Goal: Task Accomplishment & Management: Manage account settings

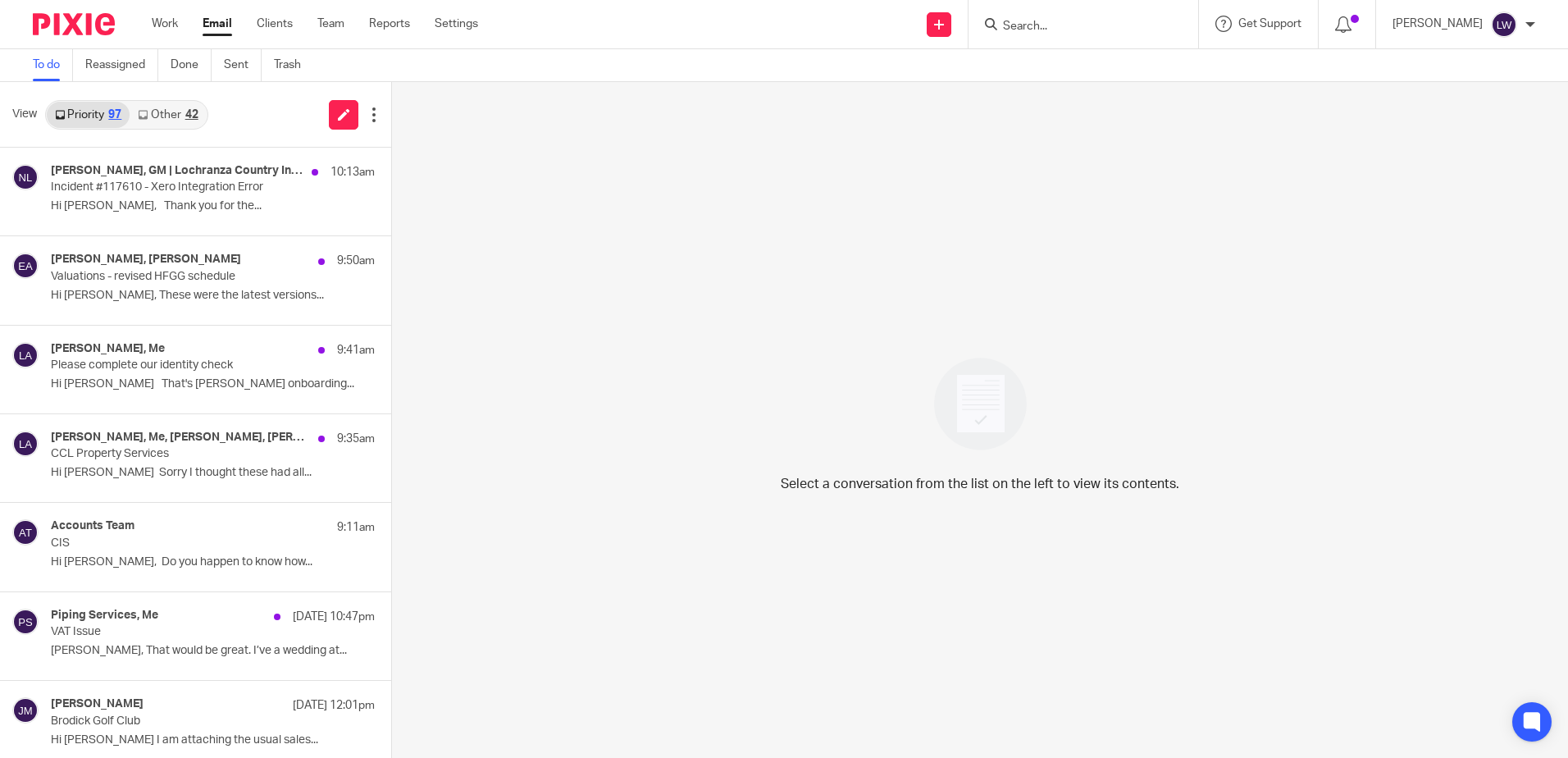
click at [161, 112] on link "Other 42" at bounding box center [167, 114] width 76 height 26
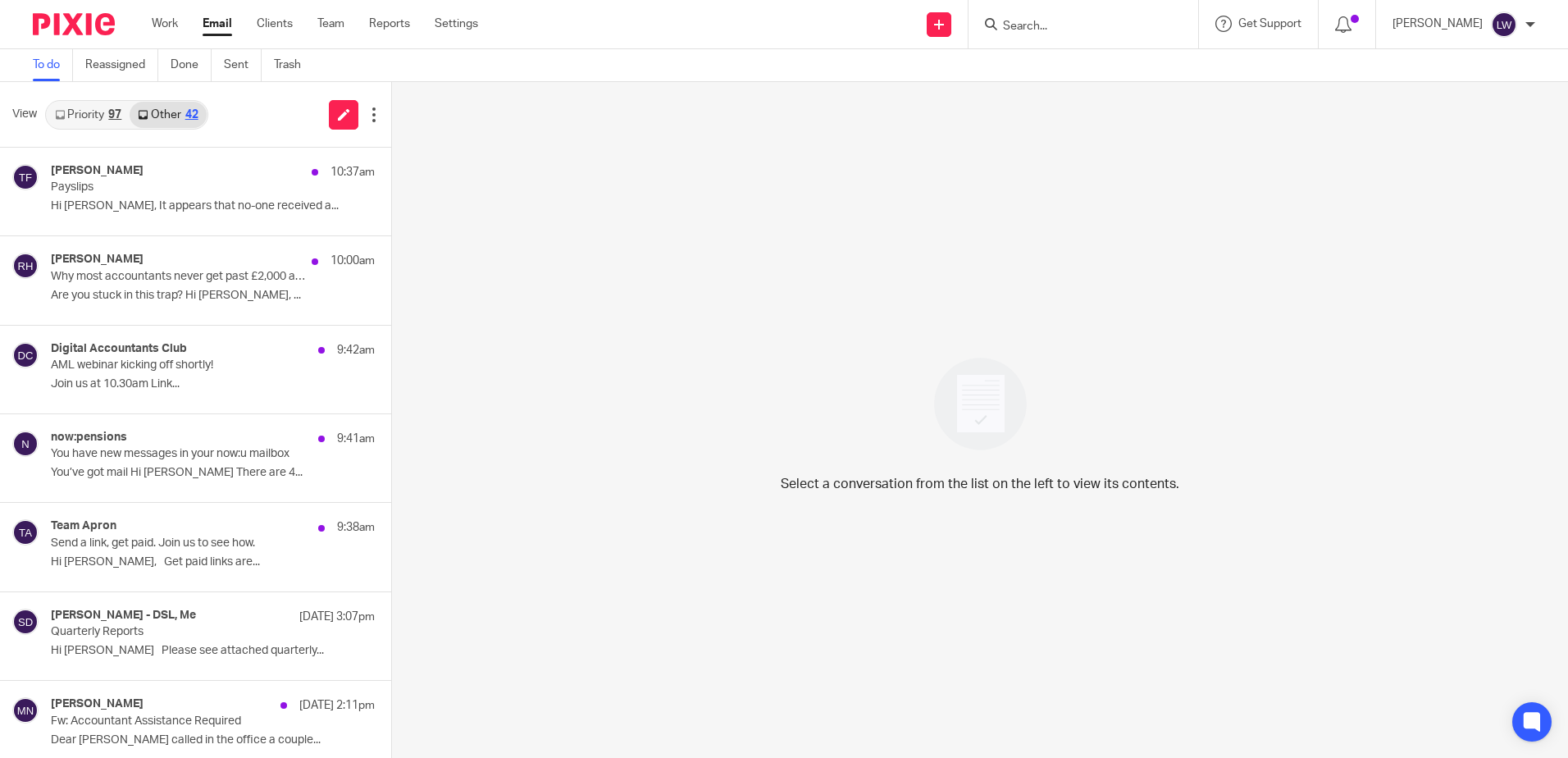
click at [140, 194] on p "Payslips" at bounding box center [180, 187] width 259 height 14
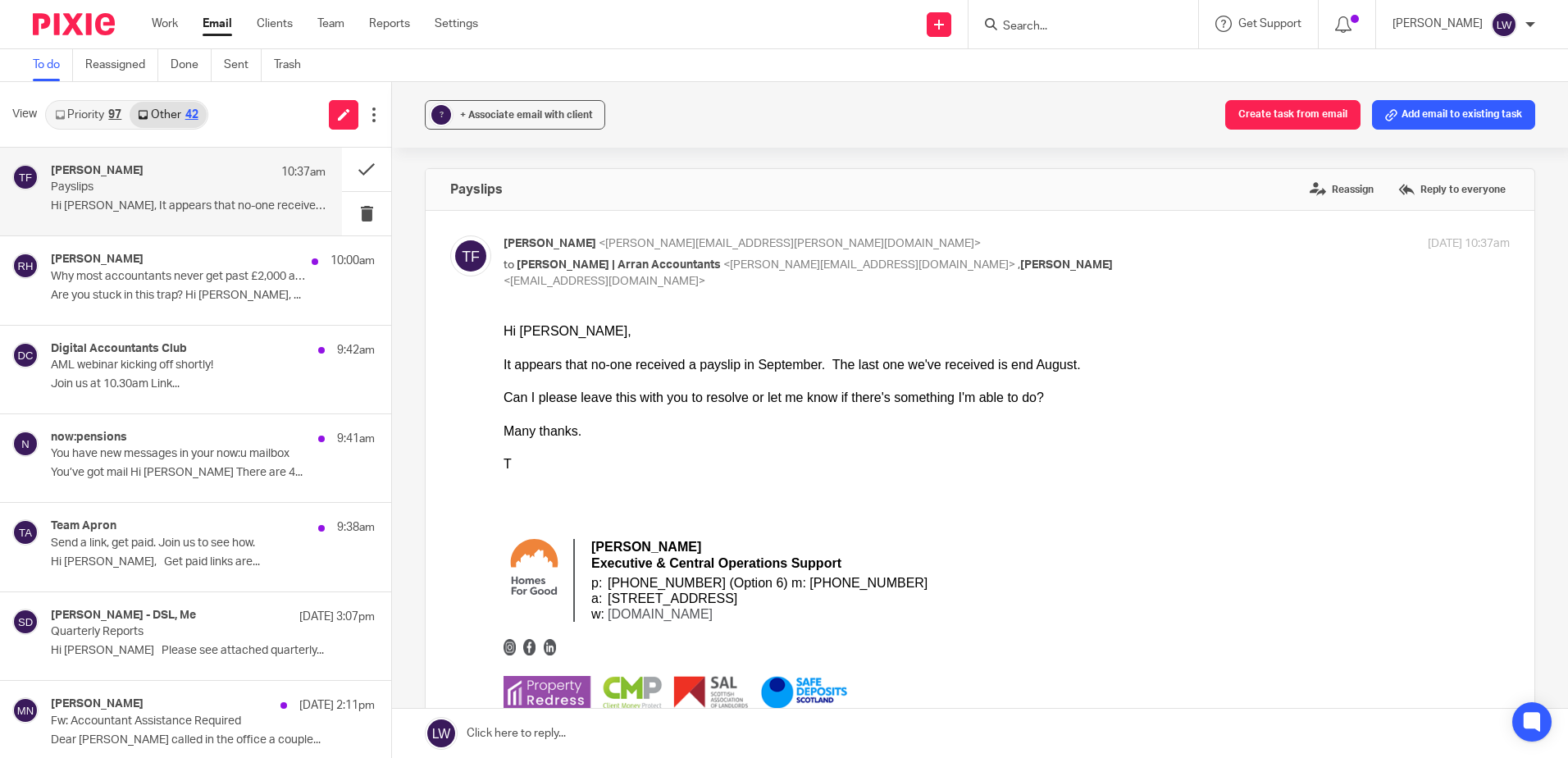
click at [150, 299] on p "Are you stuck in this trap? Hi Lorna, ..." at bounding box center [212, 295] width 324 height 14
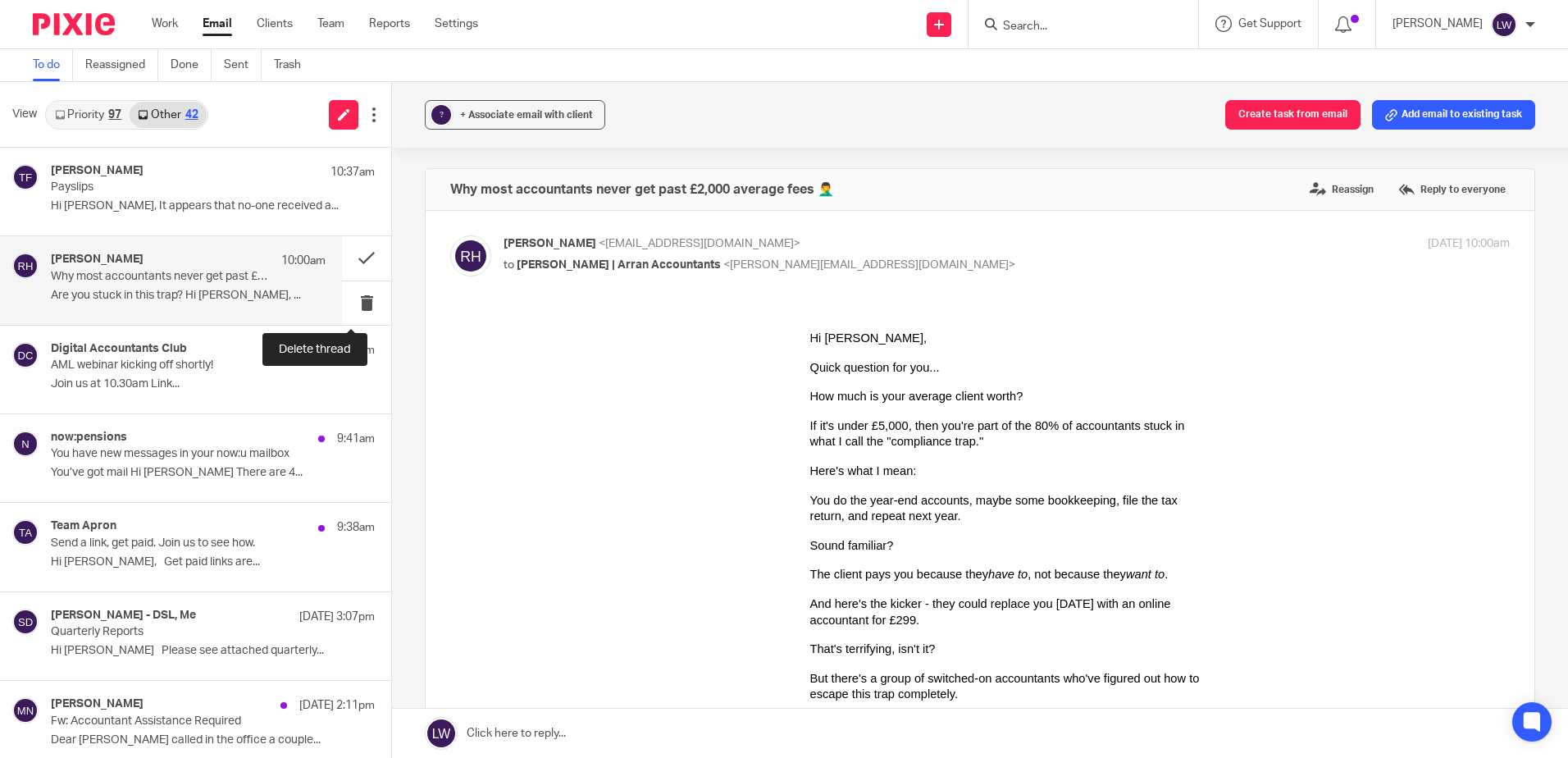
click at [347, 303] on button at bounding box center [366, 303] width 50 height 44
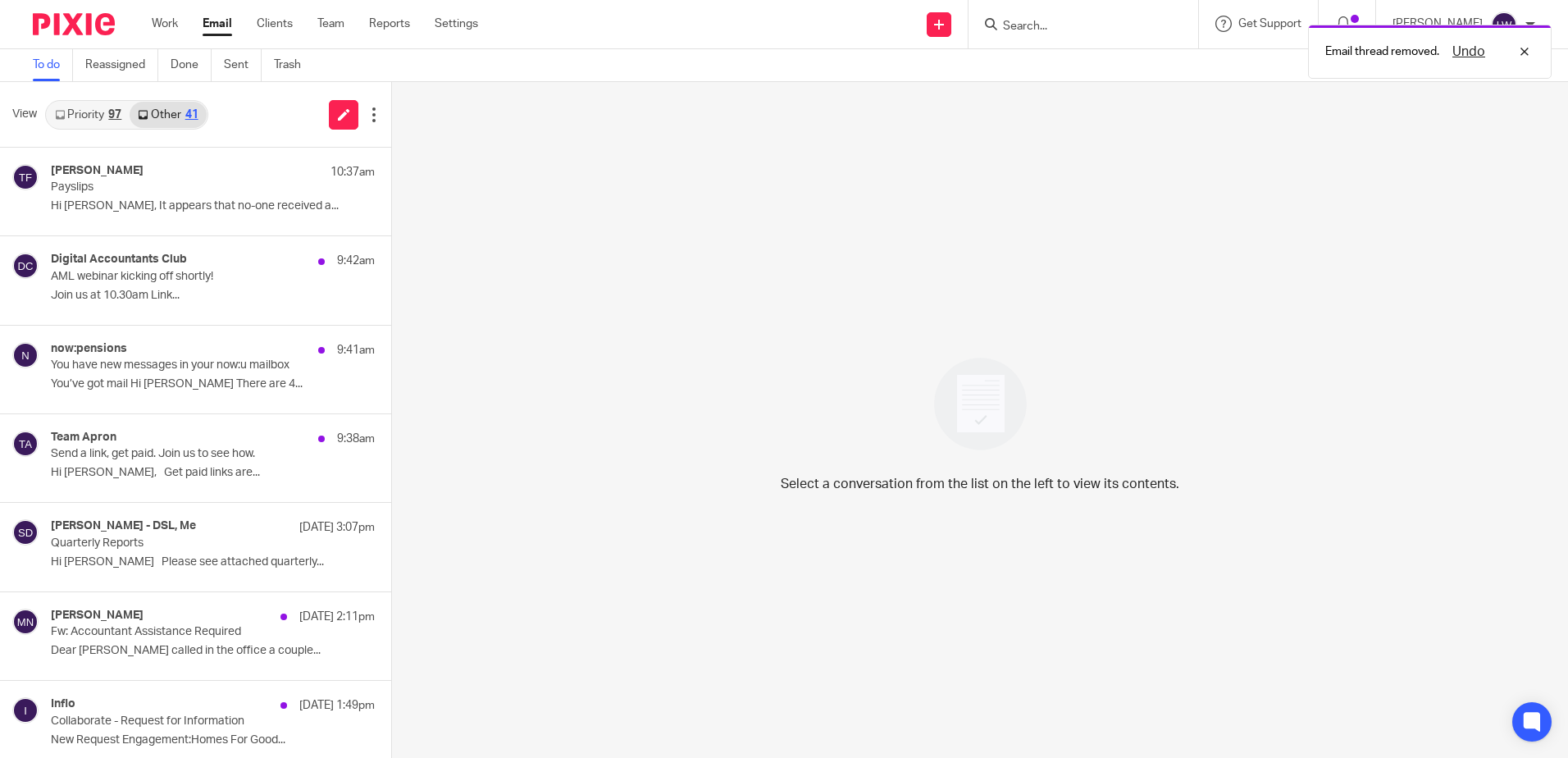
click at [139, 300] on p "Join us at 10.30am Link..." at bounding box center [212, 295] width 324 height 14
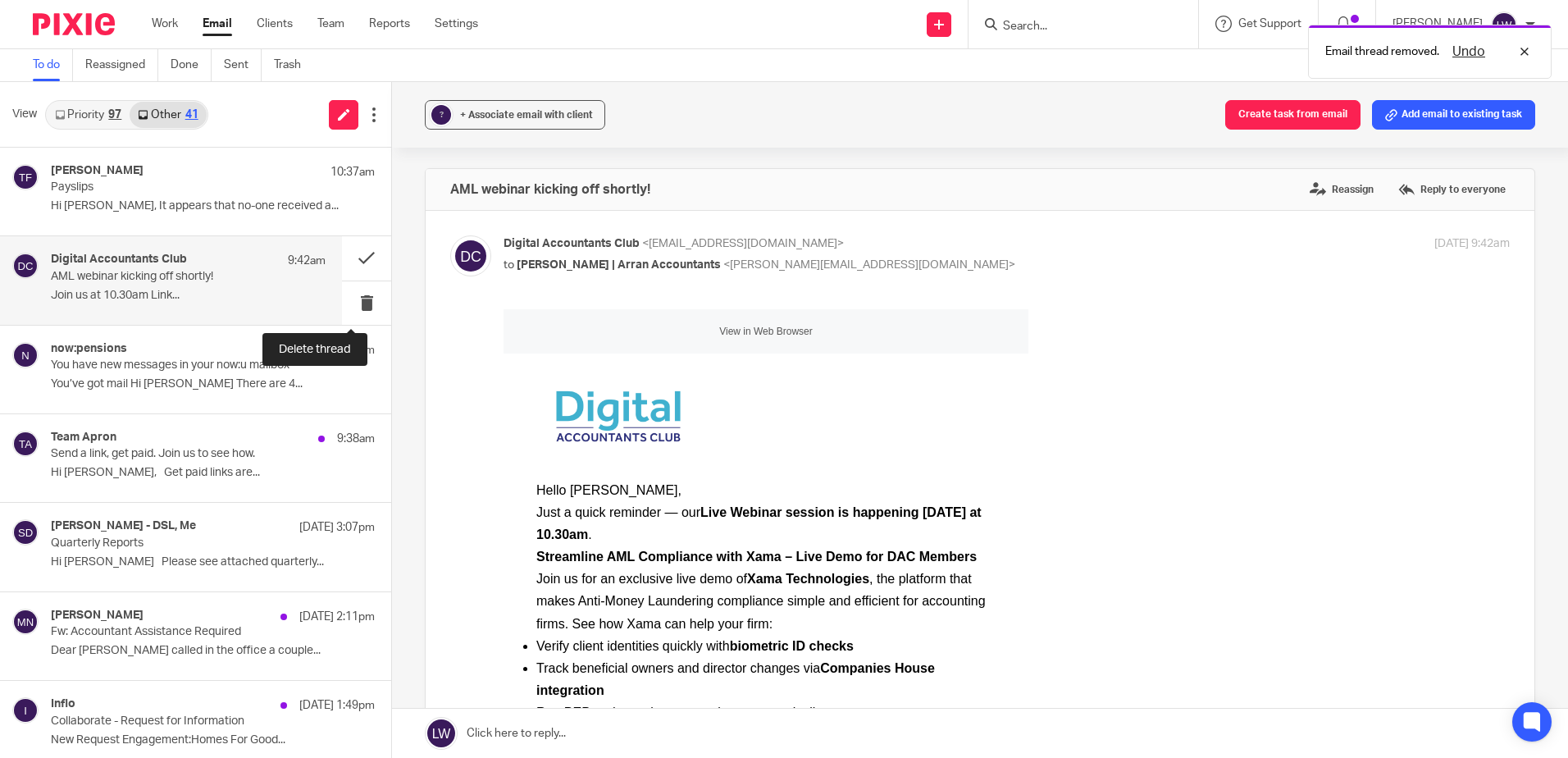
click at [348, 304] on button at bounding box center [366, 303] width 50 height 44
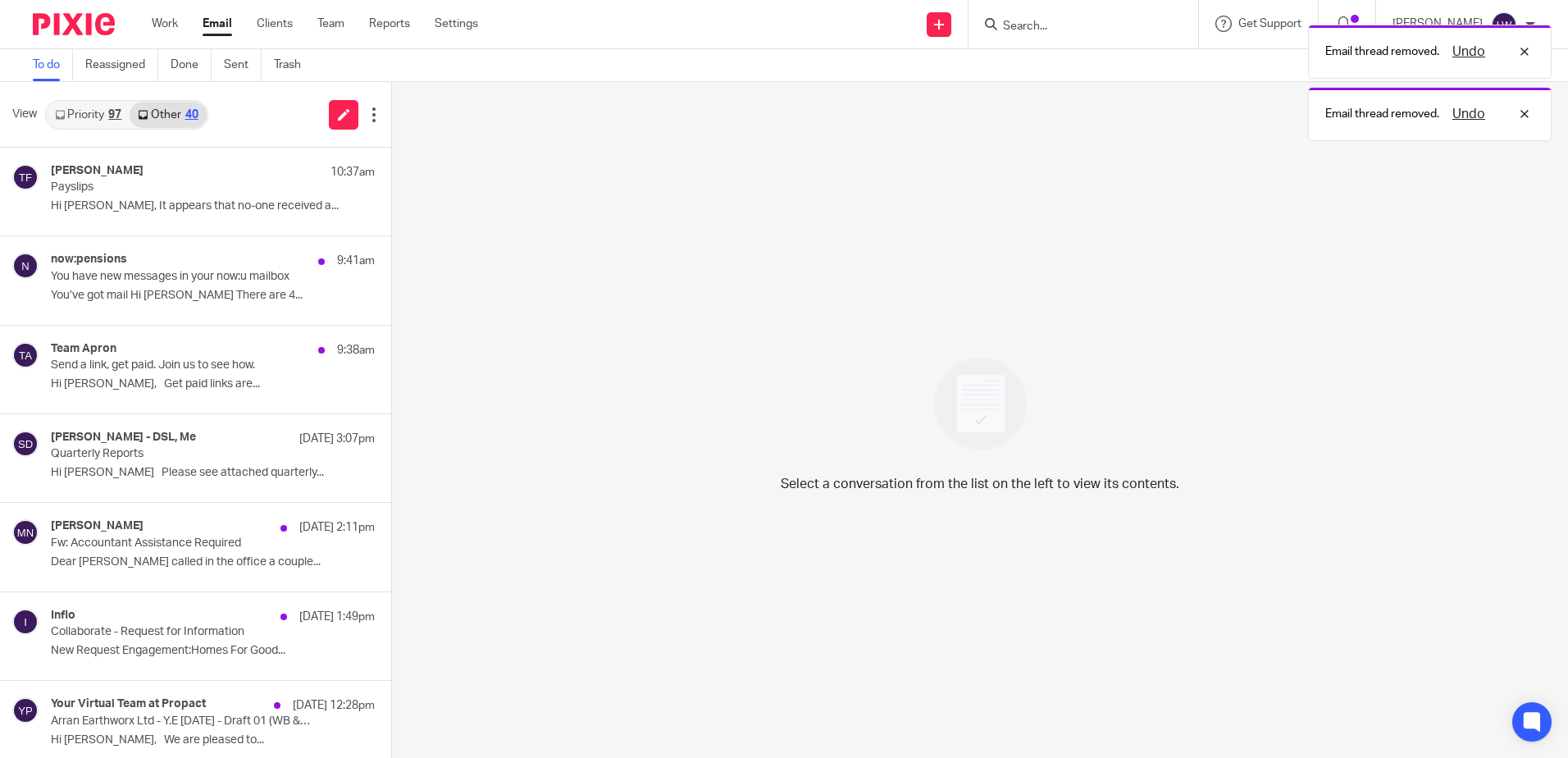
click at [152, 292] on p "You’ve got mail Hi Lorna There are 4..." at bounding box center [212, 295] width 324 height 14
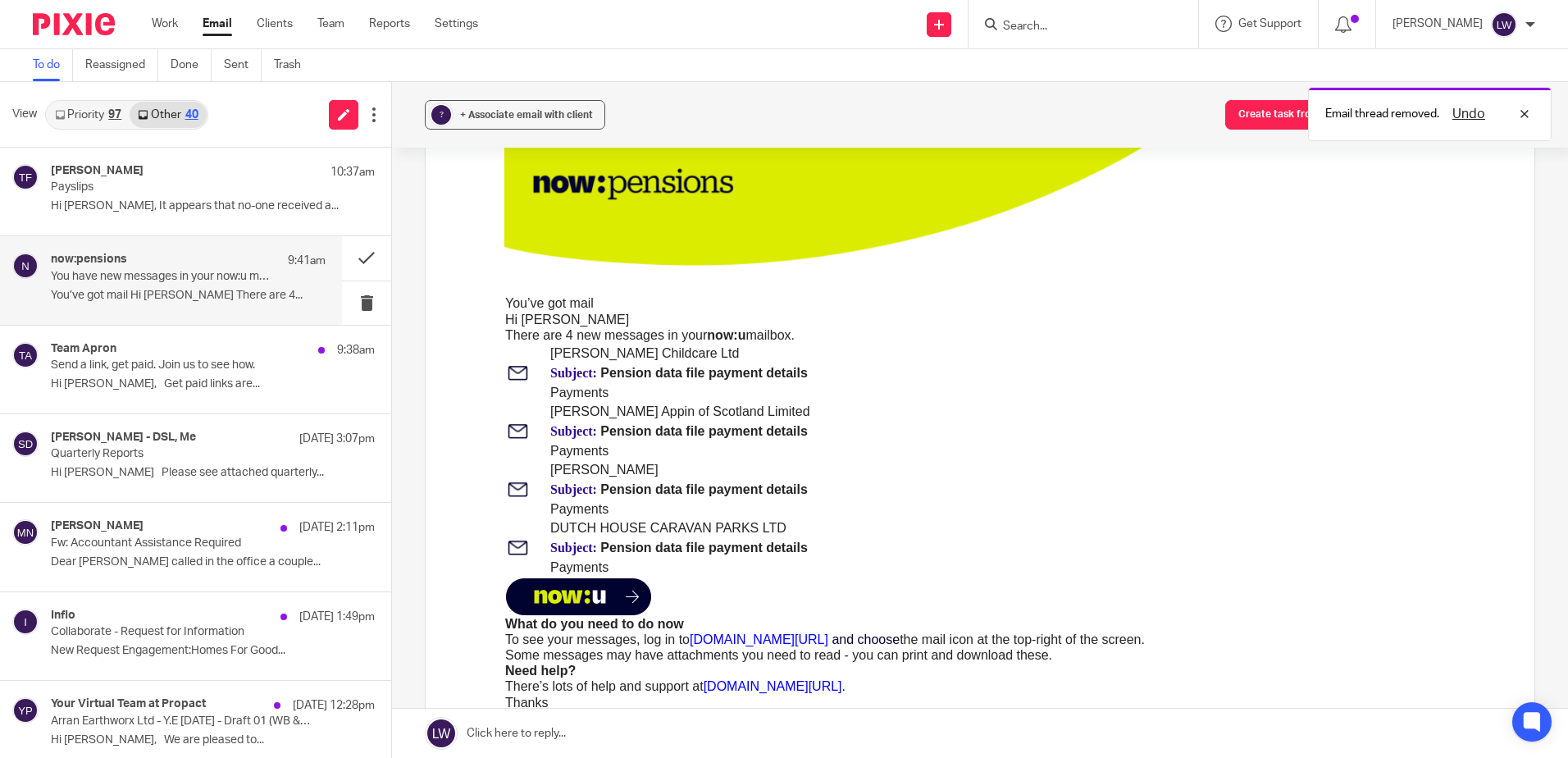
scroll to position [246, 0]
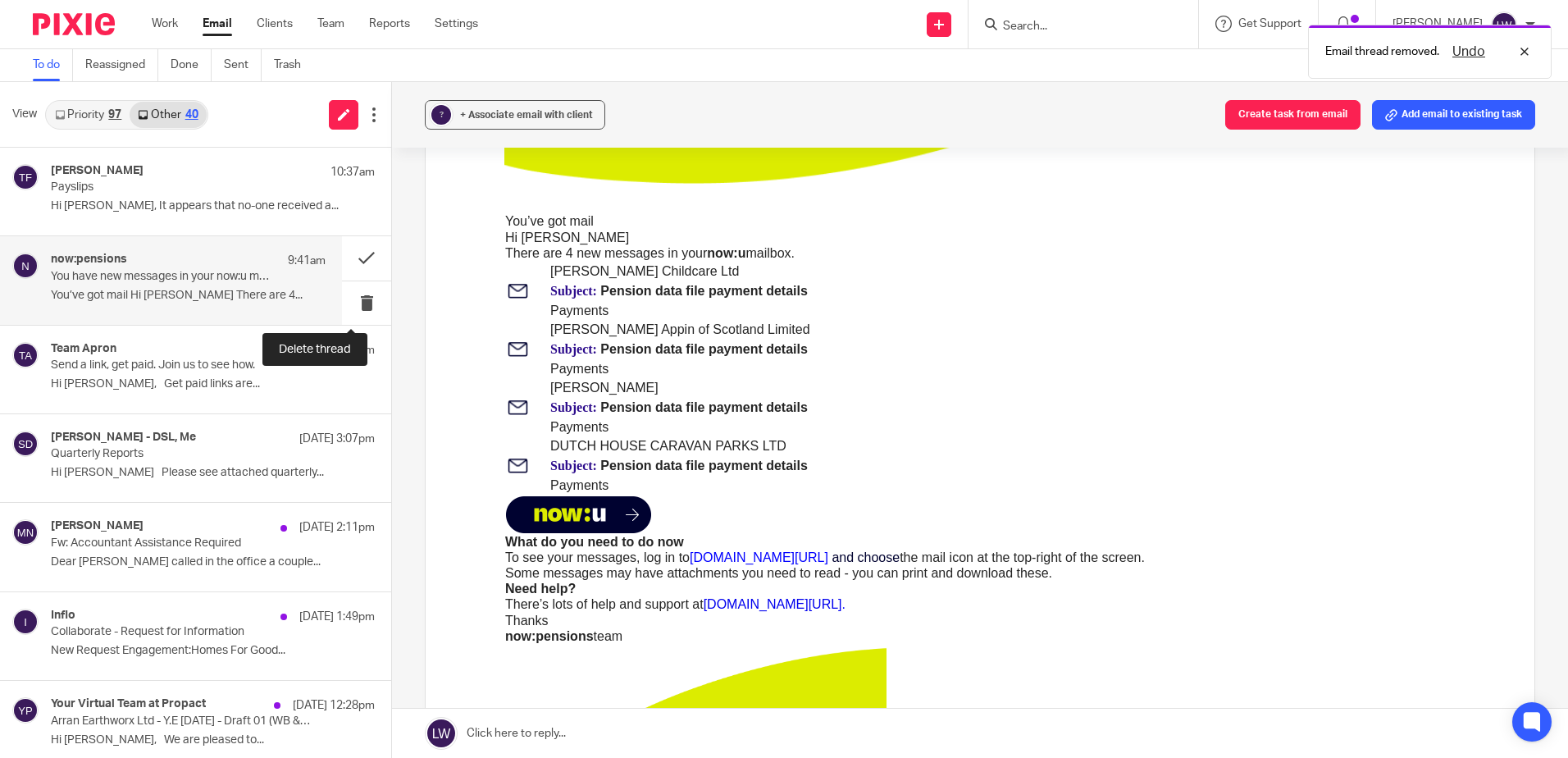
click at [348, 300] on button at bounding box center [366, 303] width 50 height 44
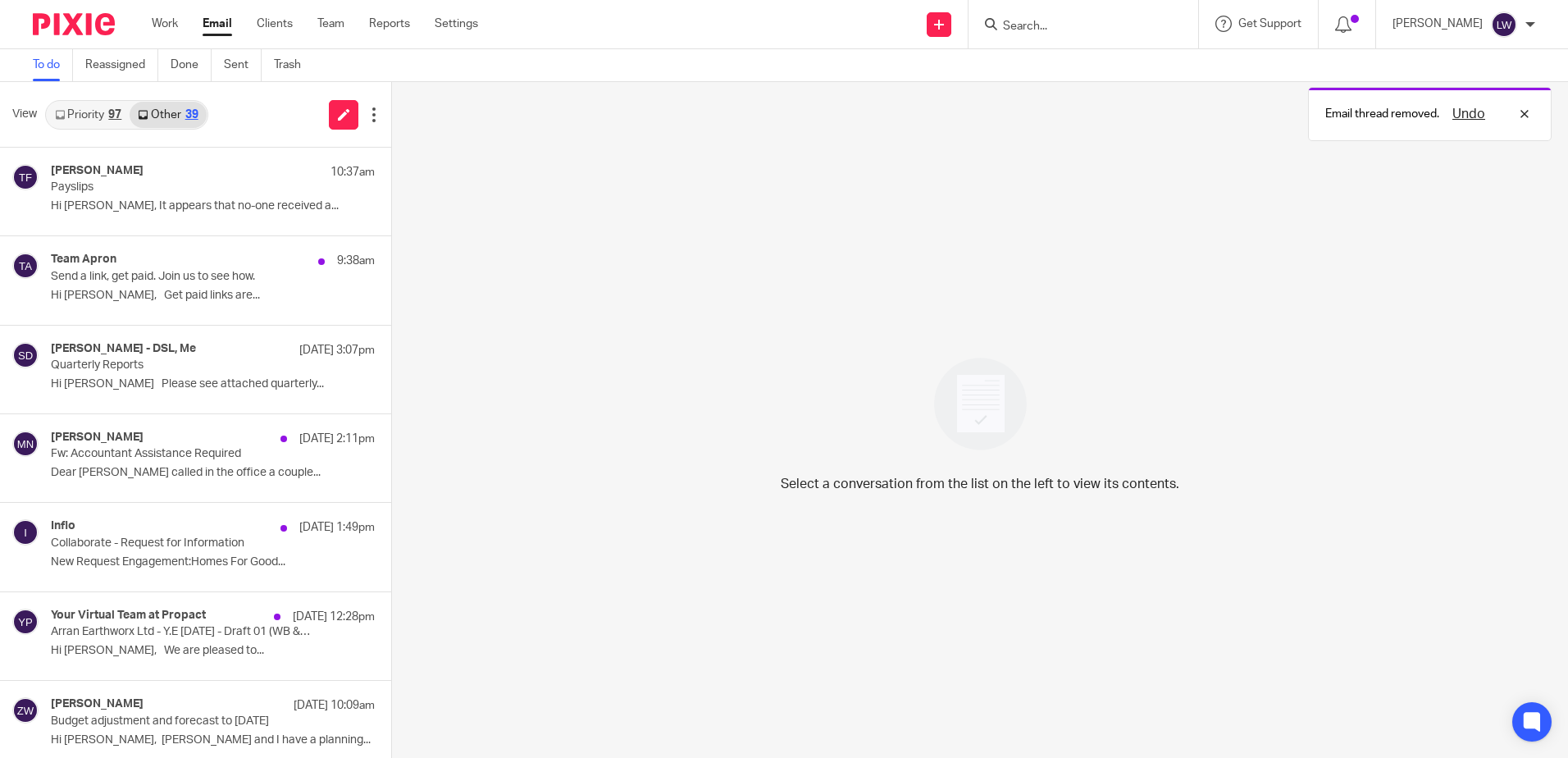
click at [153, 298] on p "Hi Lorna, Get paid links are..." at bounding box center [212, 295] width 324 height 14
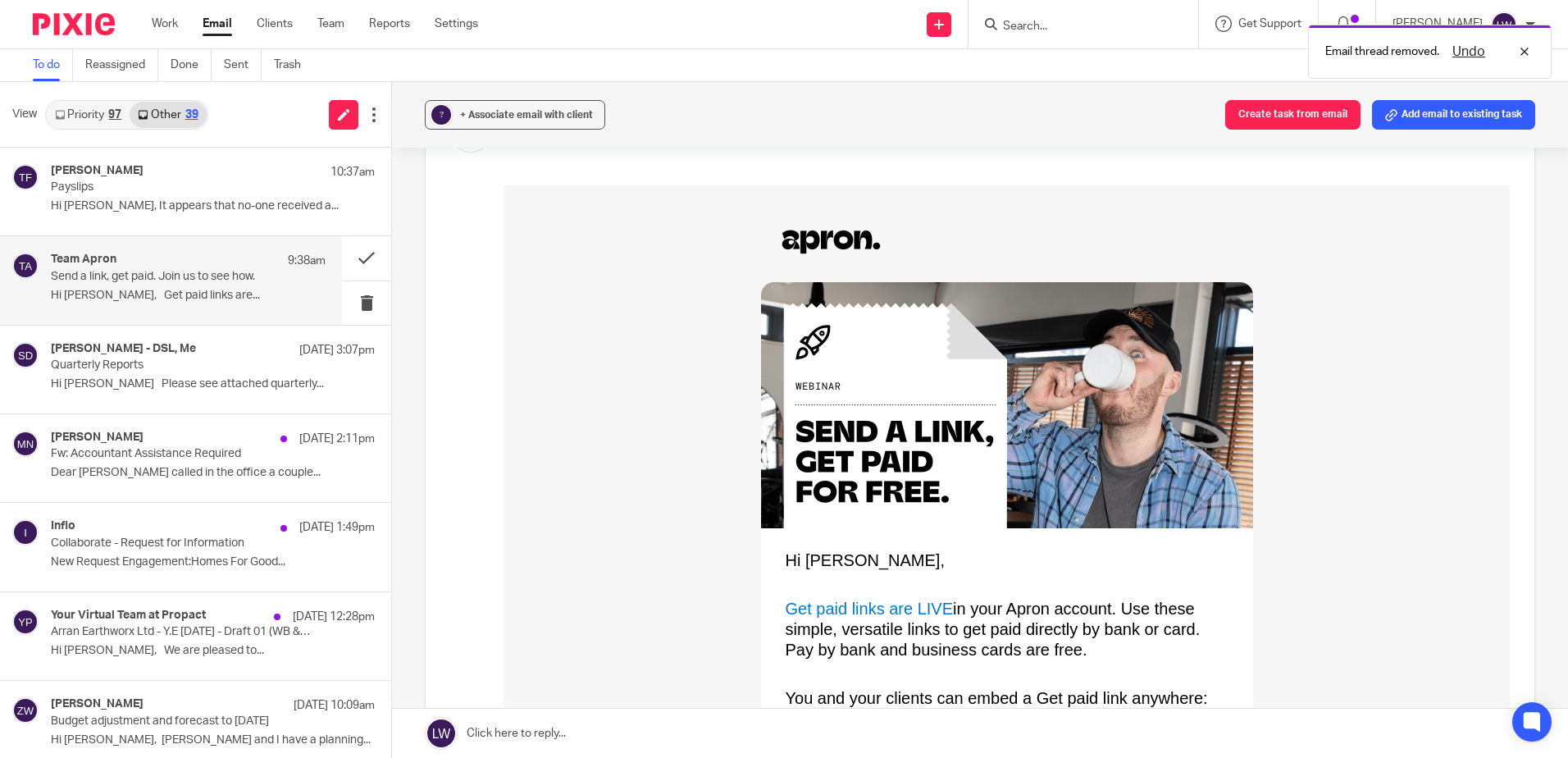
scroll to position [328, 0]
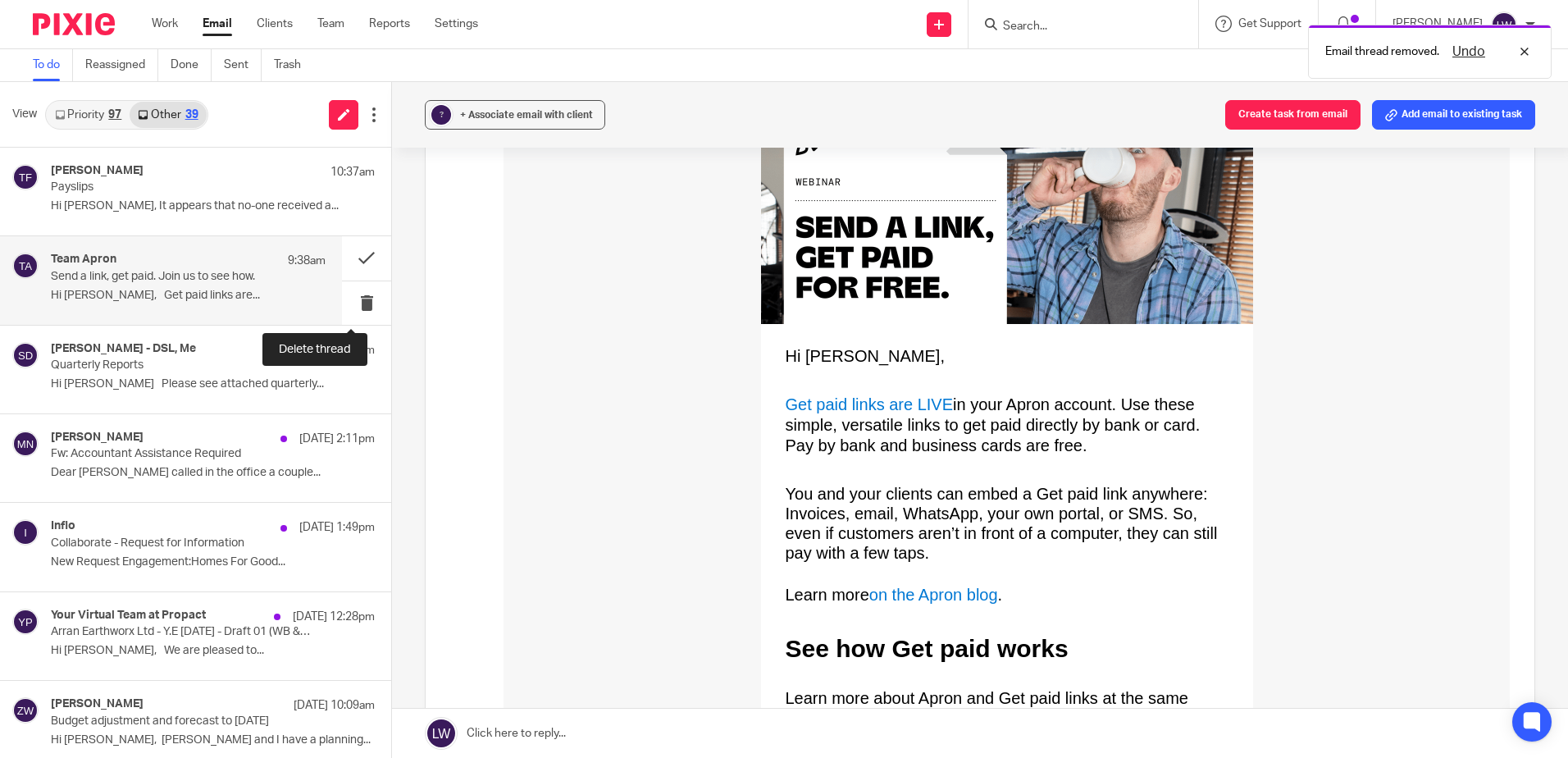
click at [350, 299] on button at bounding box center [366, 303] width 50 height 44
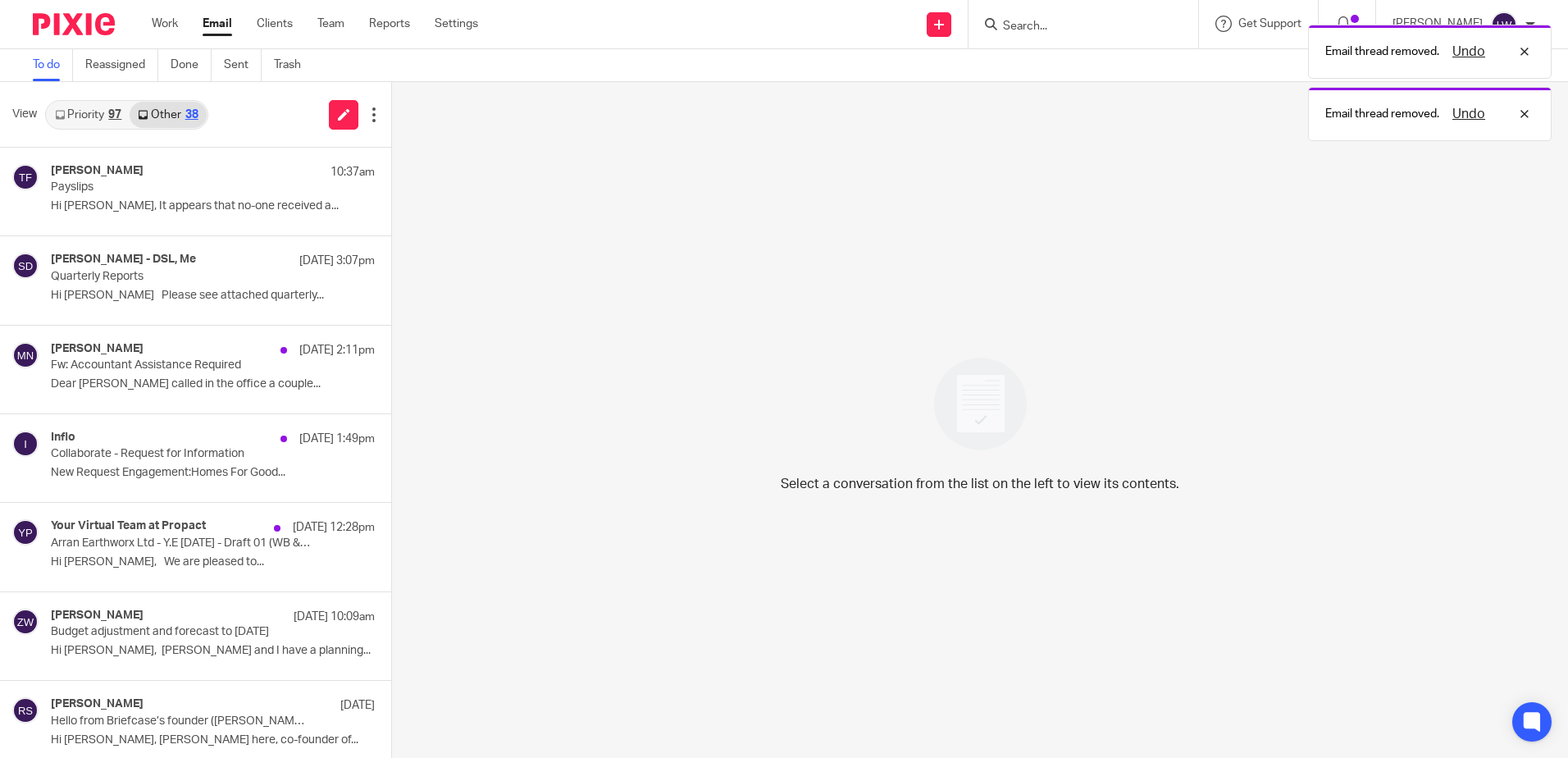
click at [129, 192] on p "Payslips" at bounding box center [180, 187] width 259 height 14
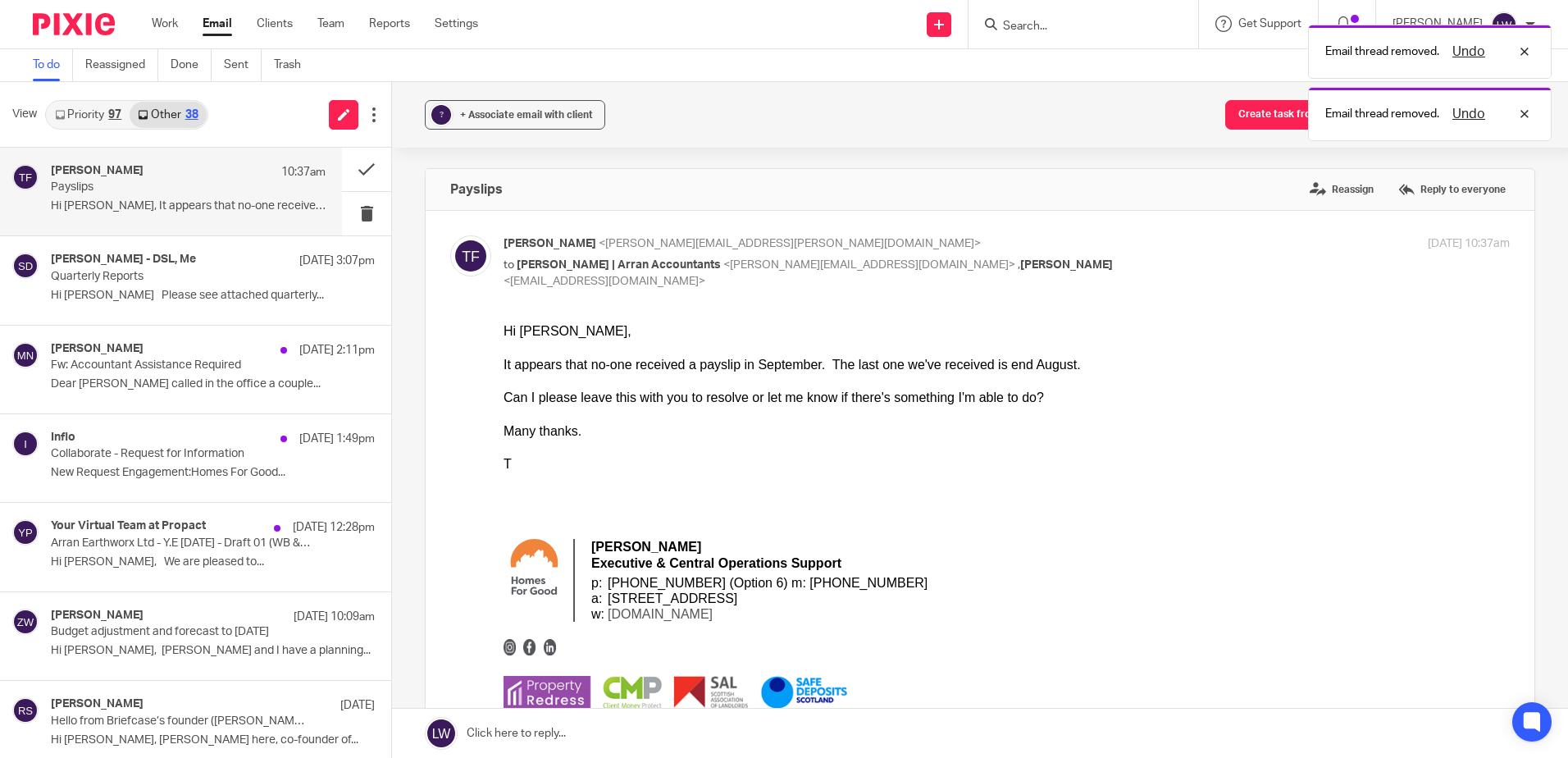
scroll to position [0, 0]
click at [94, 114] on link "Priority 97" at bounding box center [88, 114] width 83 height 26
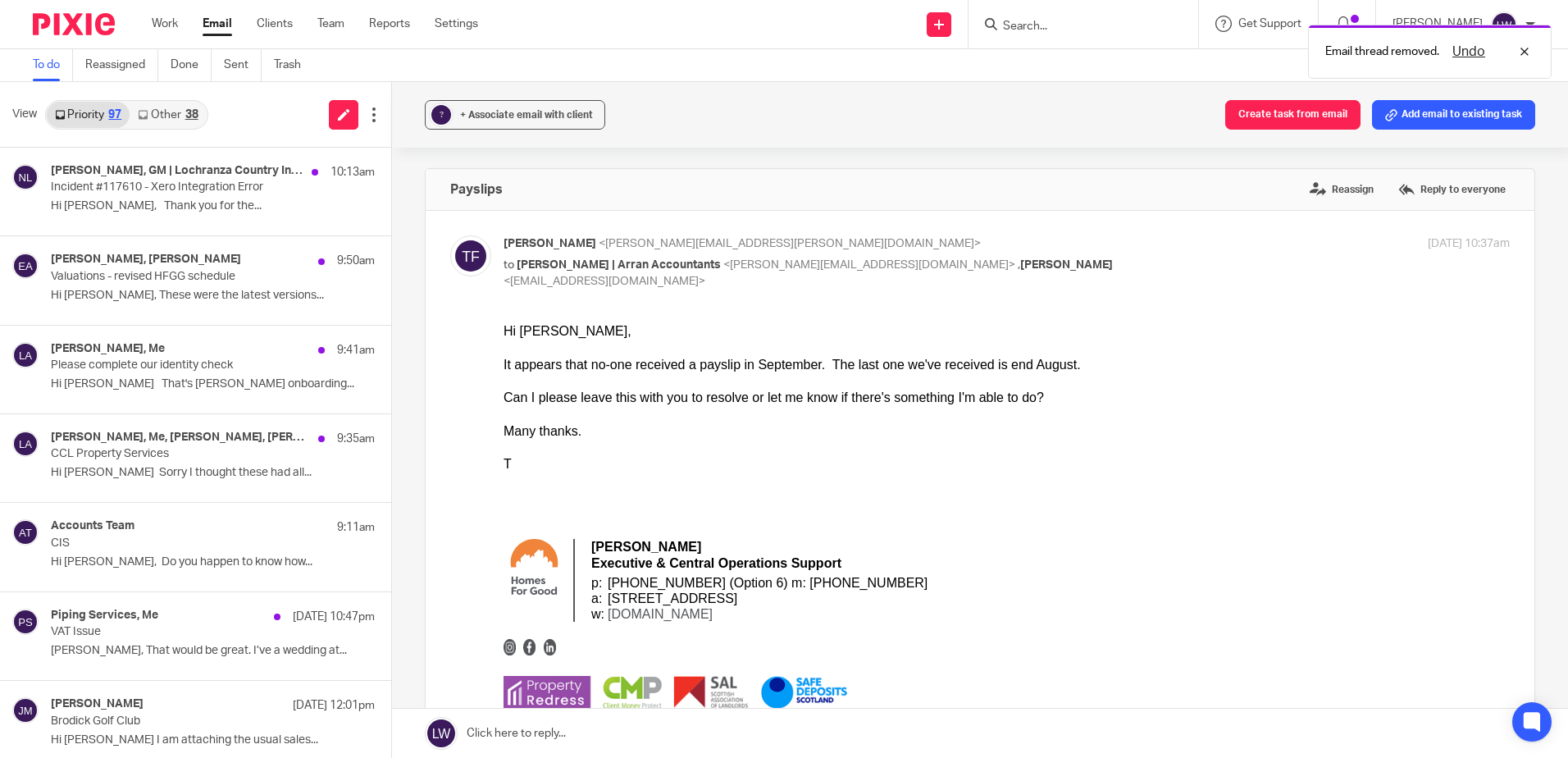
click at [149, 200] on p "Hi Kirsty, Thank you for the..." at bounding box center [212, 206] width 324 height 14
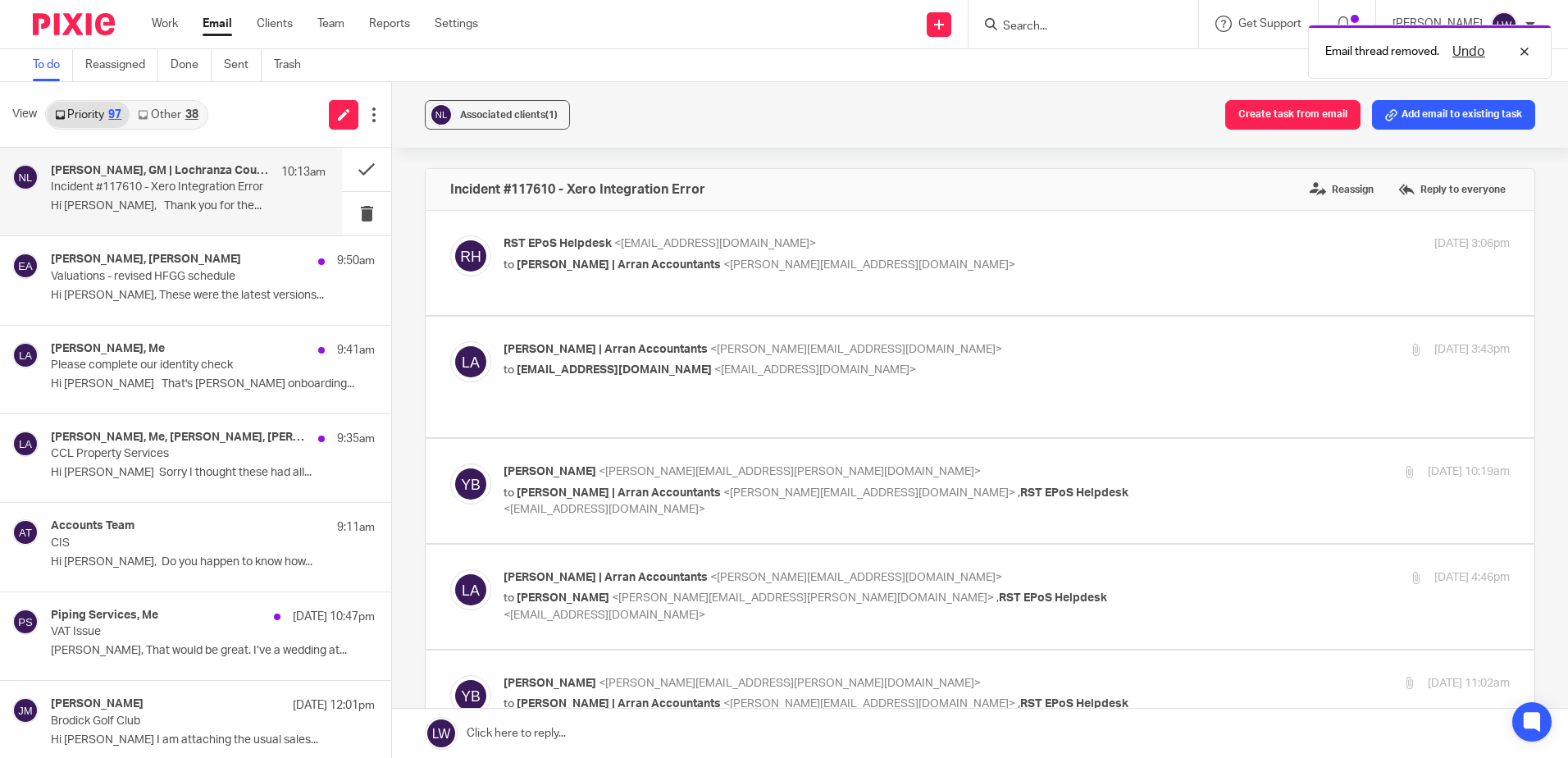
click at [484, 124] on button "Associated clients (1)" at bounding box center [497, 114] width 145 height 29
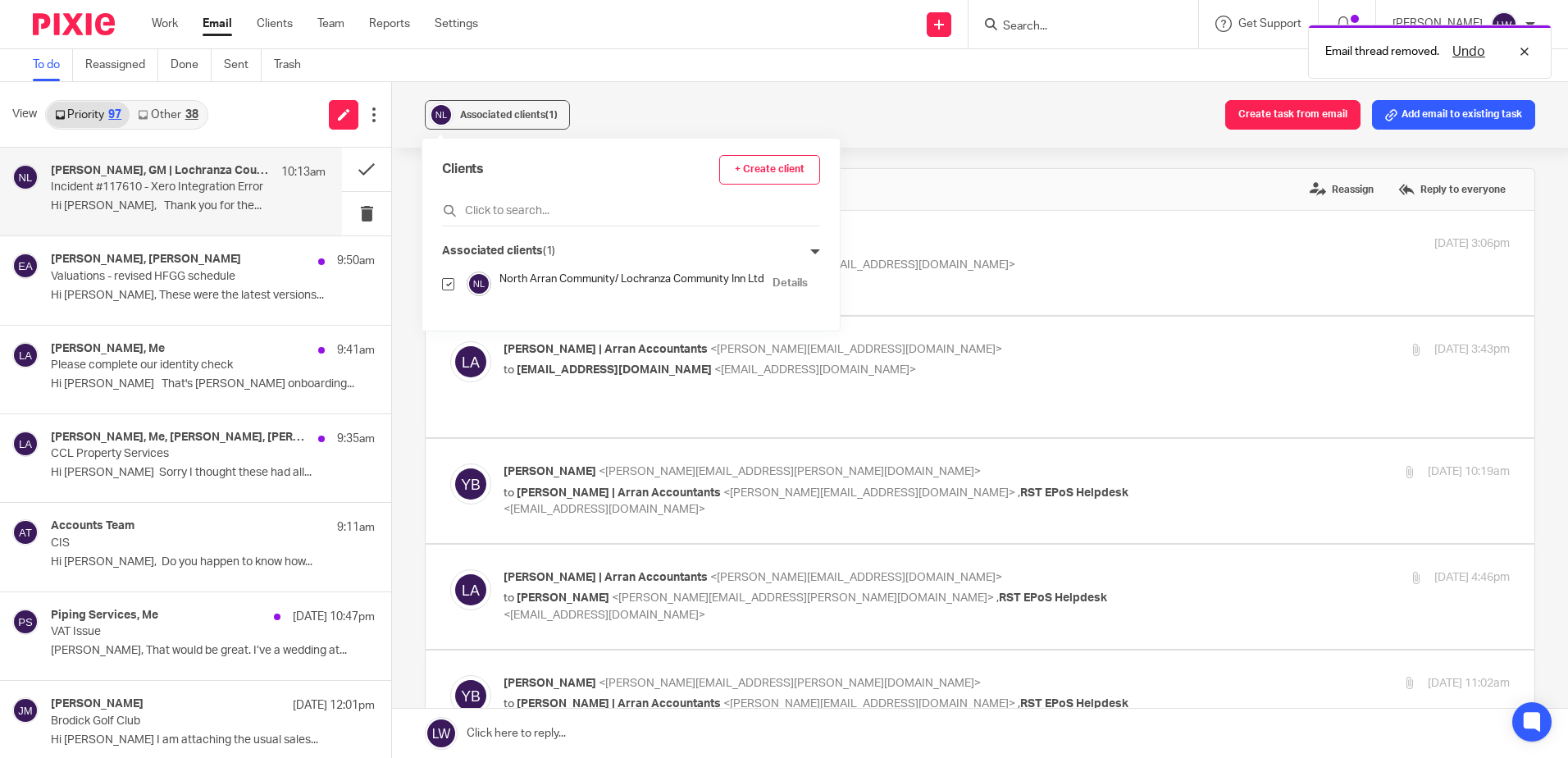
drag, startPoint x: 728, startPoint y: 123, endPoint x: 383, endPoint y: 202, distance: 353.9
click at [724, 125] on div "Associated clients (1) Create task from email Add email to existing task" at bounding box center [979, 115] width 1176 height 66
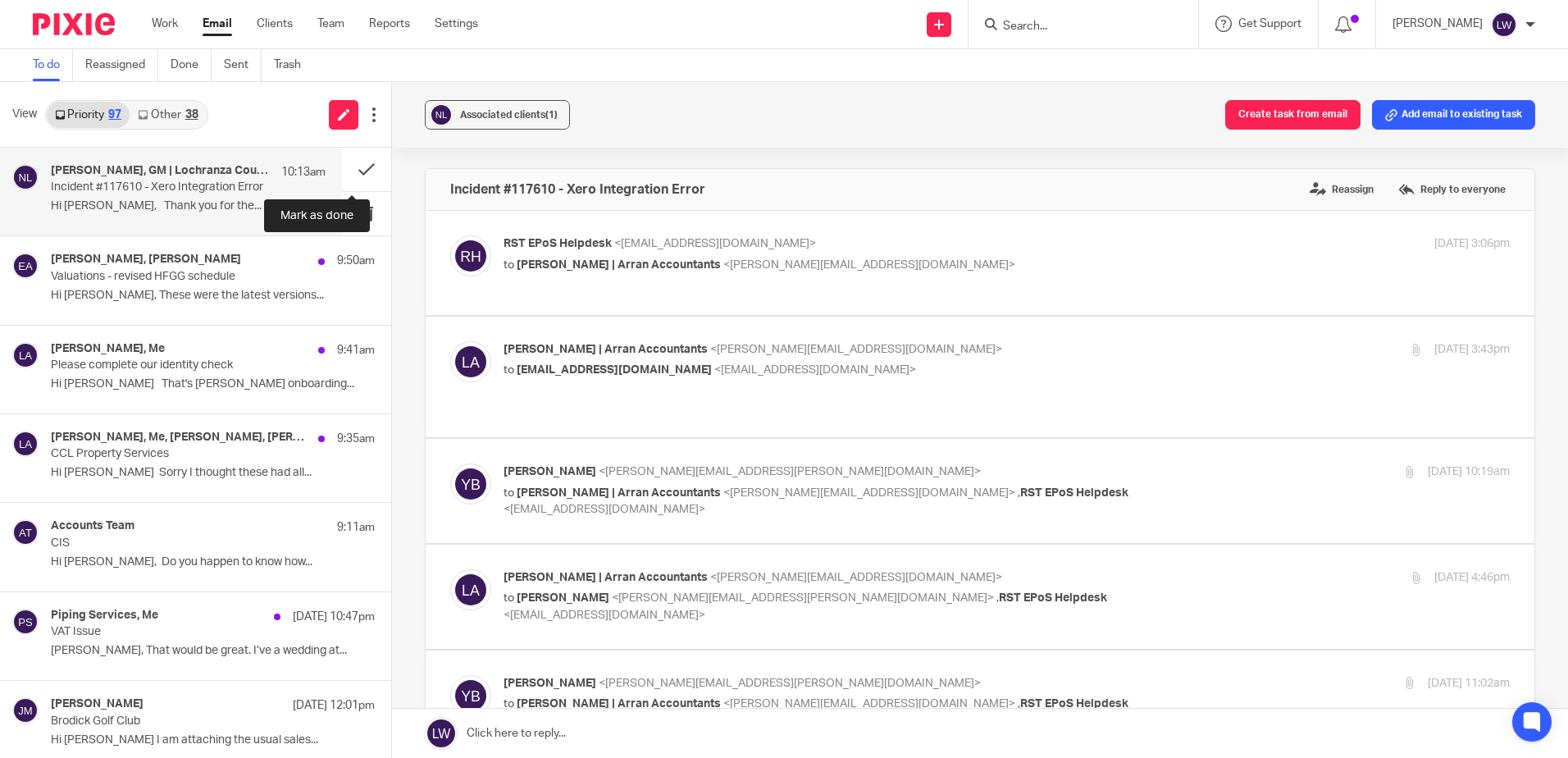
click at [351, 171] on button at bounding box center [366, 170] width 50 height 44
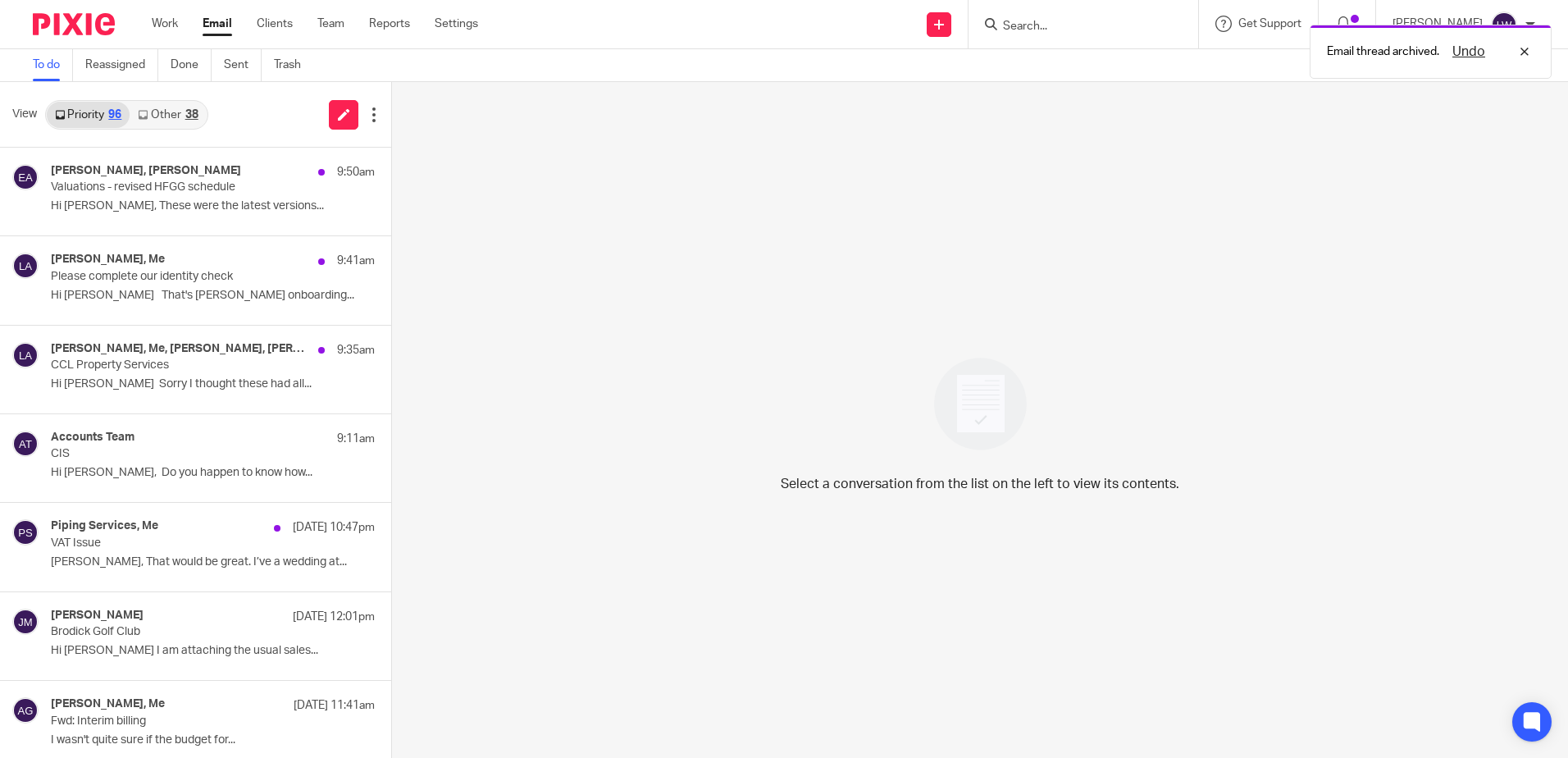
click at [178, 282] on p "Please complete our identity check" at bounding box center [180, 276] width 259 height 14
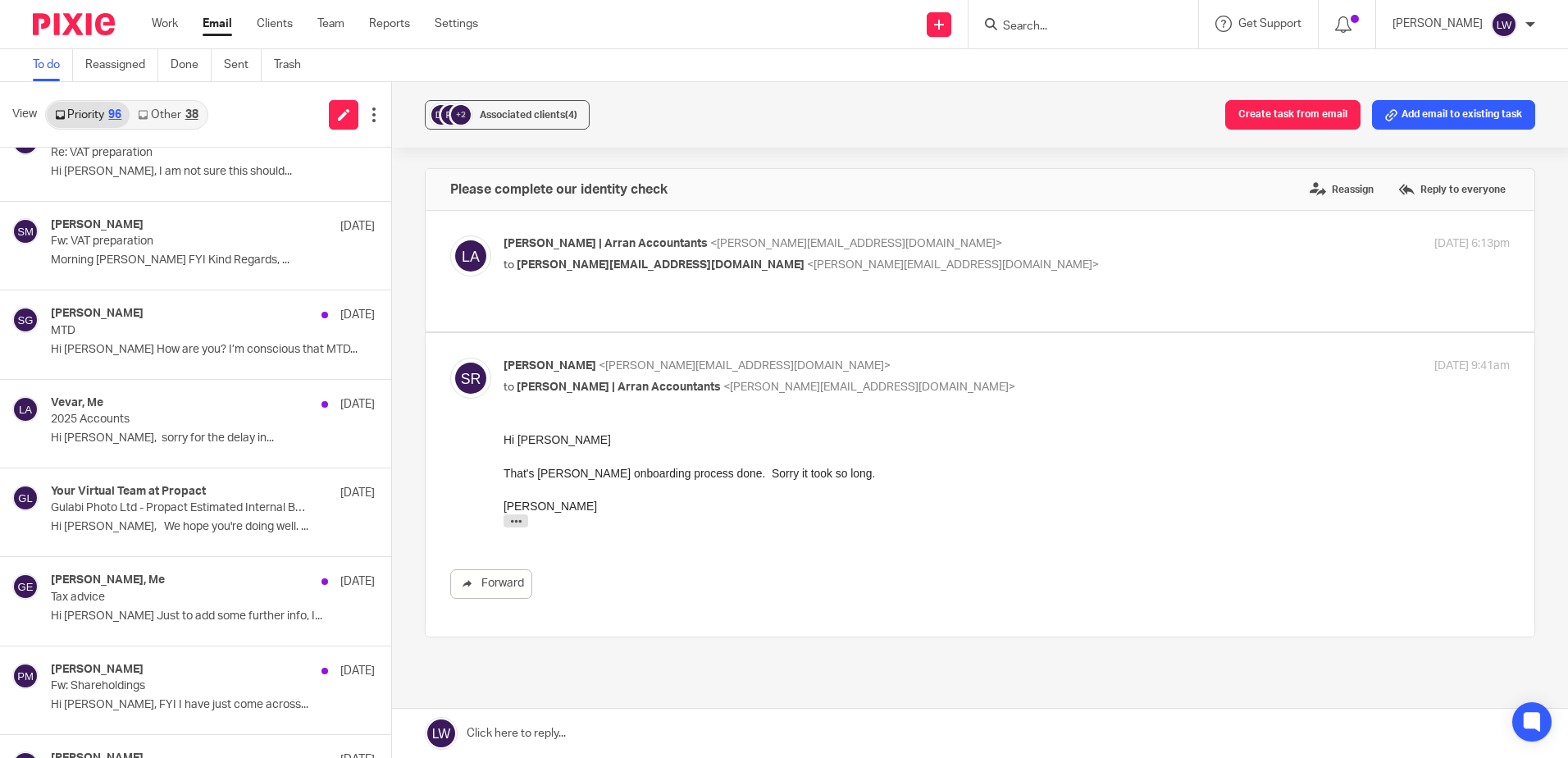
scroll to position [2607, 0]
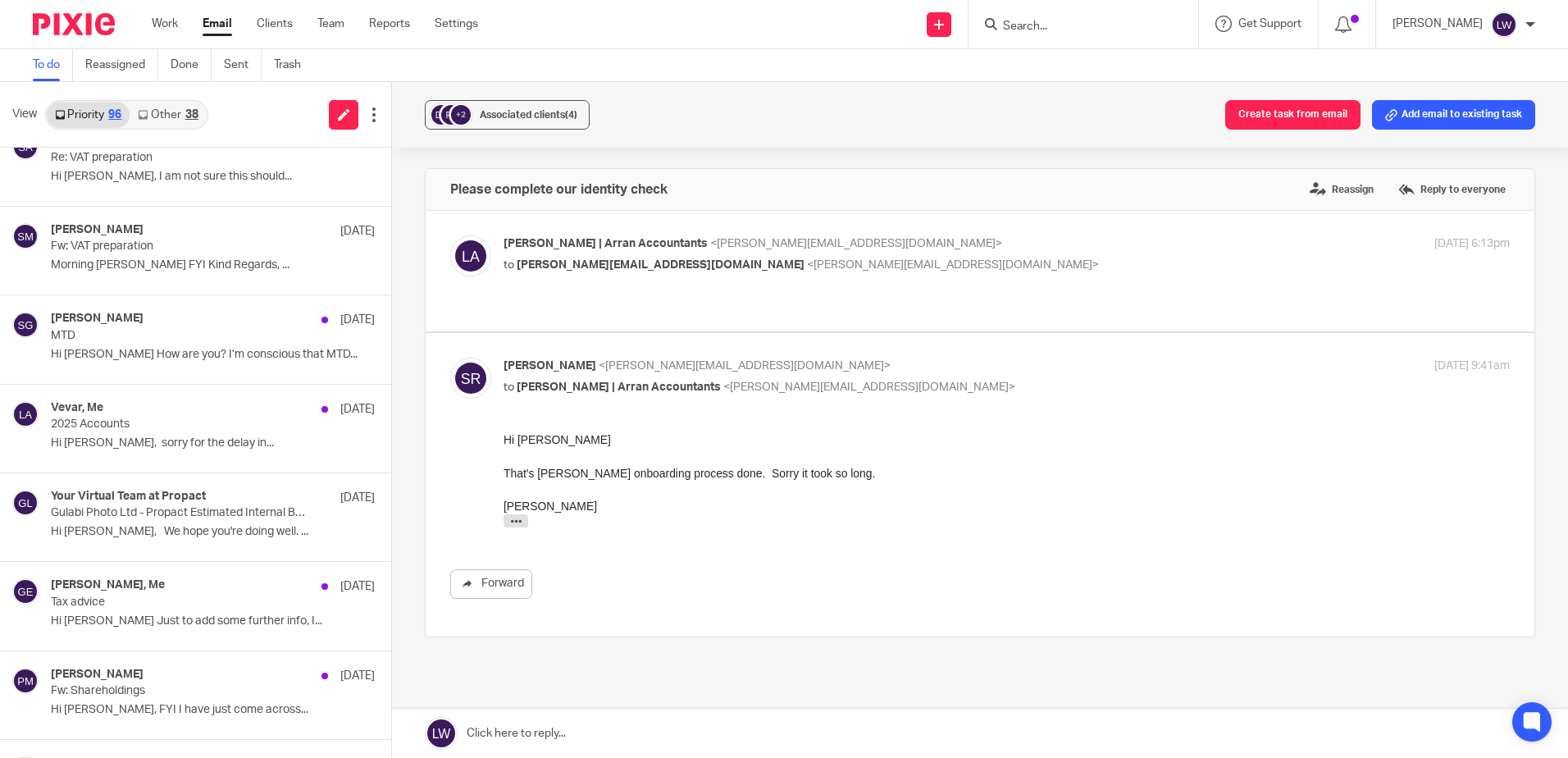
click at [129, 518] on p "Gulabi Photo Ltd - Propact Estimated Internal Budget" at bounding box center [180, 513] width 259 height 14
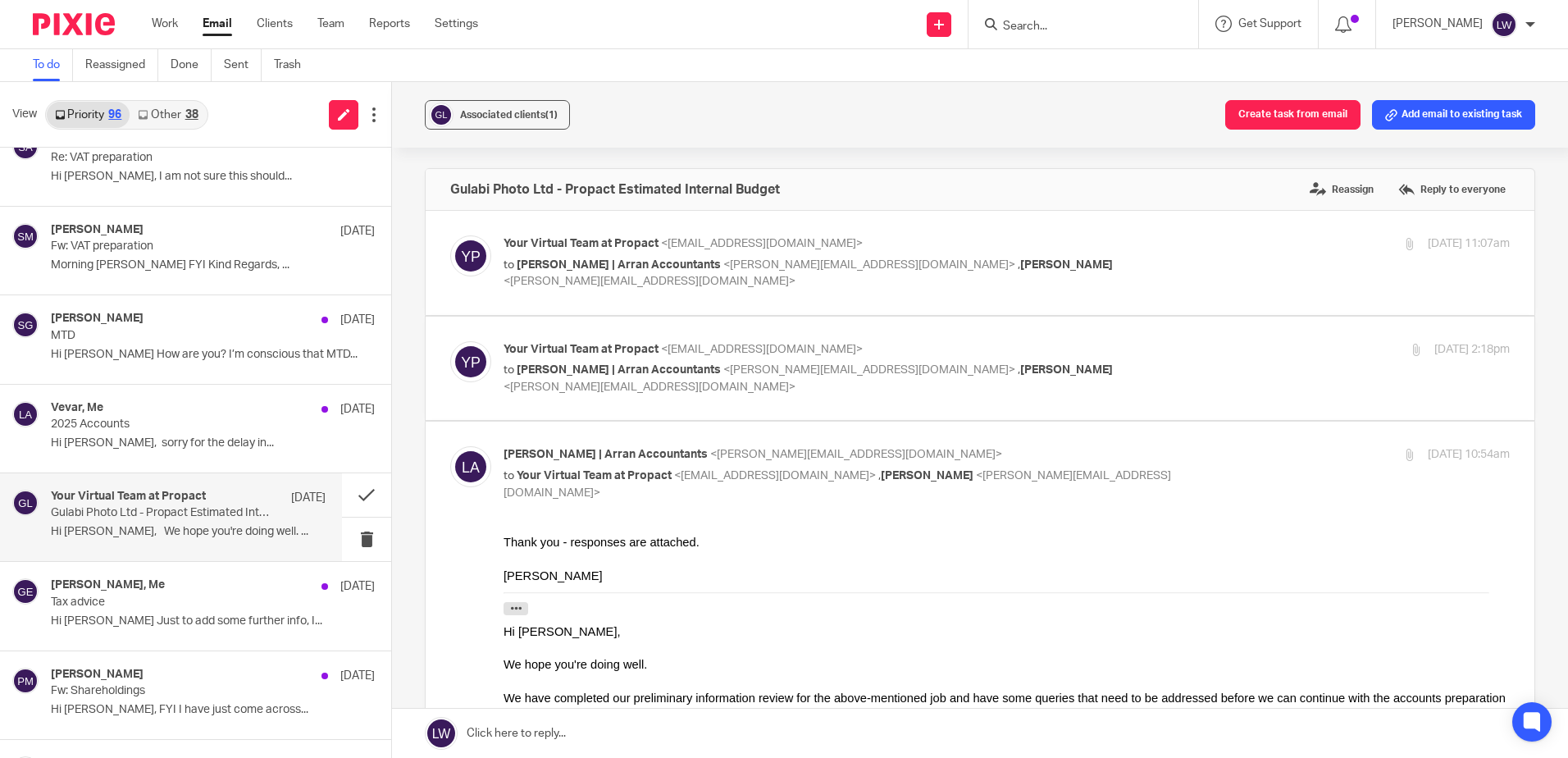
scroll to position [0, 0]
click at [349, 497] on button at bounding box center [366, 495] width 50 height 44
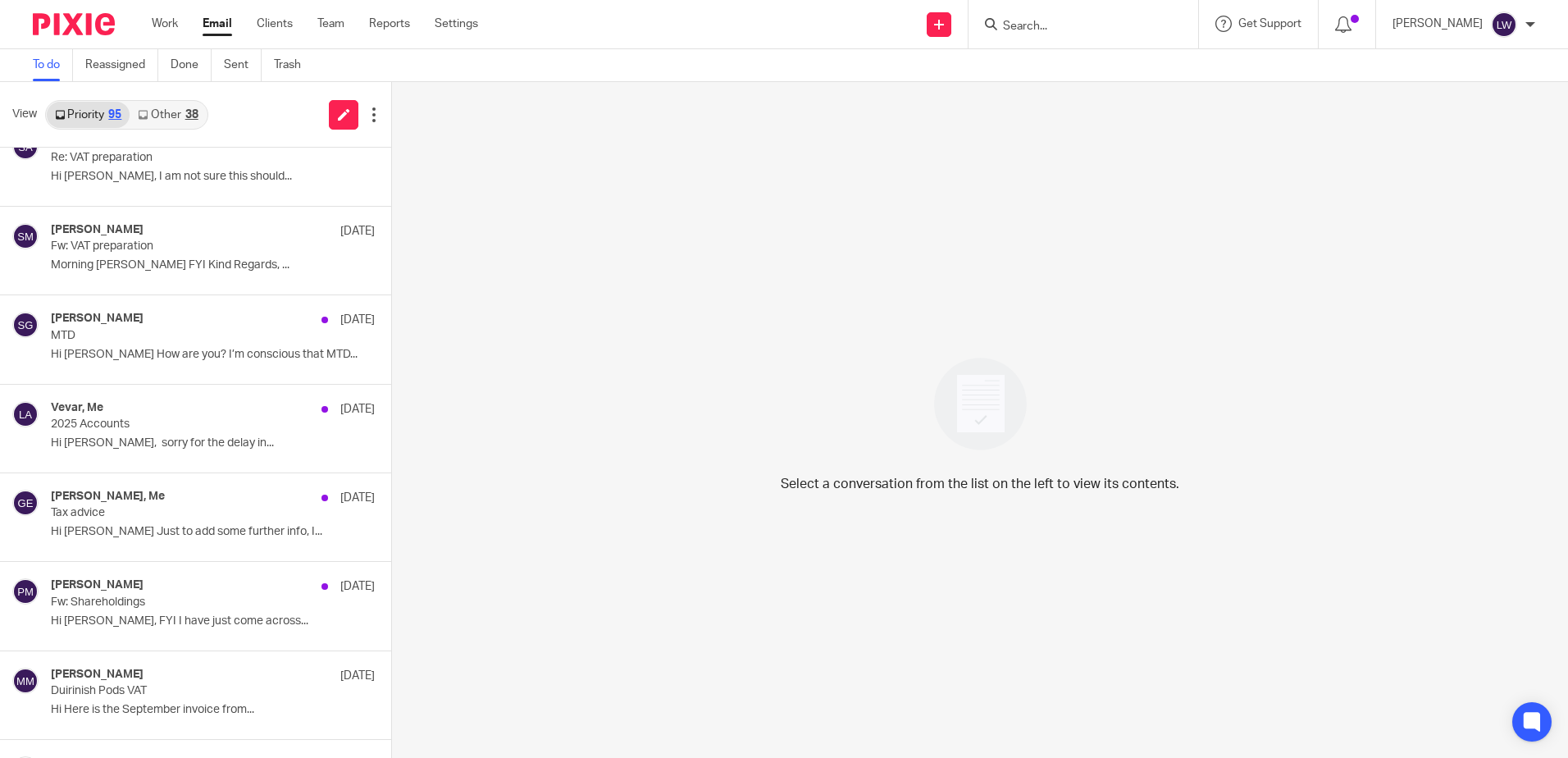
click at [218, 24] on link "Email" at bounding box center [217, 24] width 29 height 17
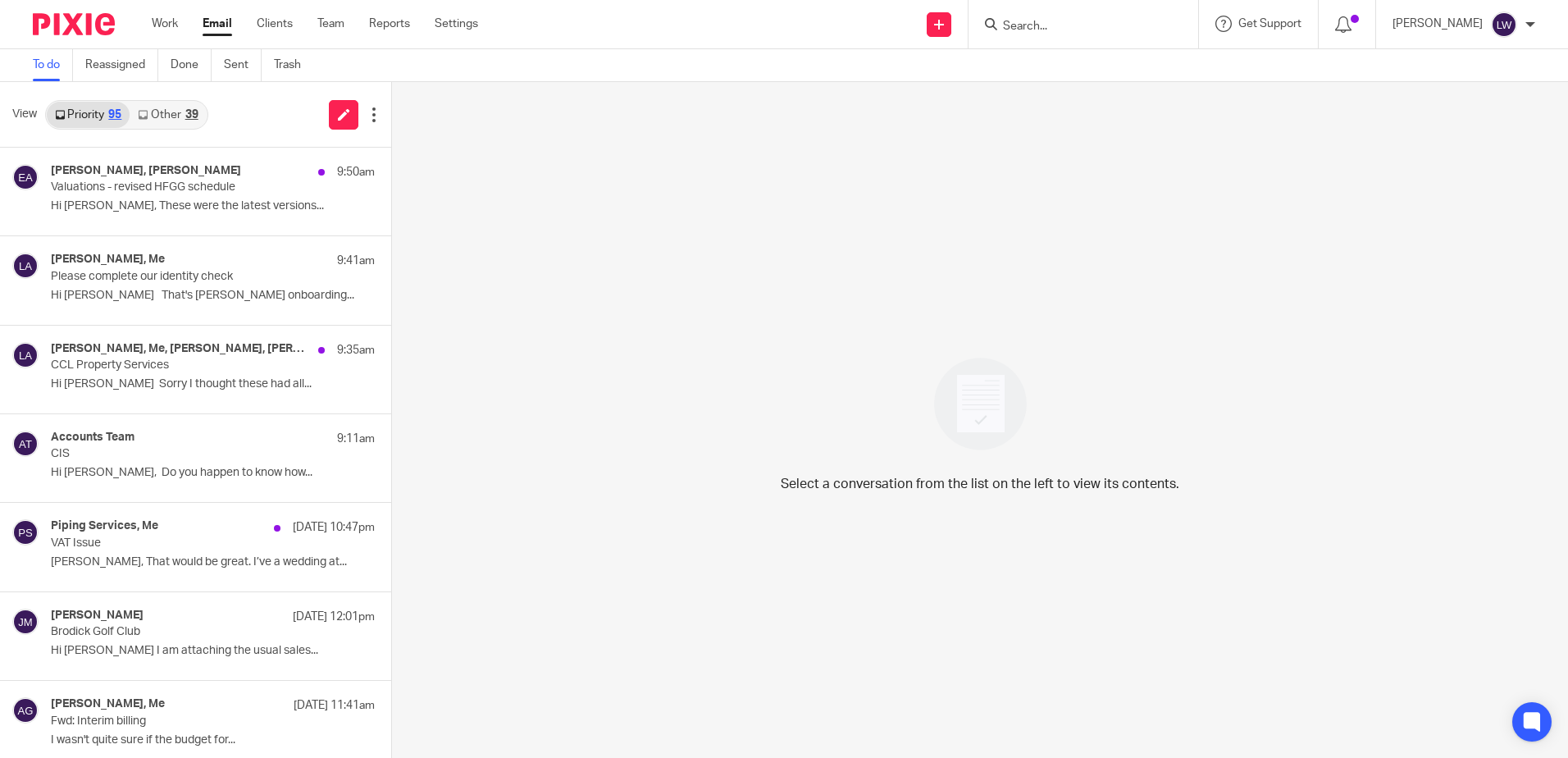
click at [201, 109] on link "Other 39" at bounding box center [167, 114] width 76 height 26
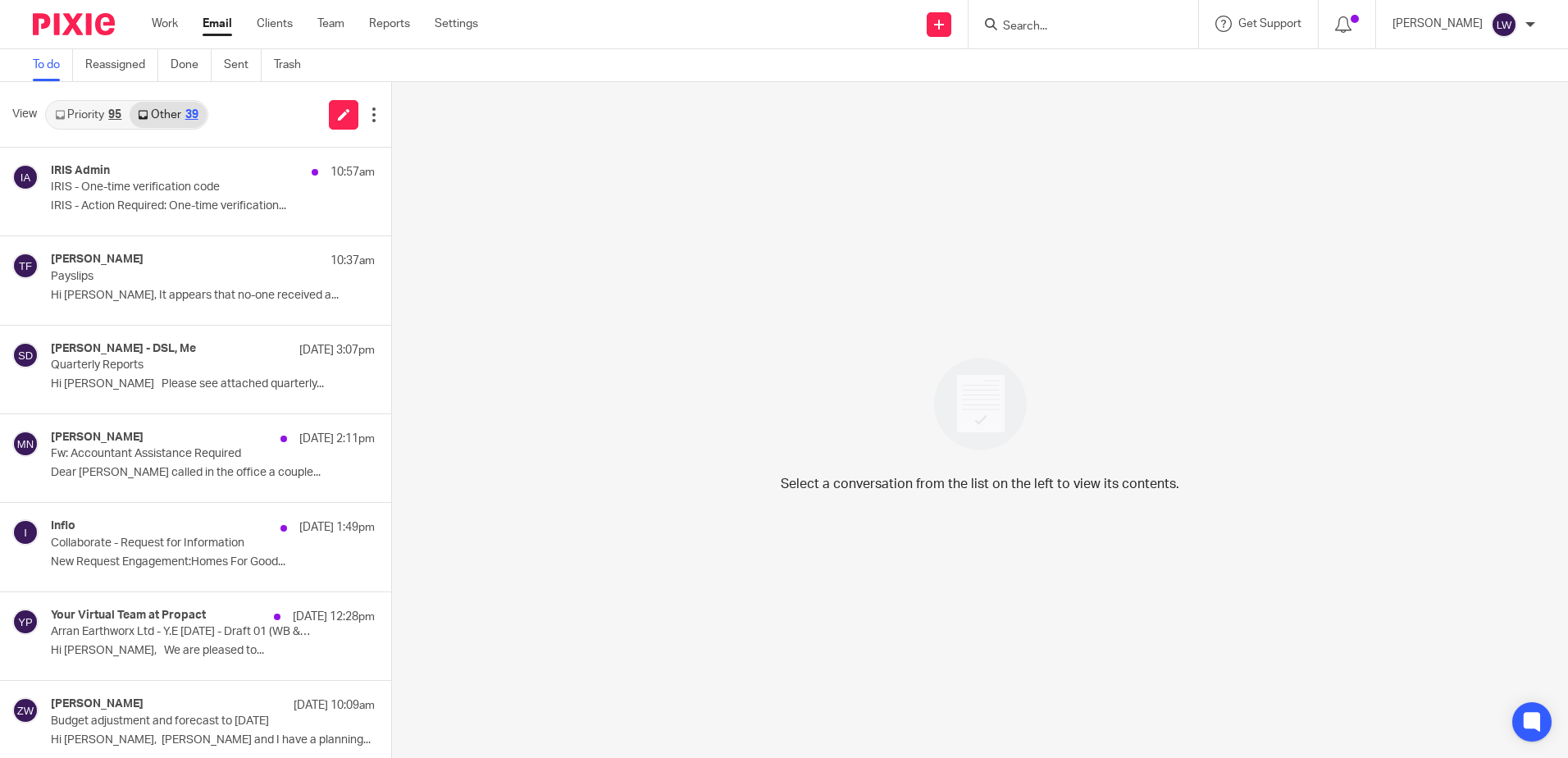
click at [145, 188] on p "IRIS - One-time verification code" at bounding box center [180, 187] width 259 height 14
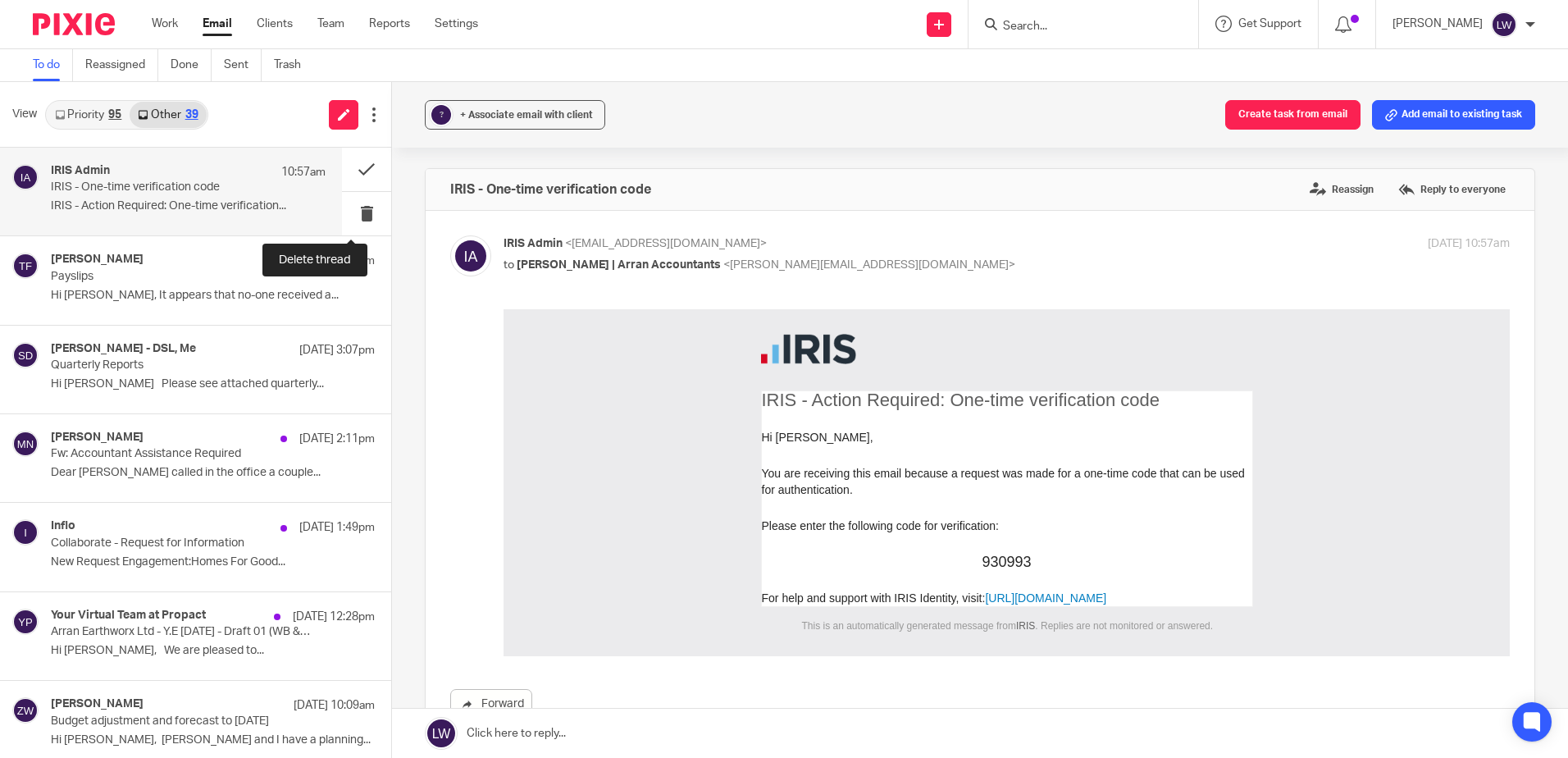
click at [356, 218] on button at bounding box center [366, 213] width 50 height 44
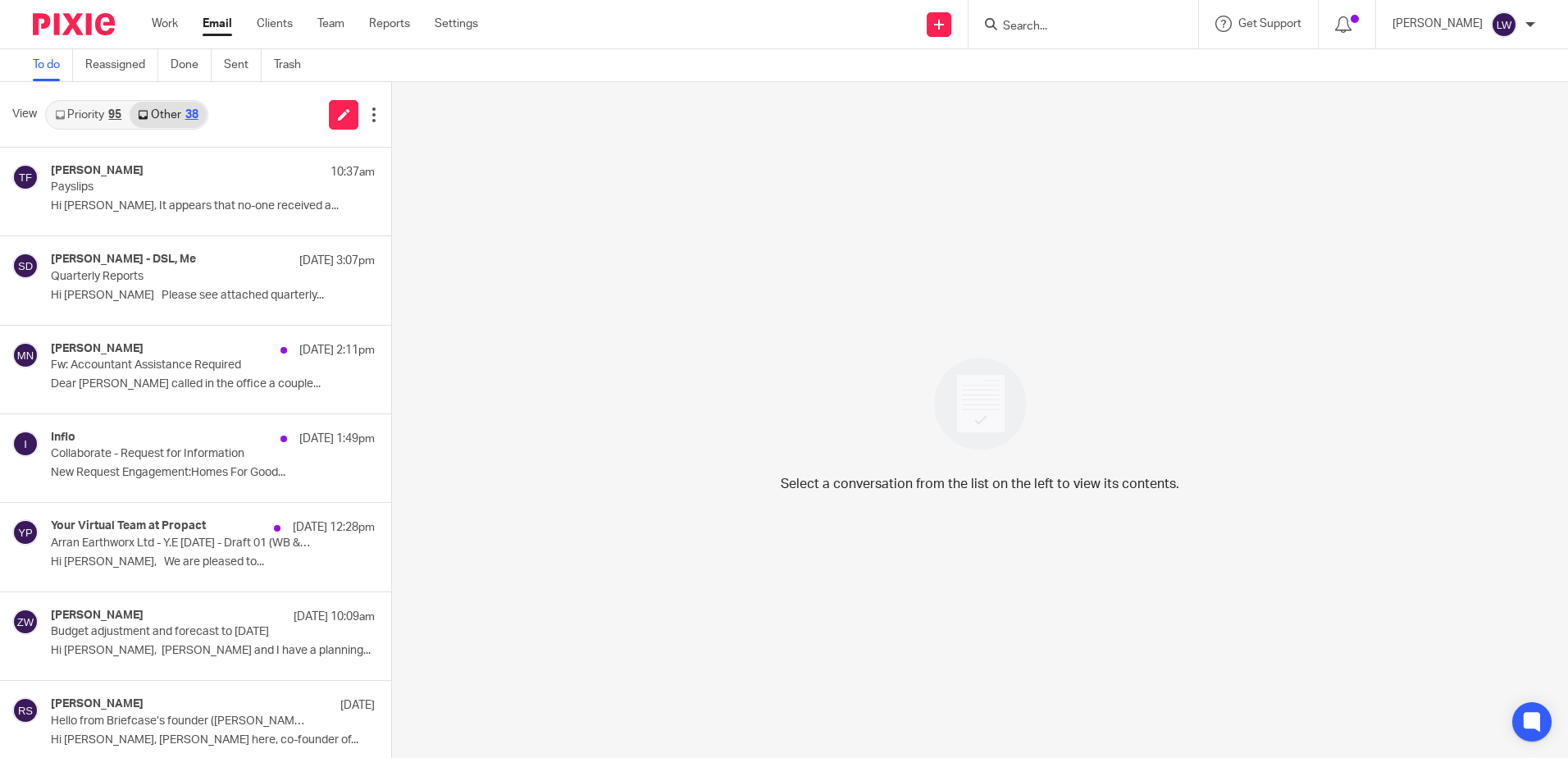
click at [215, 28] on link "Email" at bounding box center [217, 24] width 29 height 17
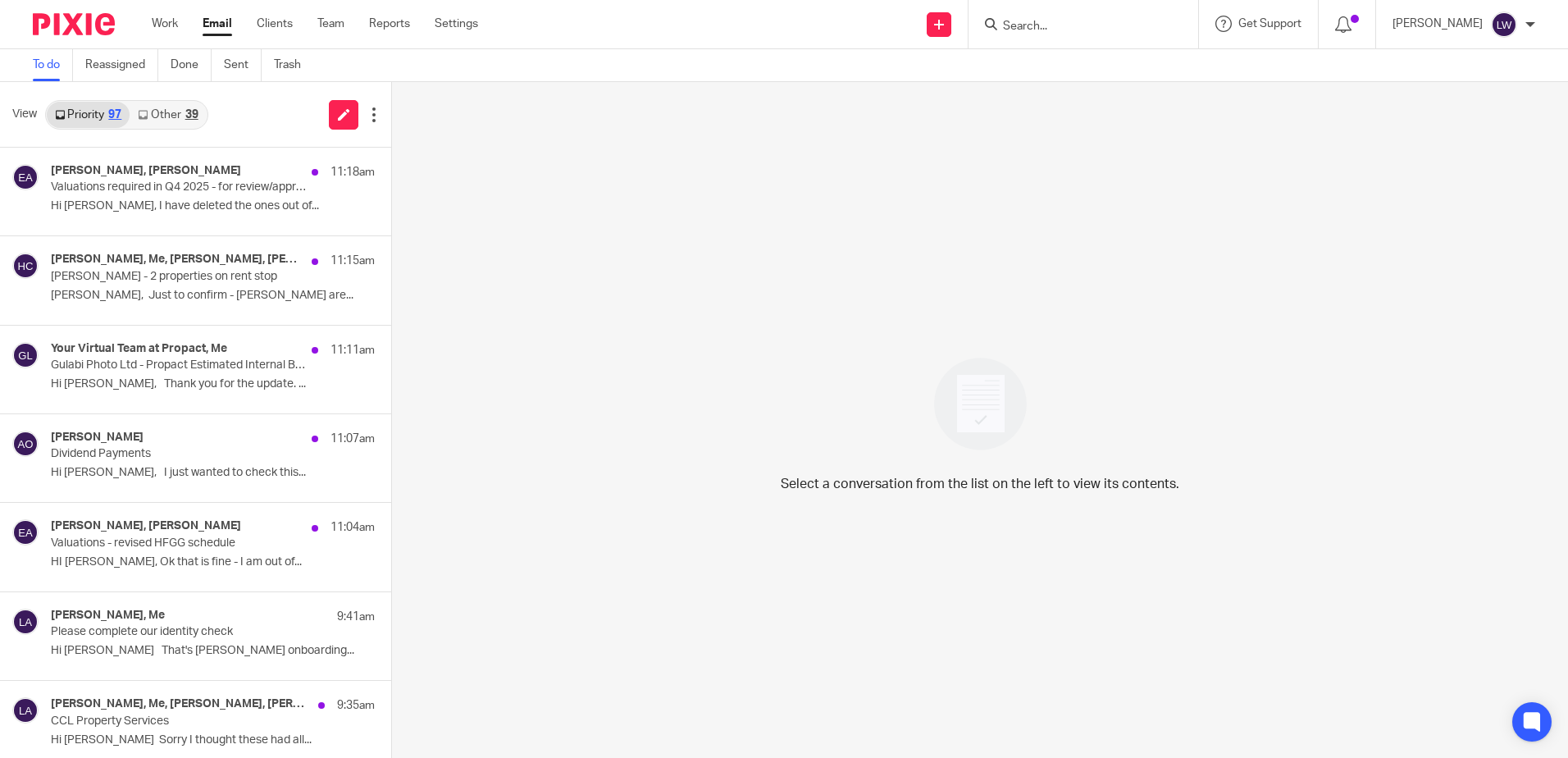
click at [157, 195] on div "Susan Aktemel, Emily Austin 11:18am Valuations required in Q4 2025 - for review…" at bounding box center [212, 191] width 324 height 55
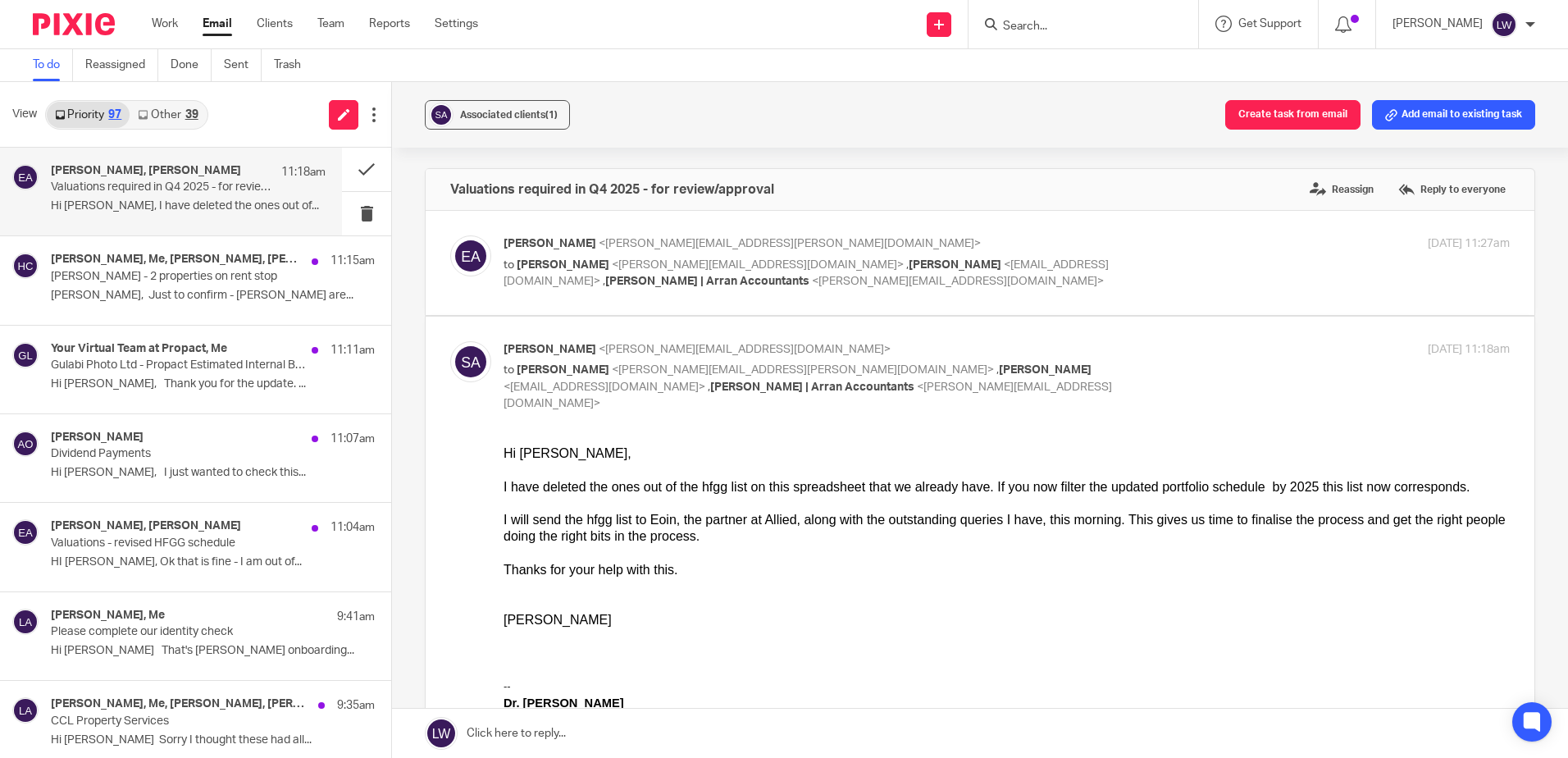
click at [181, 118] on link "Other 39" at bounding box center [167, 114] width 76 height 26
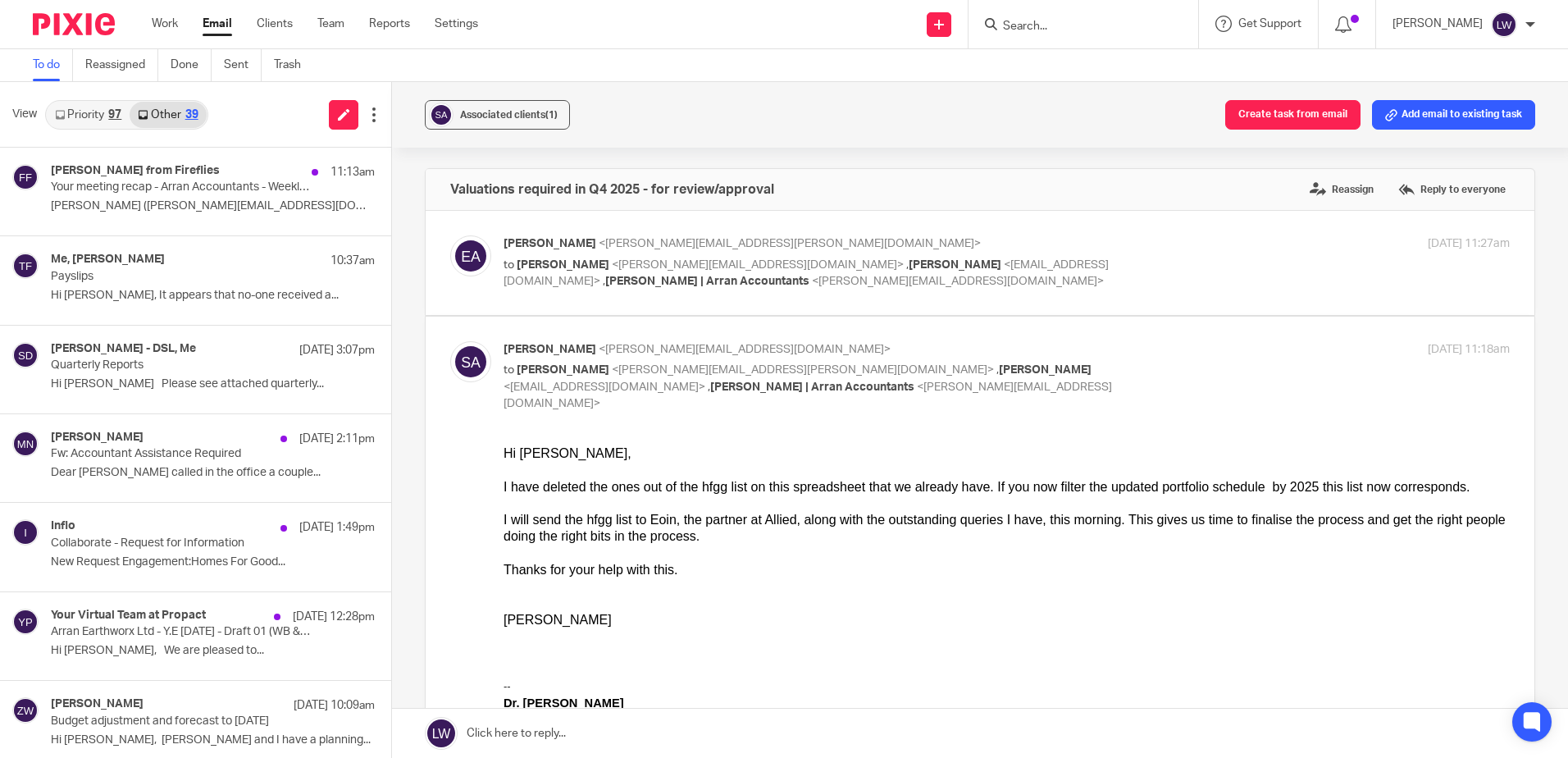
click at [197, 199] on p "Qudsia Tahir (qudsia.tahir@propactglobal.com) ..." at bounding box center [212, 206] width 324 height 14
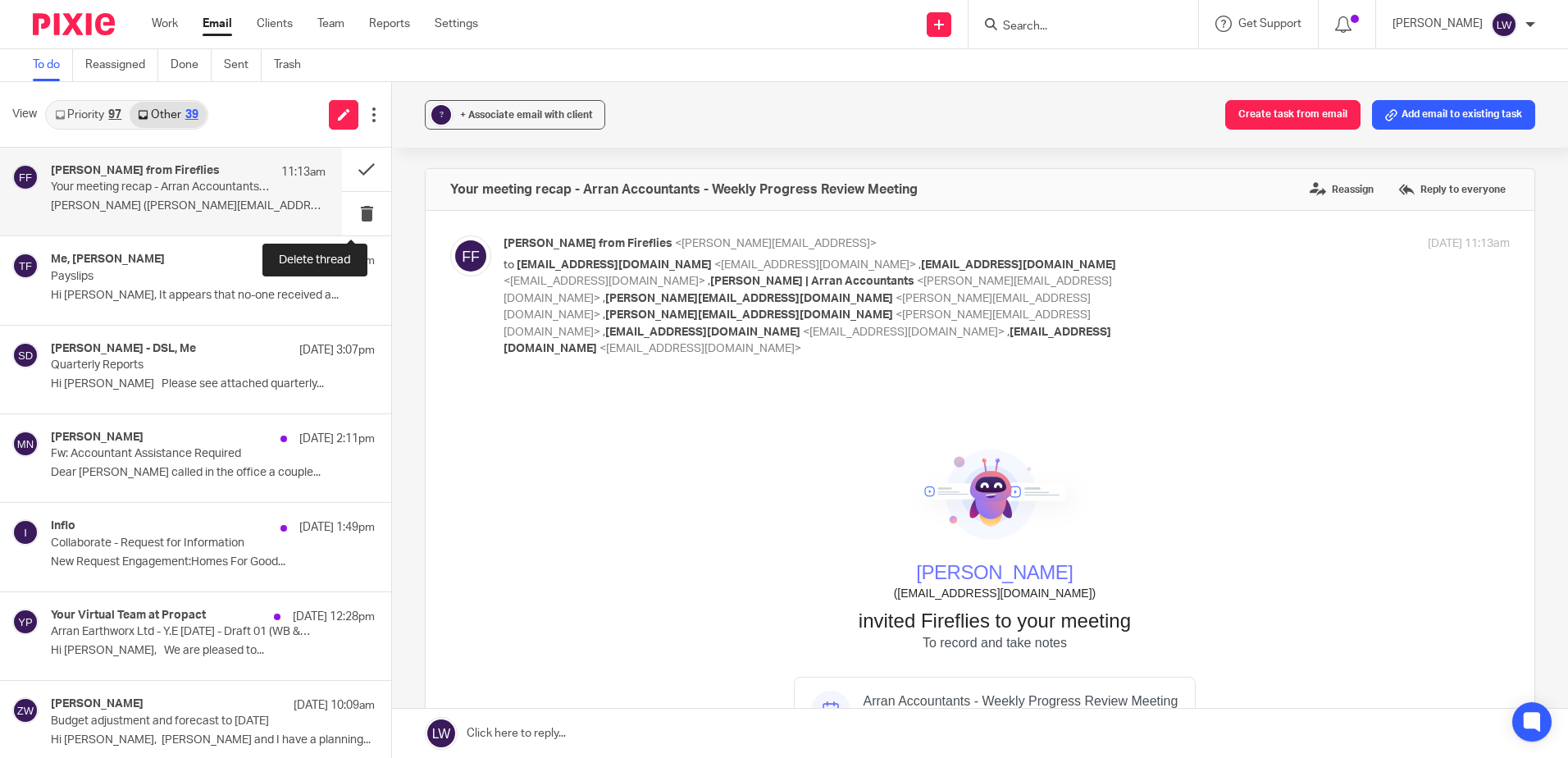
click at [348, 211] on button at bounding box center [366, 213] width 50 height 44
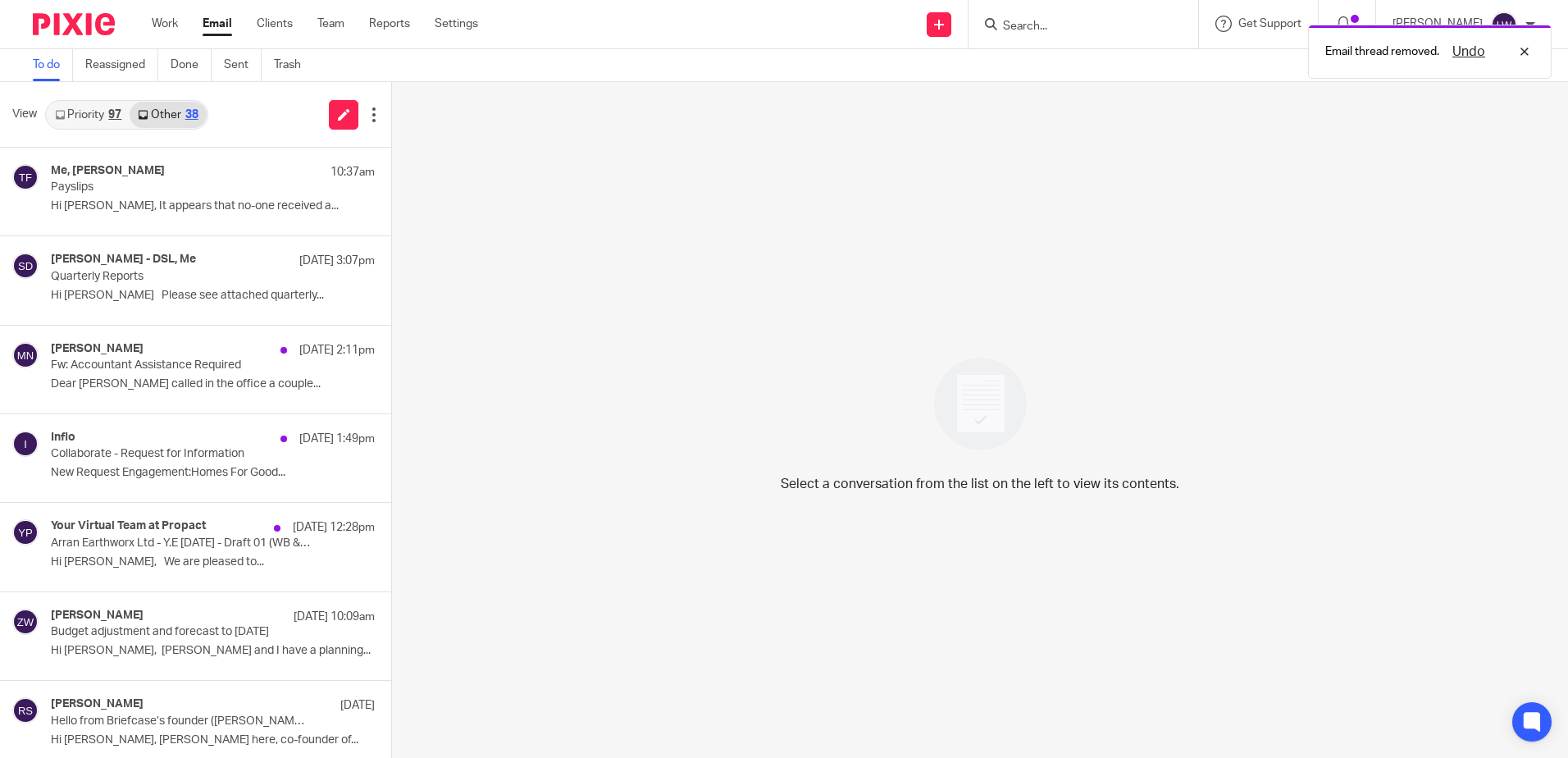
click at [140, 207] on p "Hi Lorna, It appears that no-one received a..." at bounding box center [212, 206] width 324 height 14
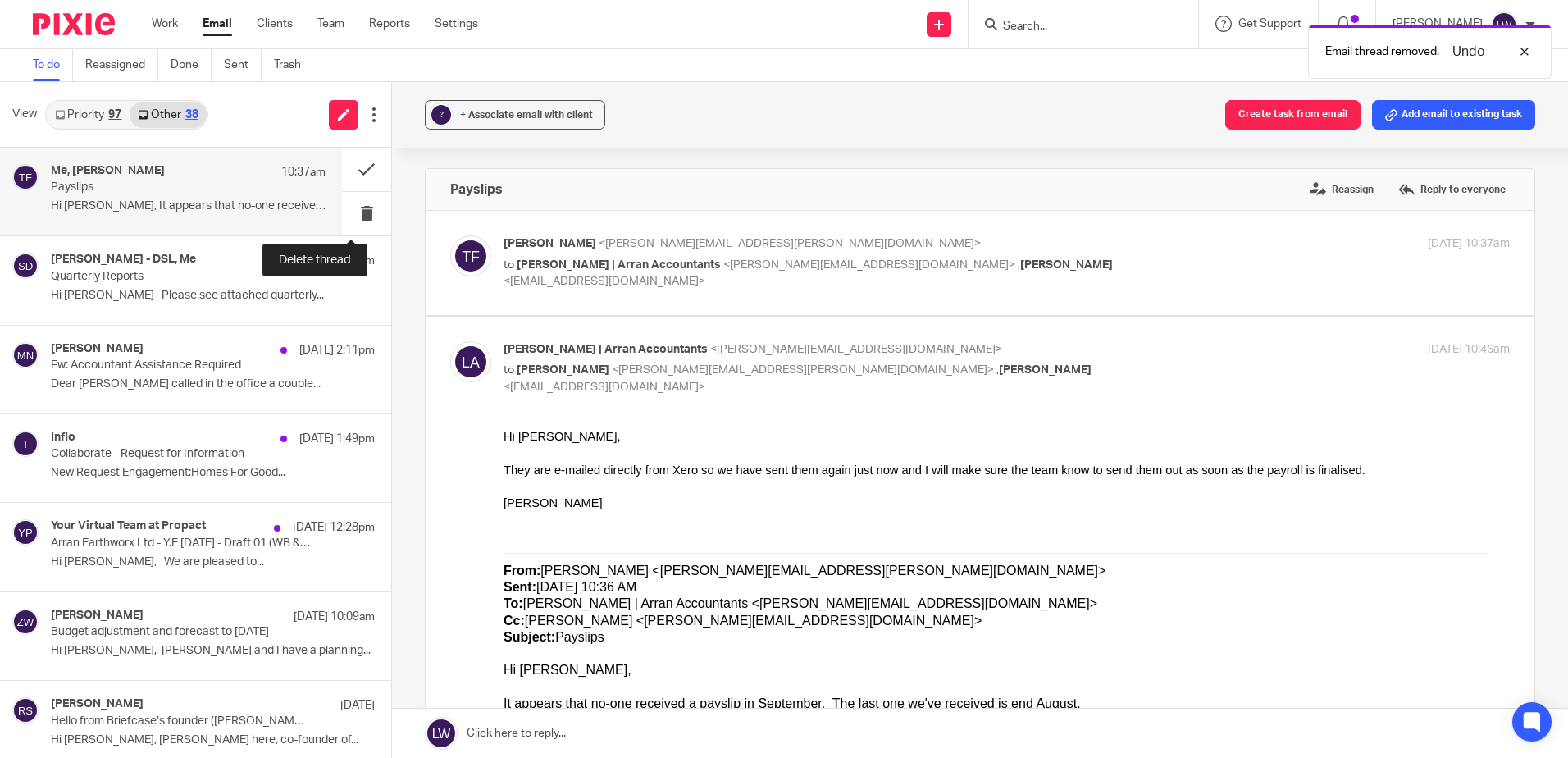
click at [349, 211] on button at bounding box center [366, 213] width 50 height 44
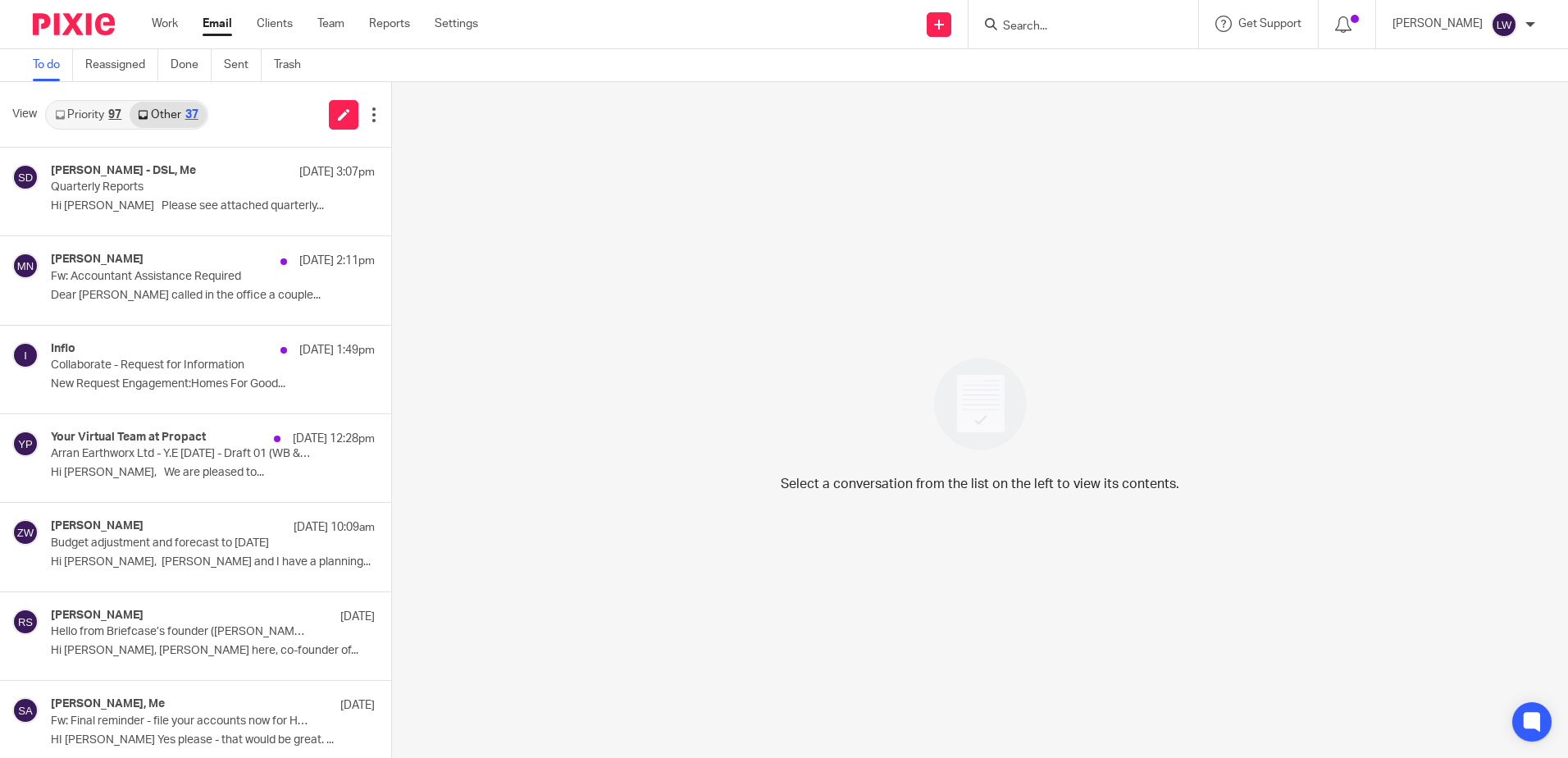
click at [1090, 29] on input "Search" at bounding box center [1075, 27] width 148 height 15
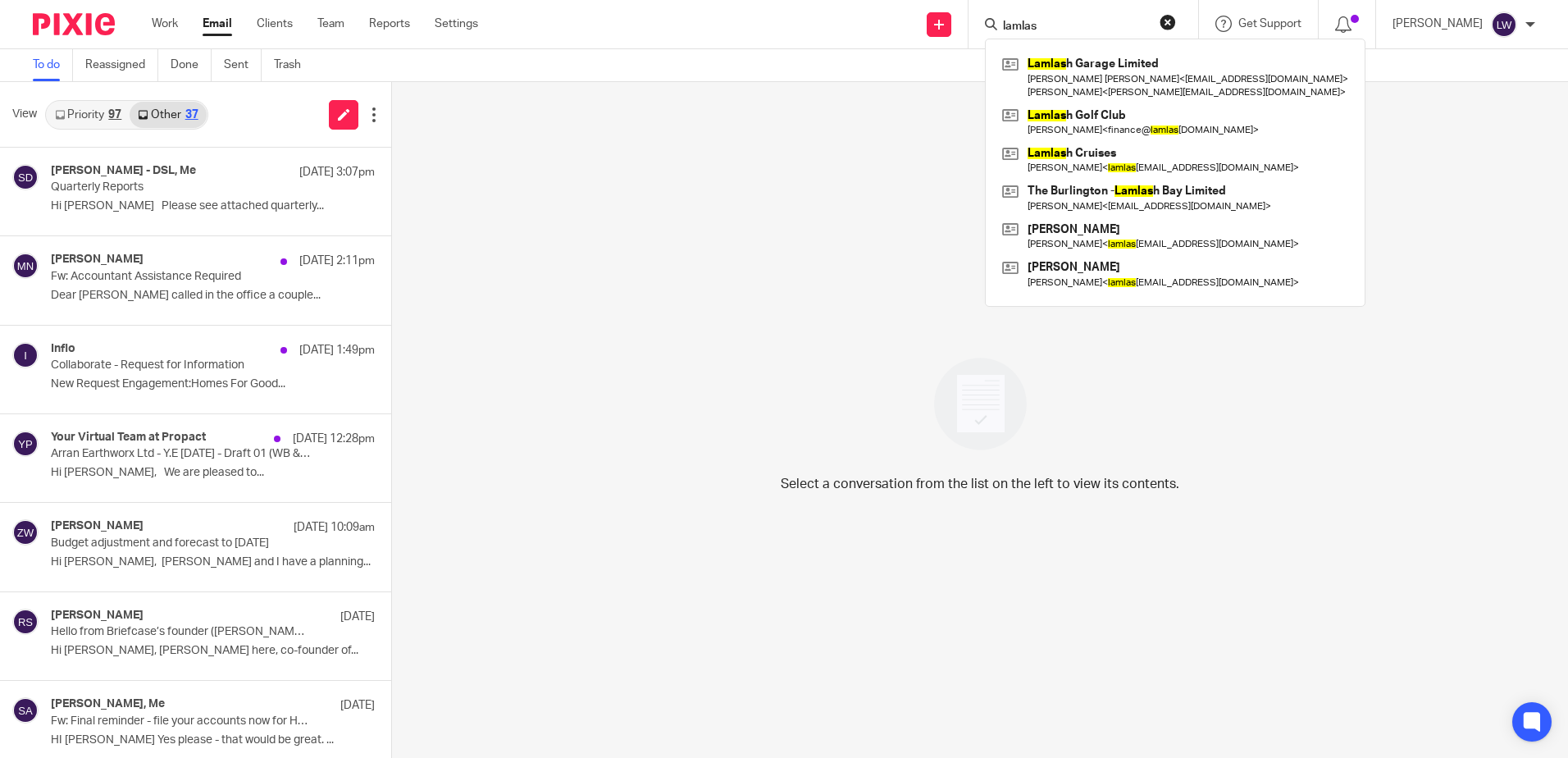
type input "lamlas"
click at [1116, 116] on link at bounding box center [1176, 122] width 355 height 38
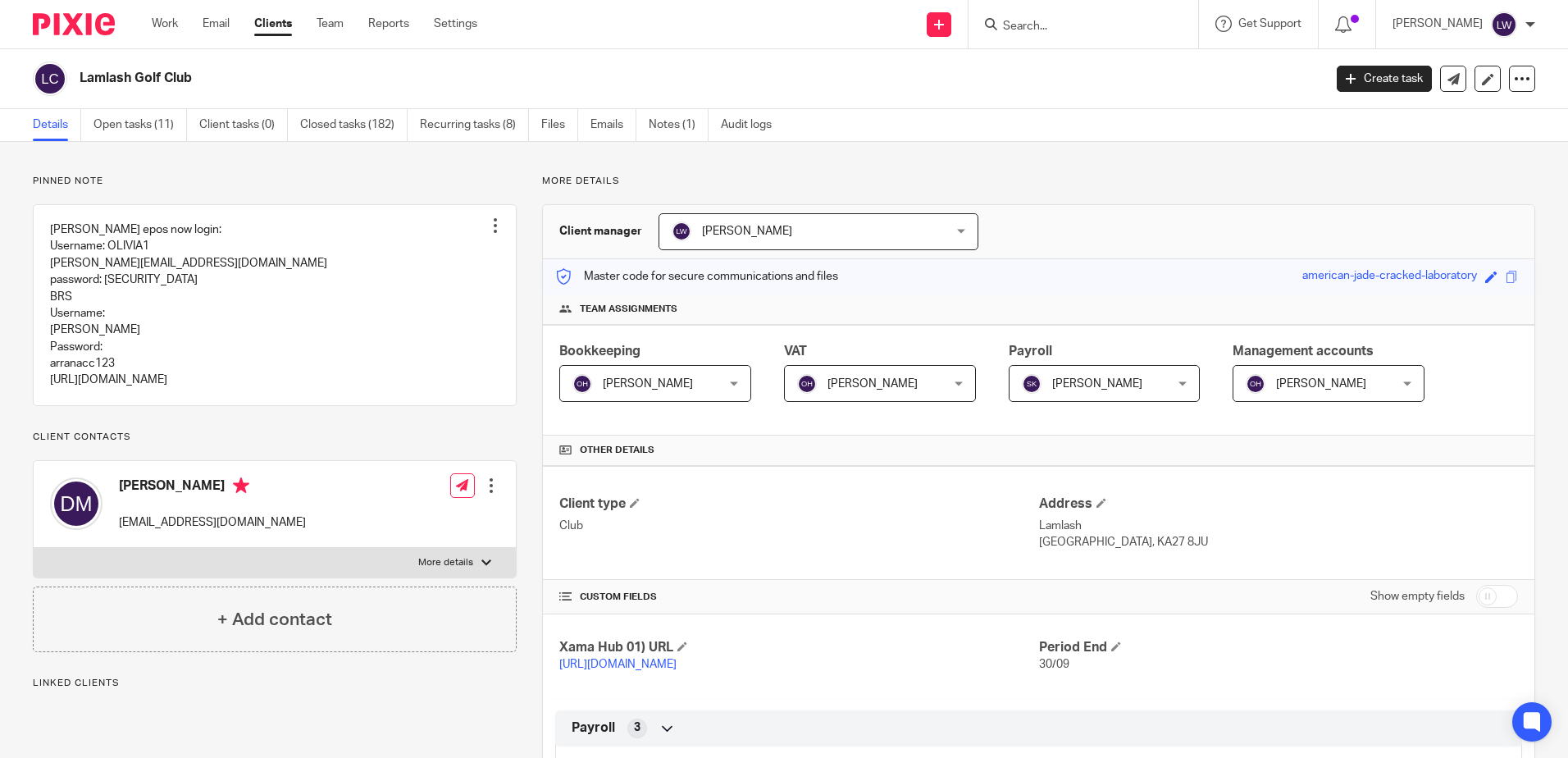
click at [122, 128] on link "Open tasks (11)" at bounding box center [139, 125] width 93 height 32
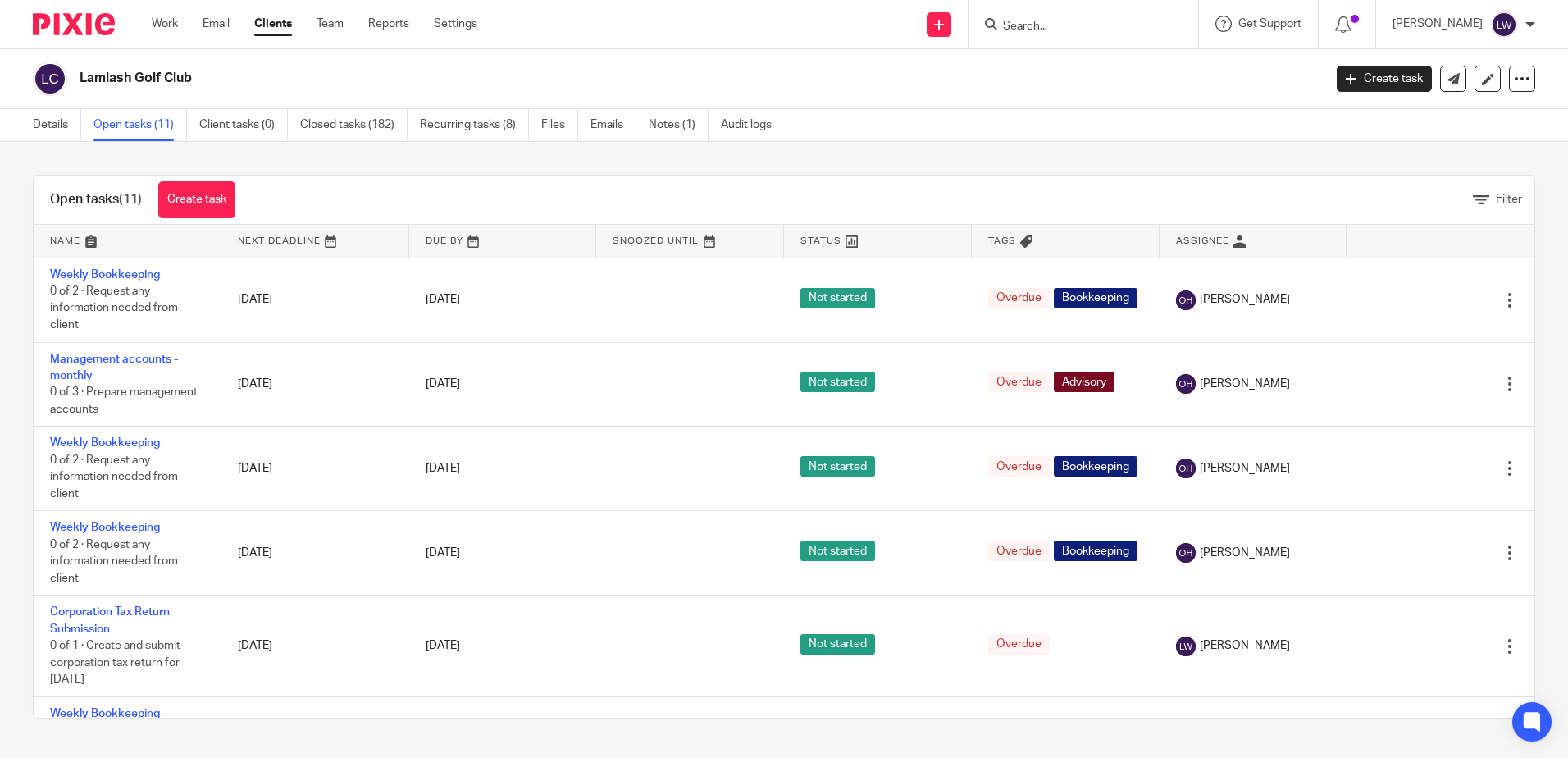
click at [1419, 297] on icon at bounding box center [1428, 300] width 17 height 17
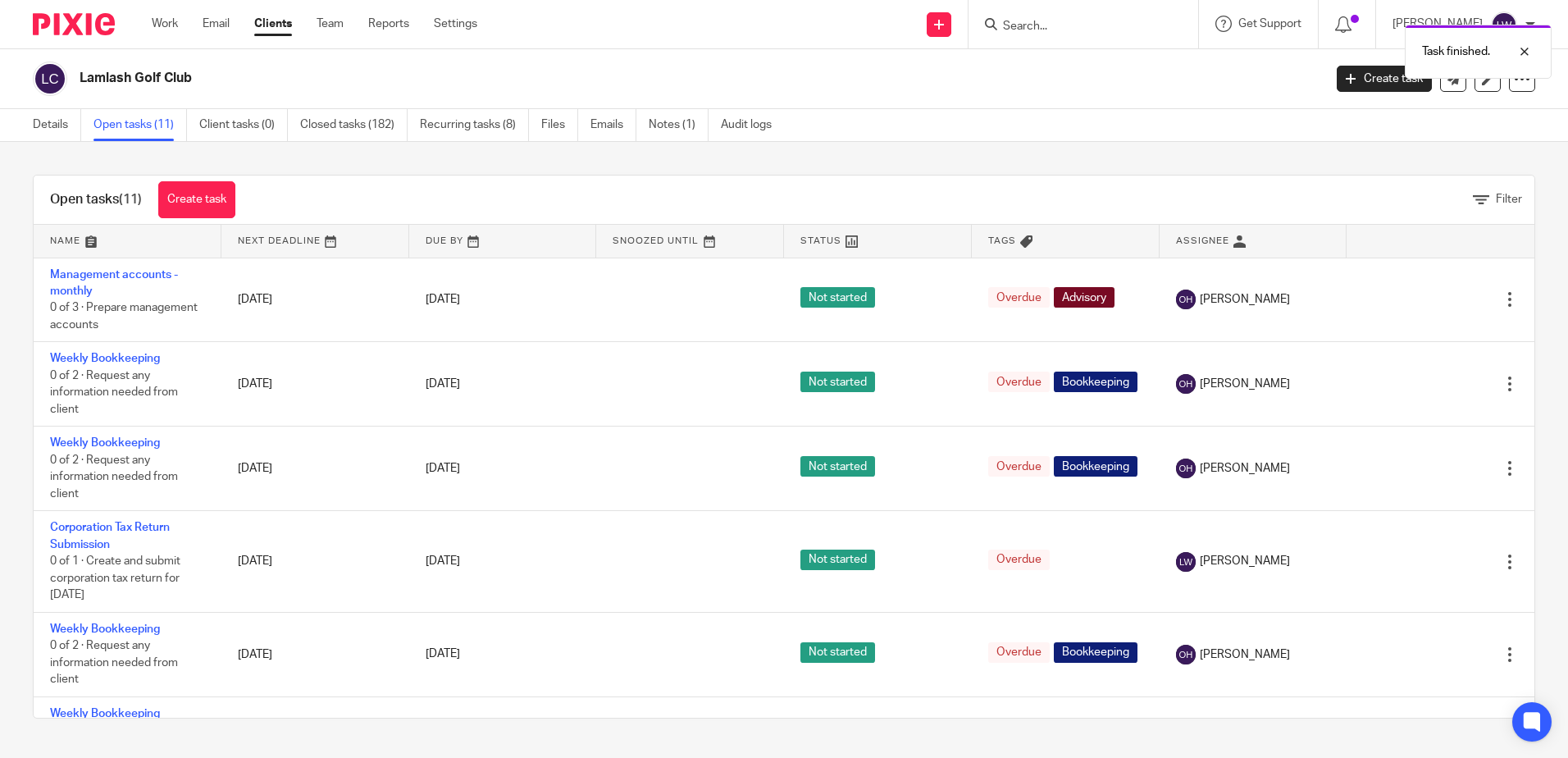
click at [1419, 377] on icon at bounding box center [1428, 385] width 17 height 17
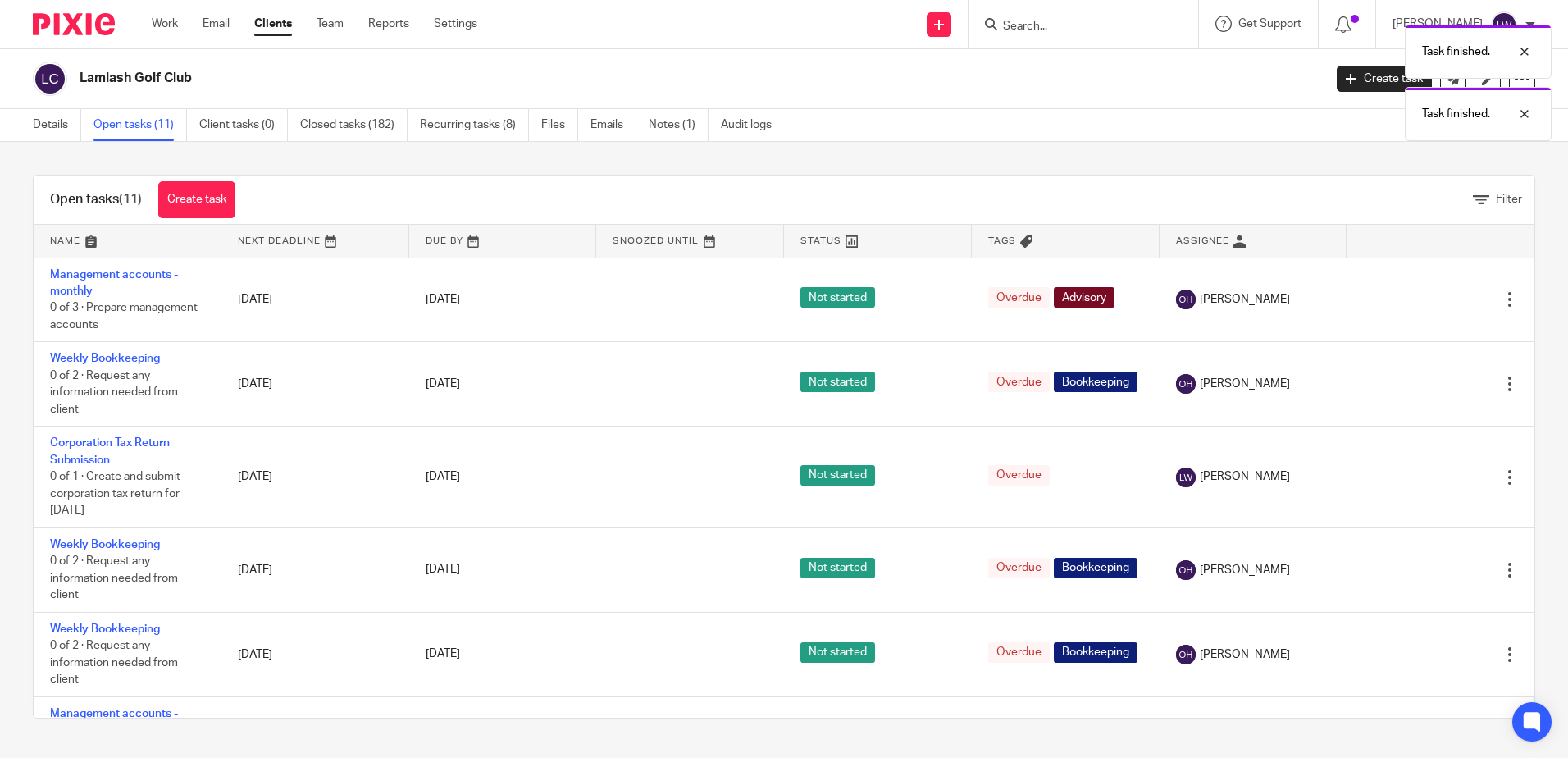
click at [1419, 377] on icon at bounding box center [1428, 385] width 17 height 17
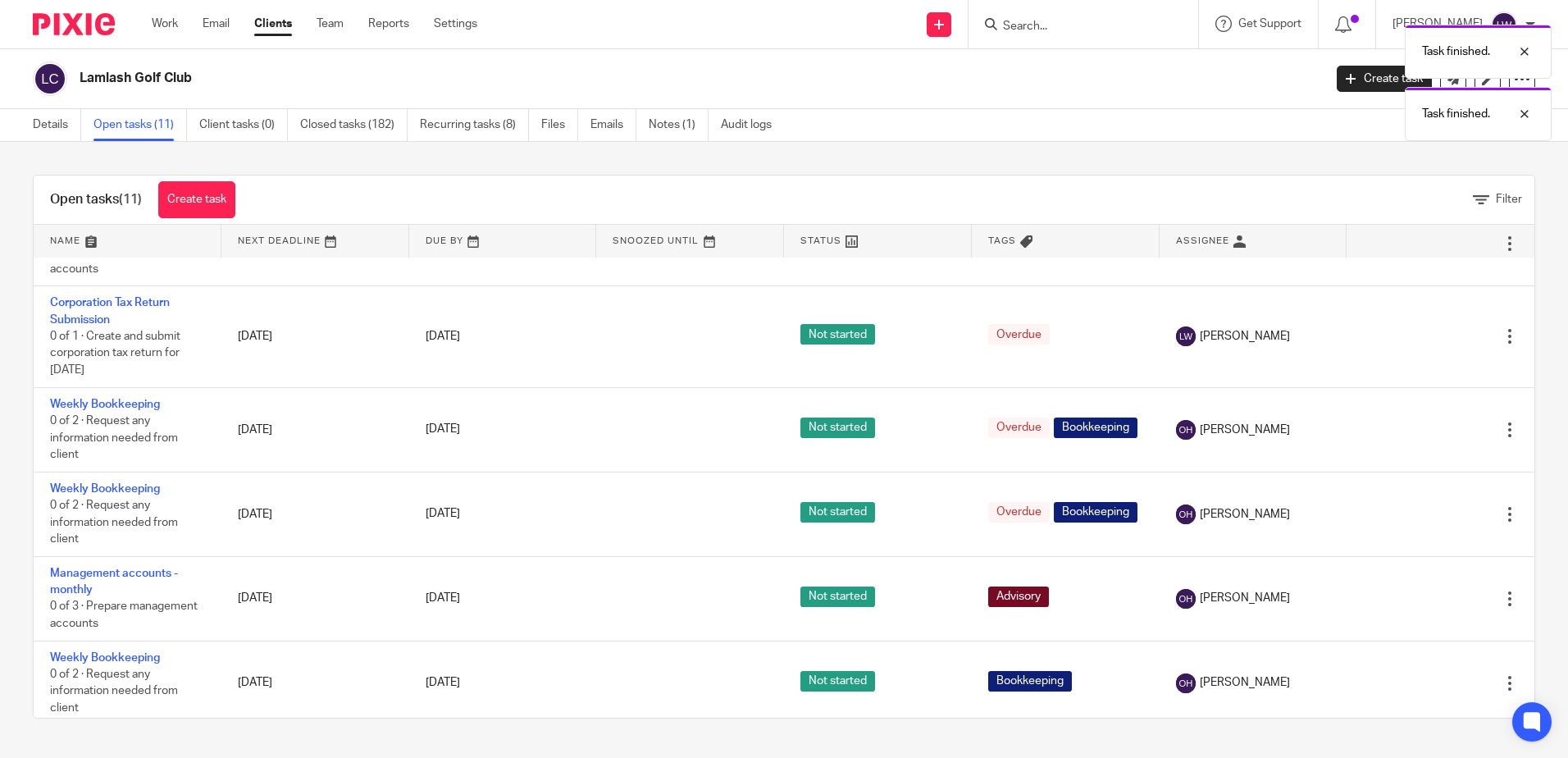
scroll to position [82, 0]
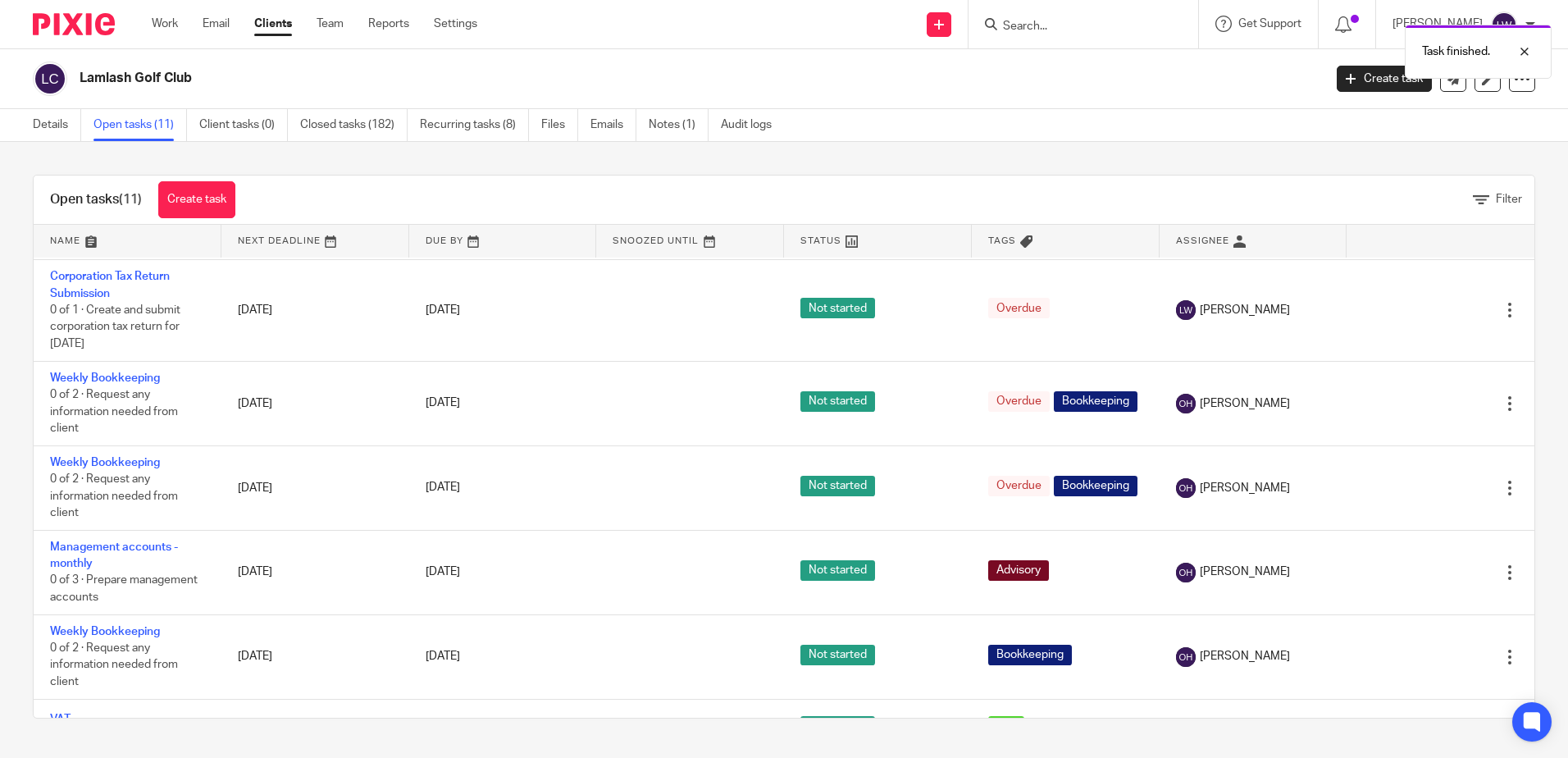
click at [1419, 404] on icon at bounding box center [1428, 403] width 17 height 17
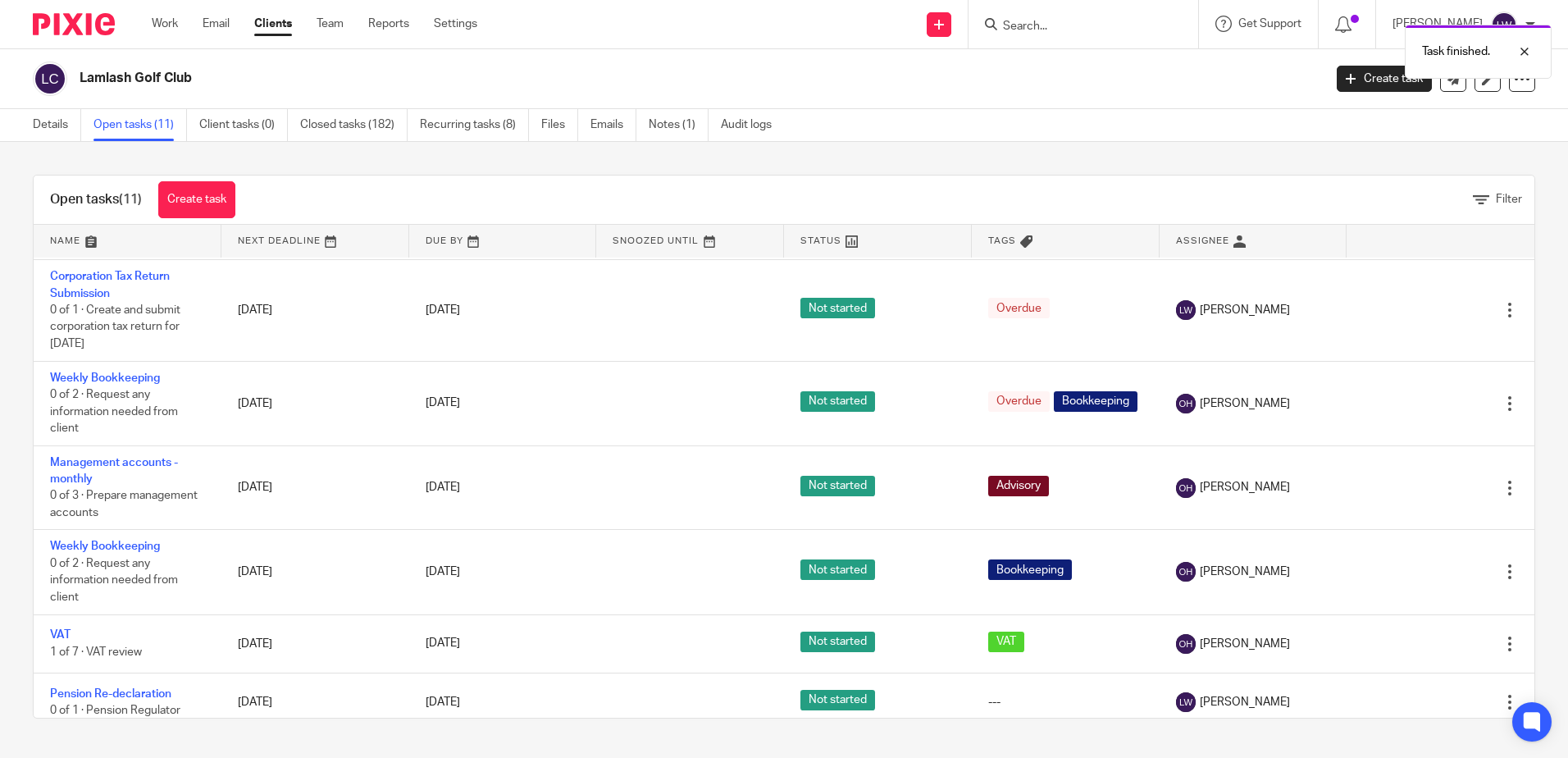
click at [1419, 404] on icon at bounding box center [1428, 403] width 17 height 17
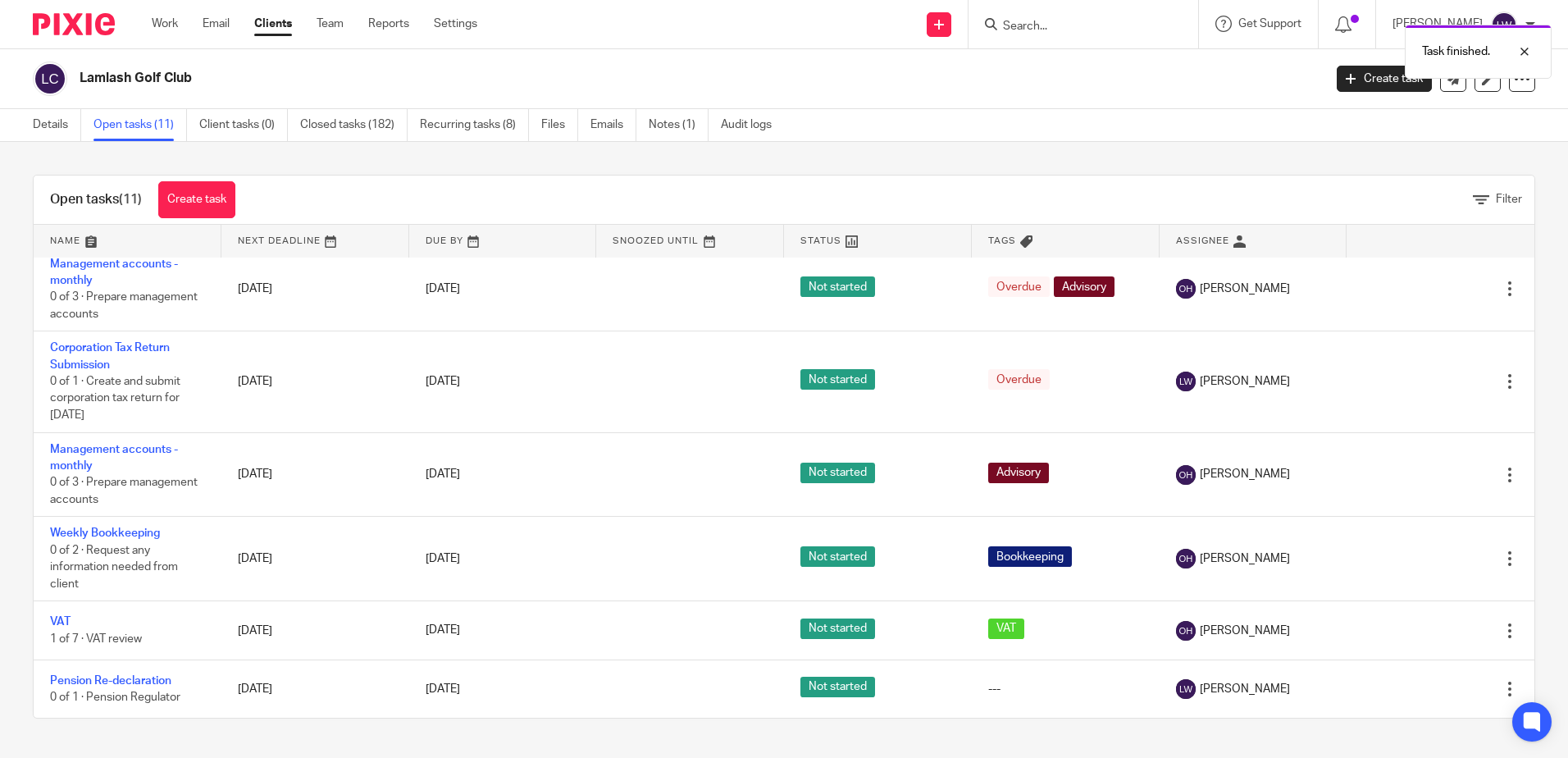
scroll to position [0, 0]
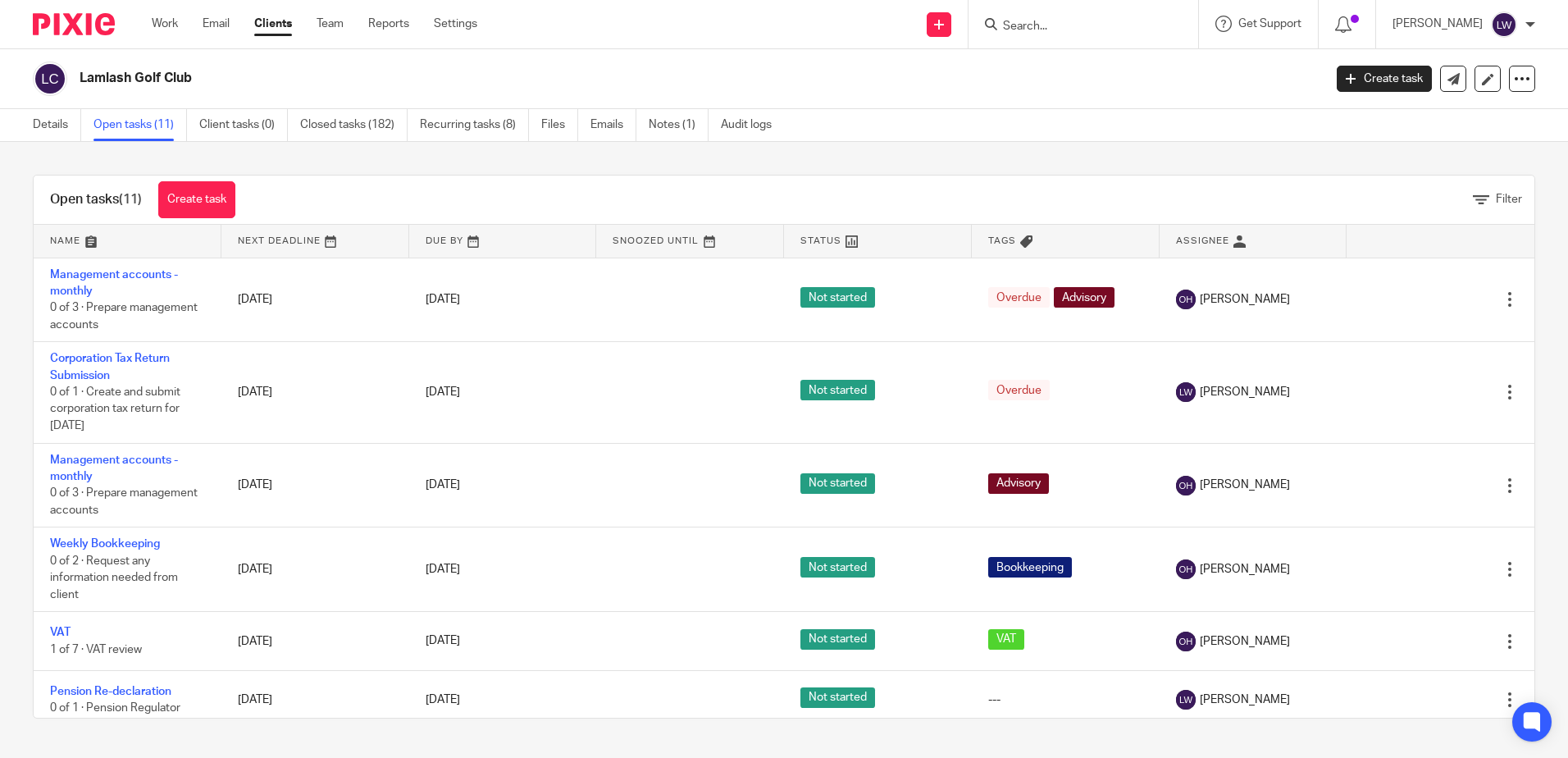
click at [588, 120] on ul "Details Open tasks (11) Client tasks (0) Closed tasks (182) Recurring tasks (8)…" at bounding box center [414, 125] width 763 height 32
click at [602, 120] on link "Emails" at bounding box center [613, 125] width 46 height 32
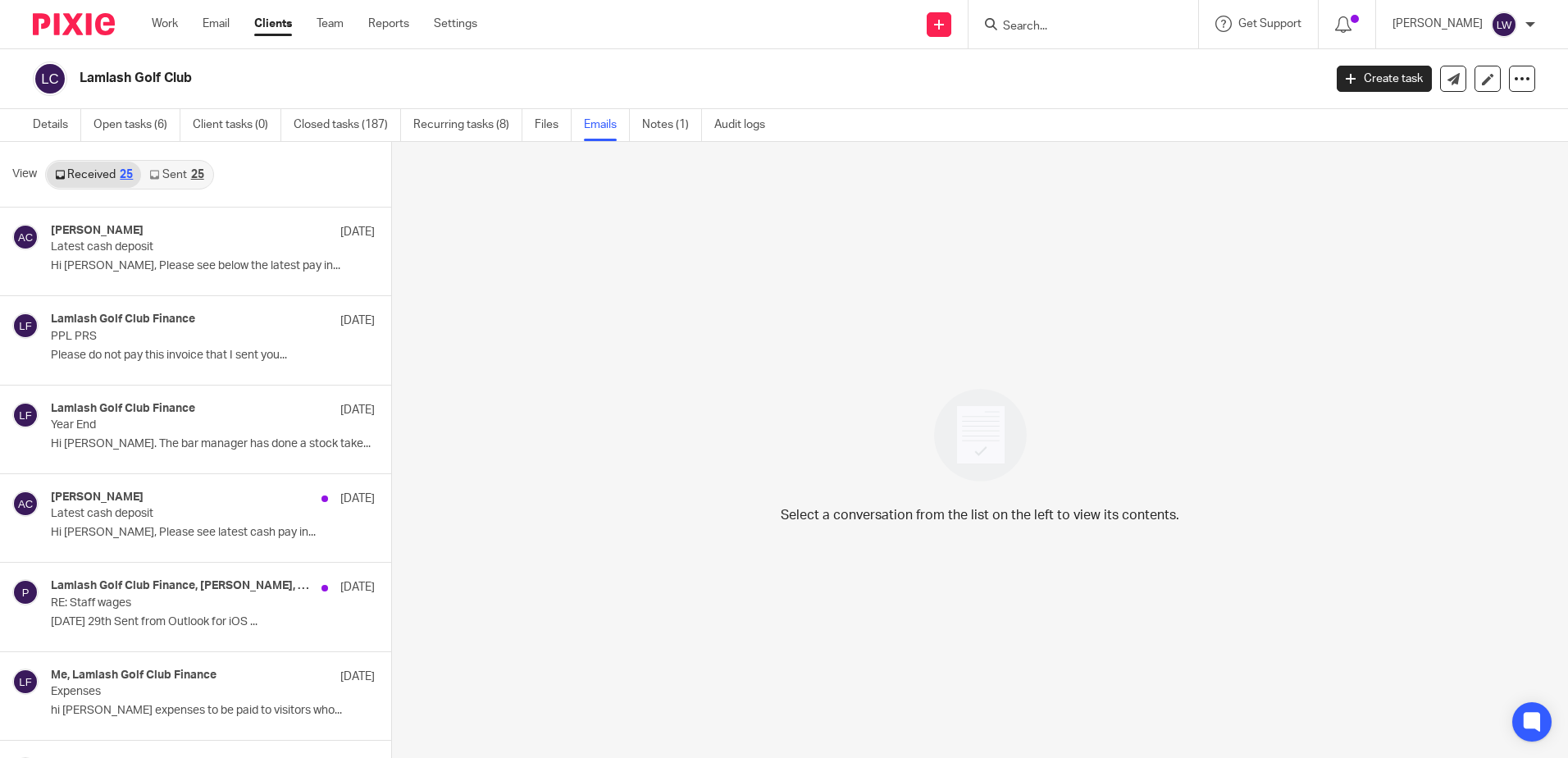
click at [129, 525] on p "Hi [PERSON_NAME], Please see latest cash pay in..." at bounding box center [212, 532] width 324 height 14
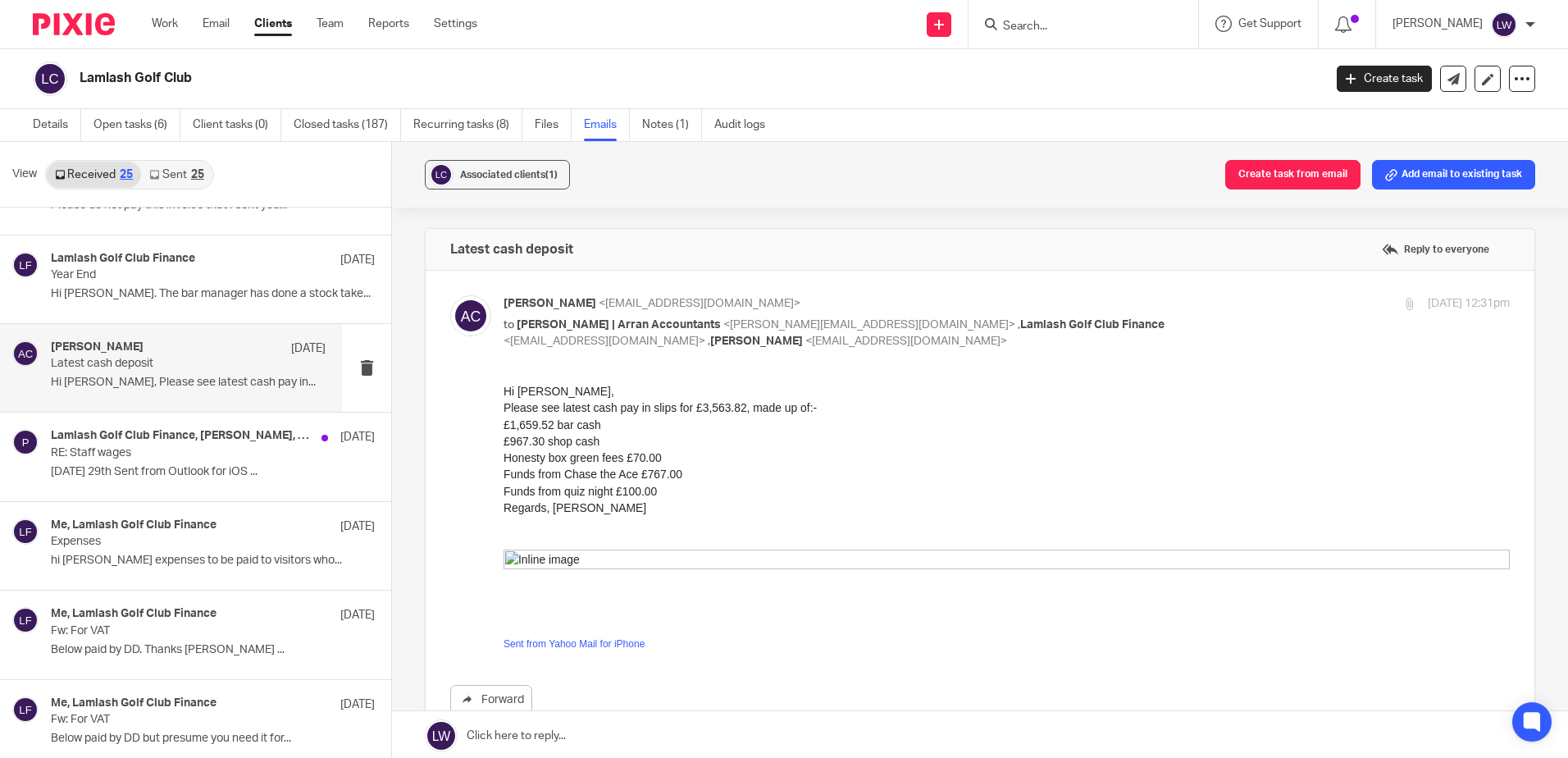
scroll to position [164, 0]
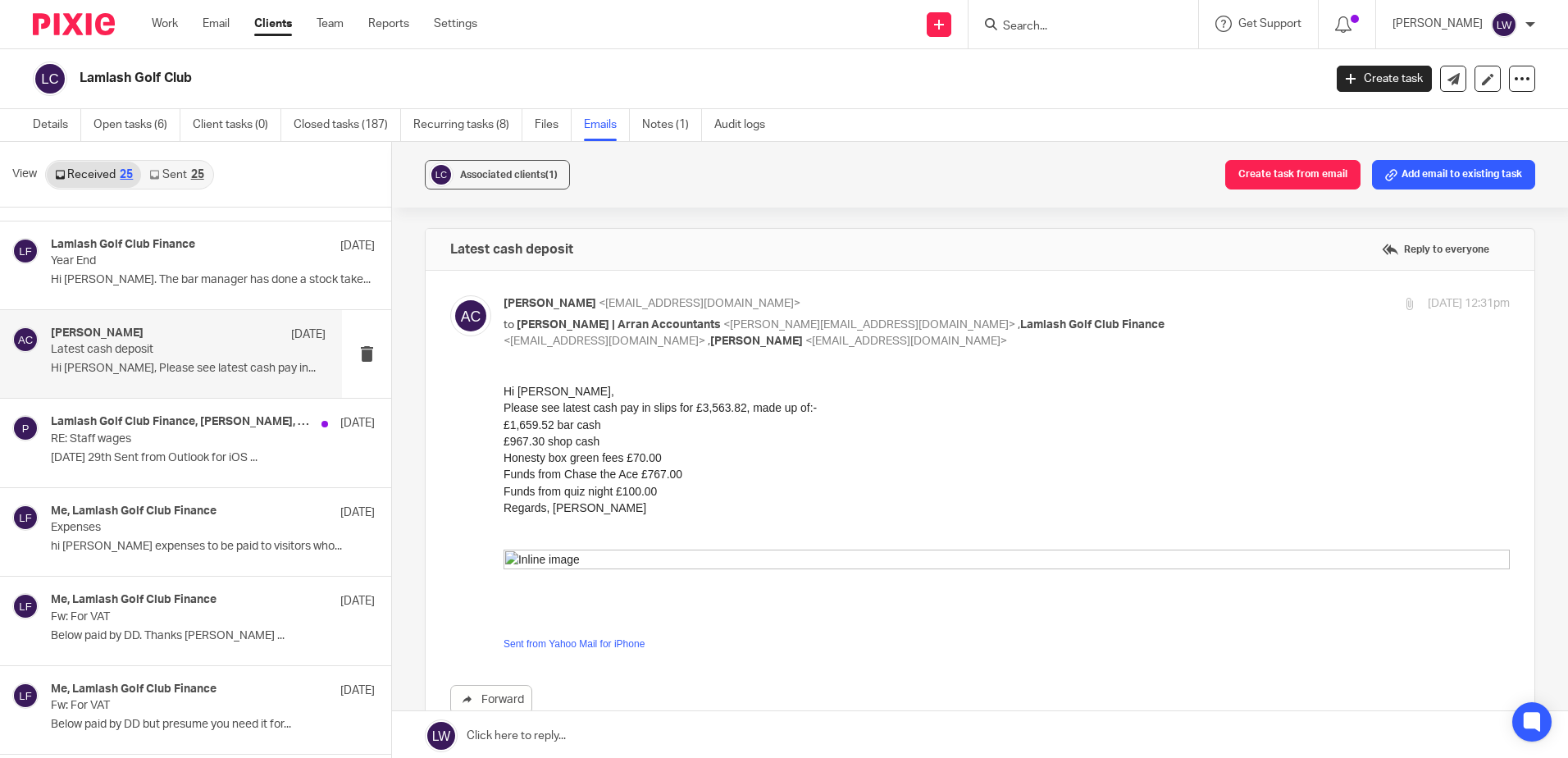
click at [129, 525] on p "Expenses" at bounding box center [180, 528] width 259 height 14
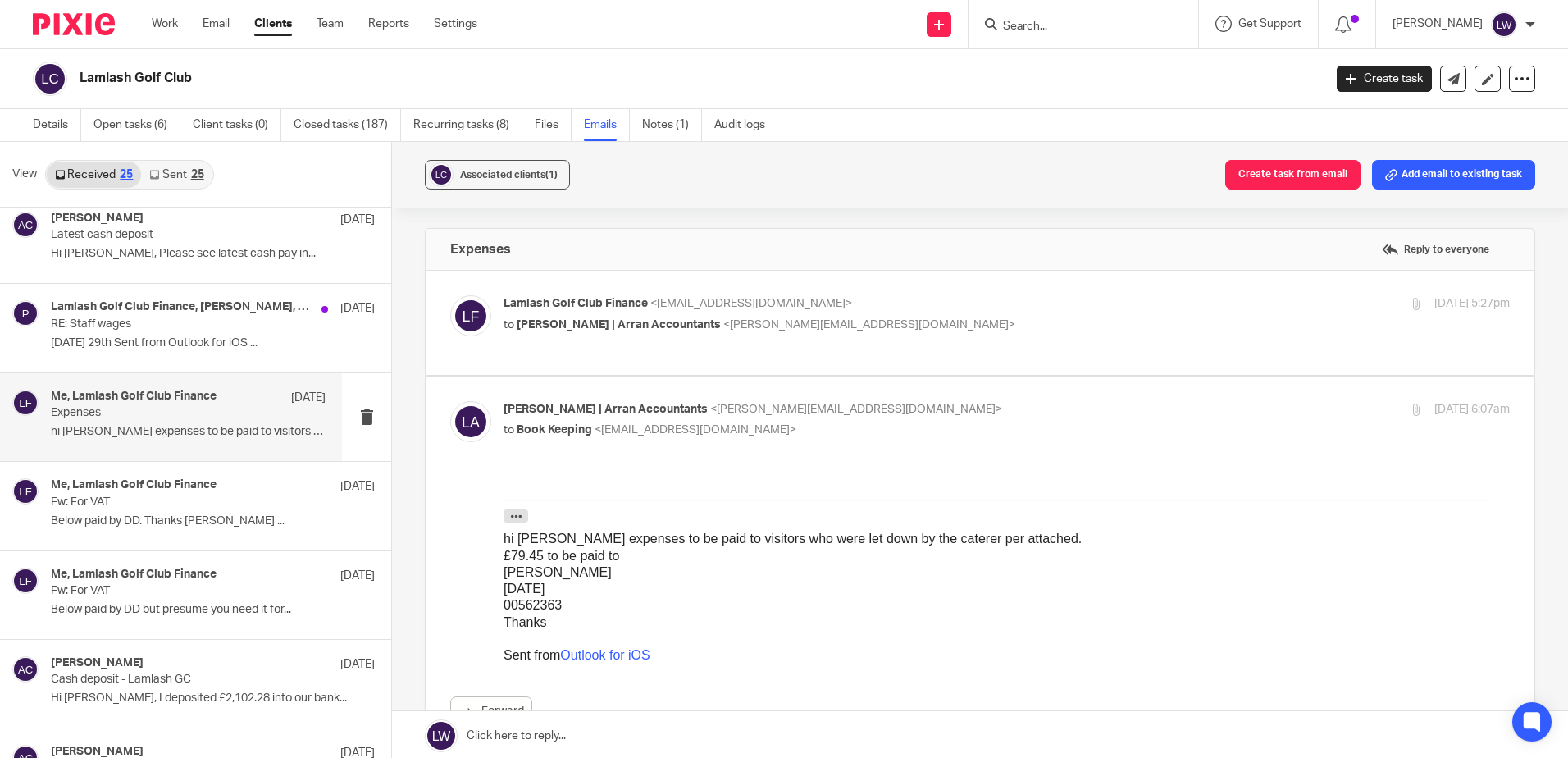
scroll to position [328, 0]
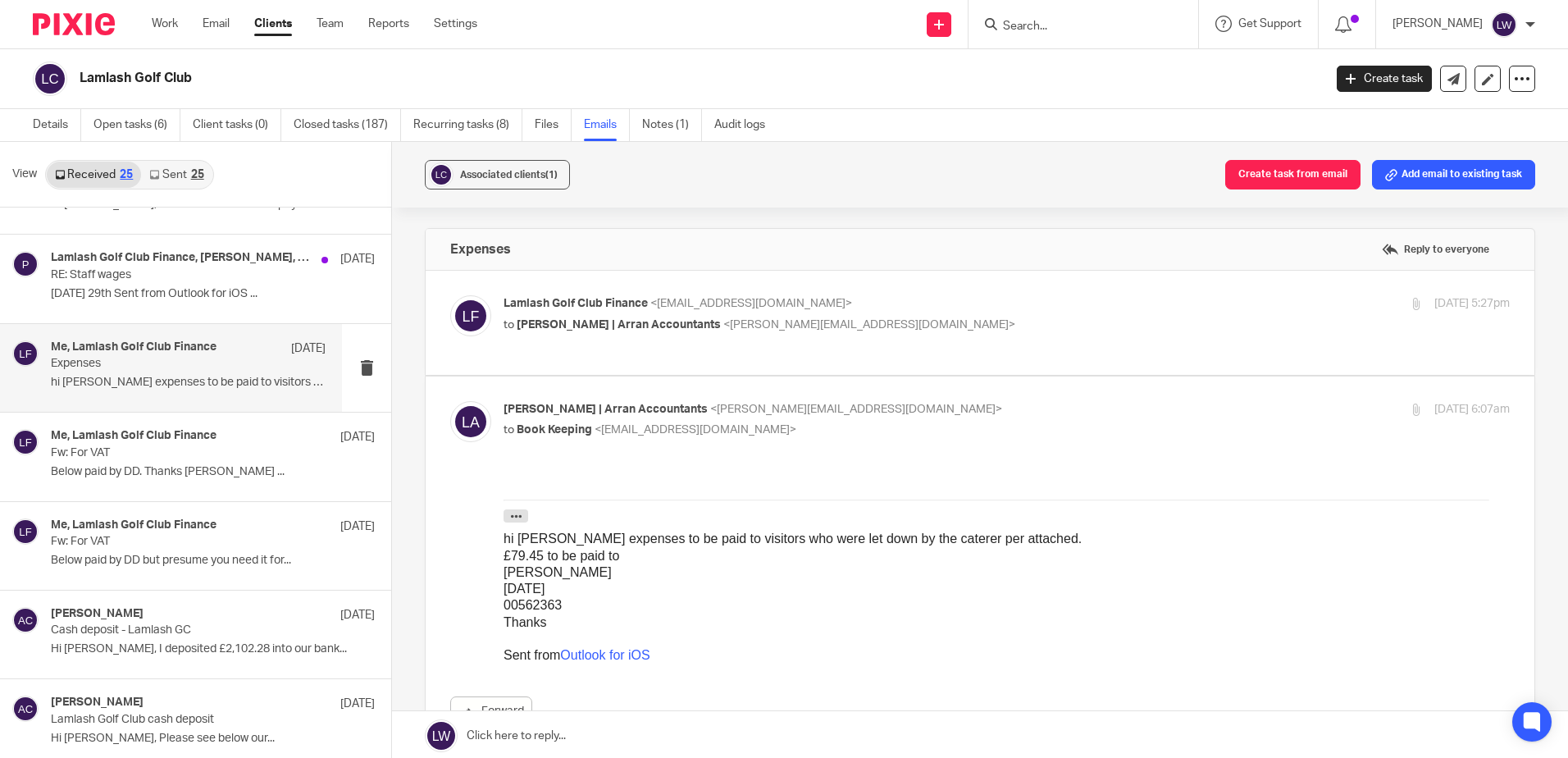
click at [136, 468] on p "Below paid by DD. Thanks David McLintock ..." at bounding box center [212, 471] width 324 height 14
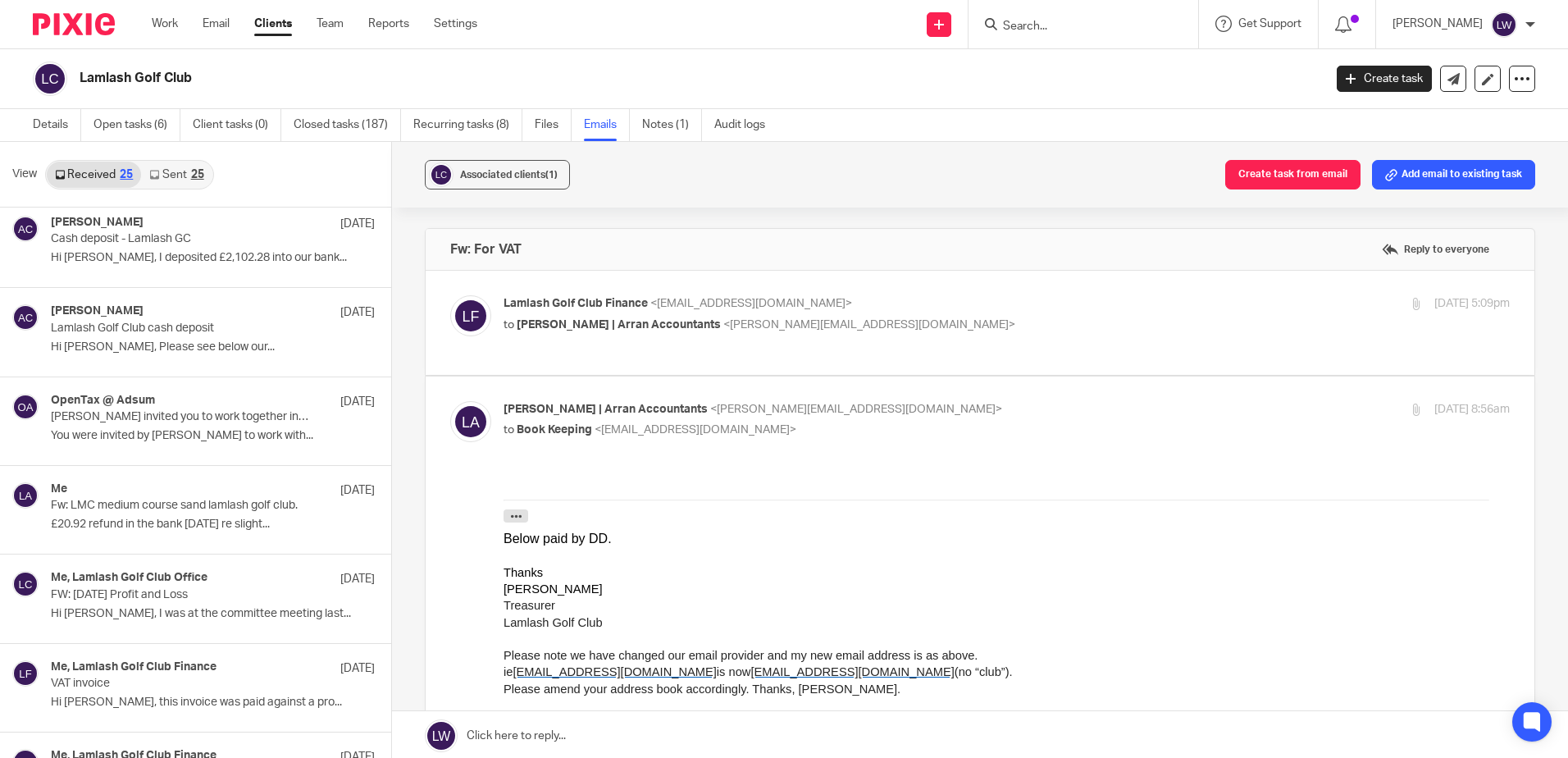
scroll to position [722, 0]
click at [179, 506] on p "Fw: LMC medium course sand lamlash golf club." at bounding box center [180, 503] width 259 height 14
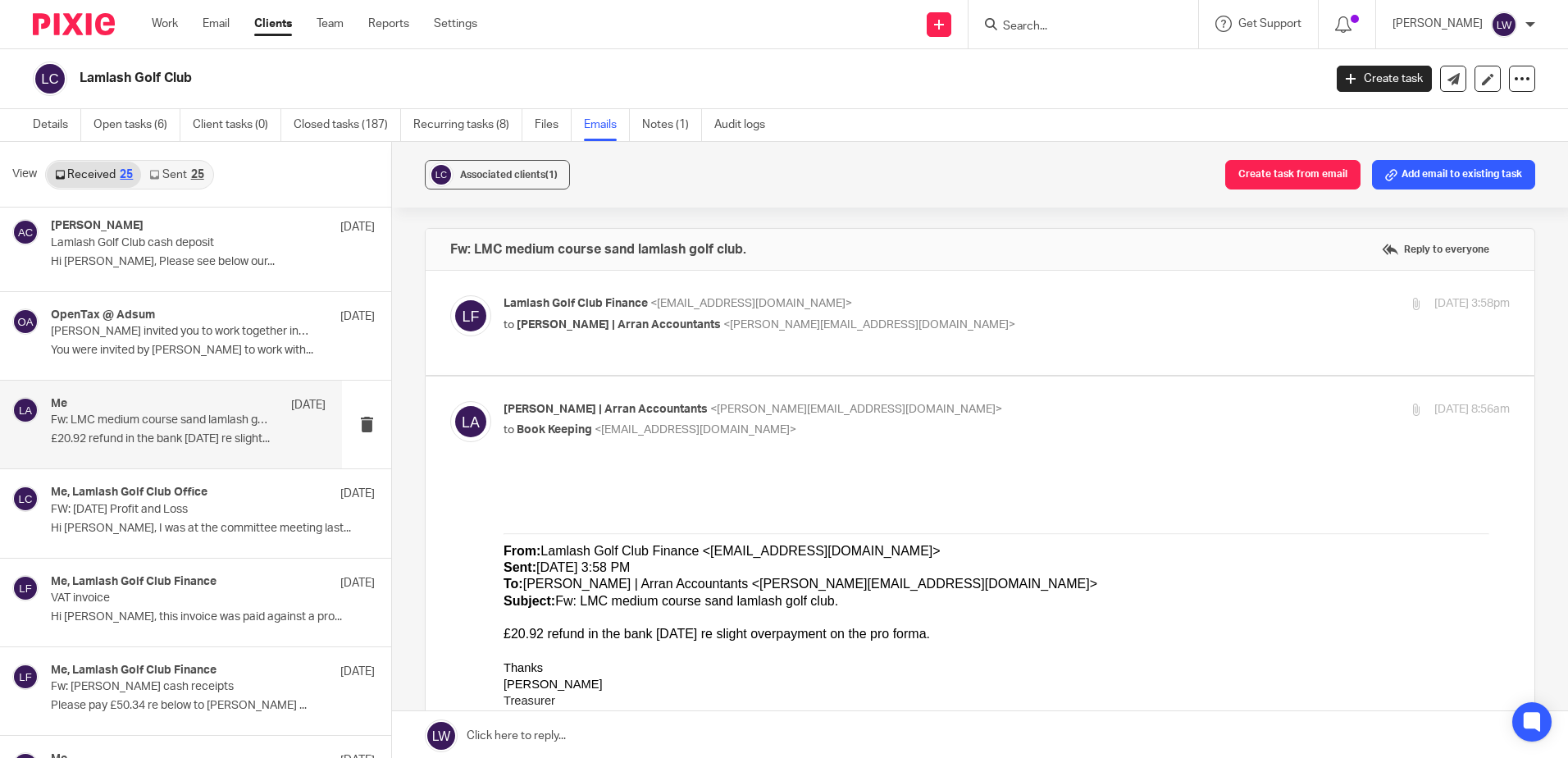
scroll to position [886, 0]
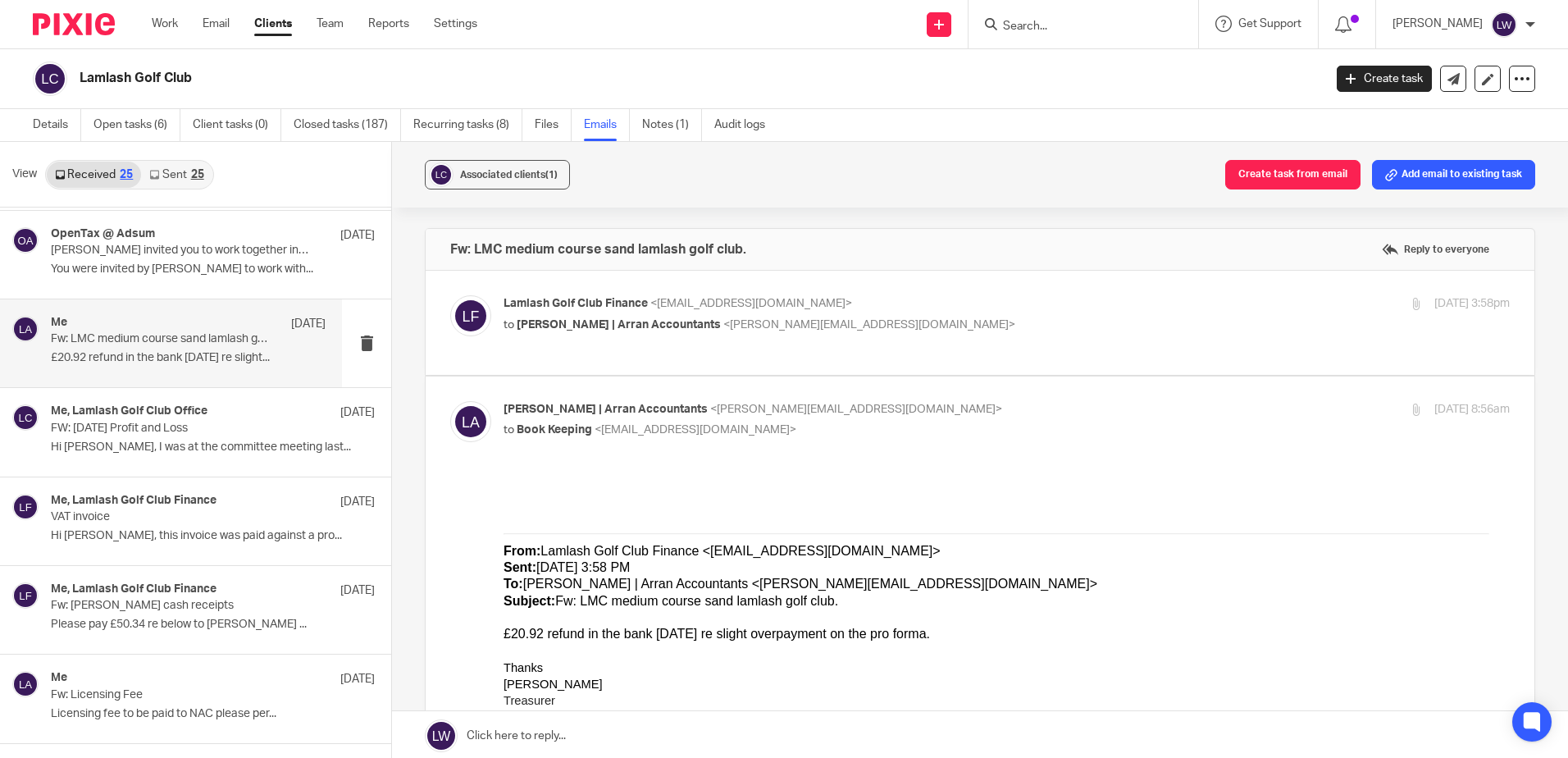
click at [152, 443] on p "Hi Lorna, I was at the committee meeting last..." at bounding box center [212, 447] width 324 height 14
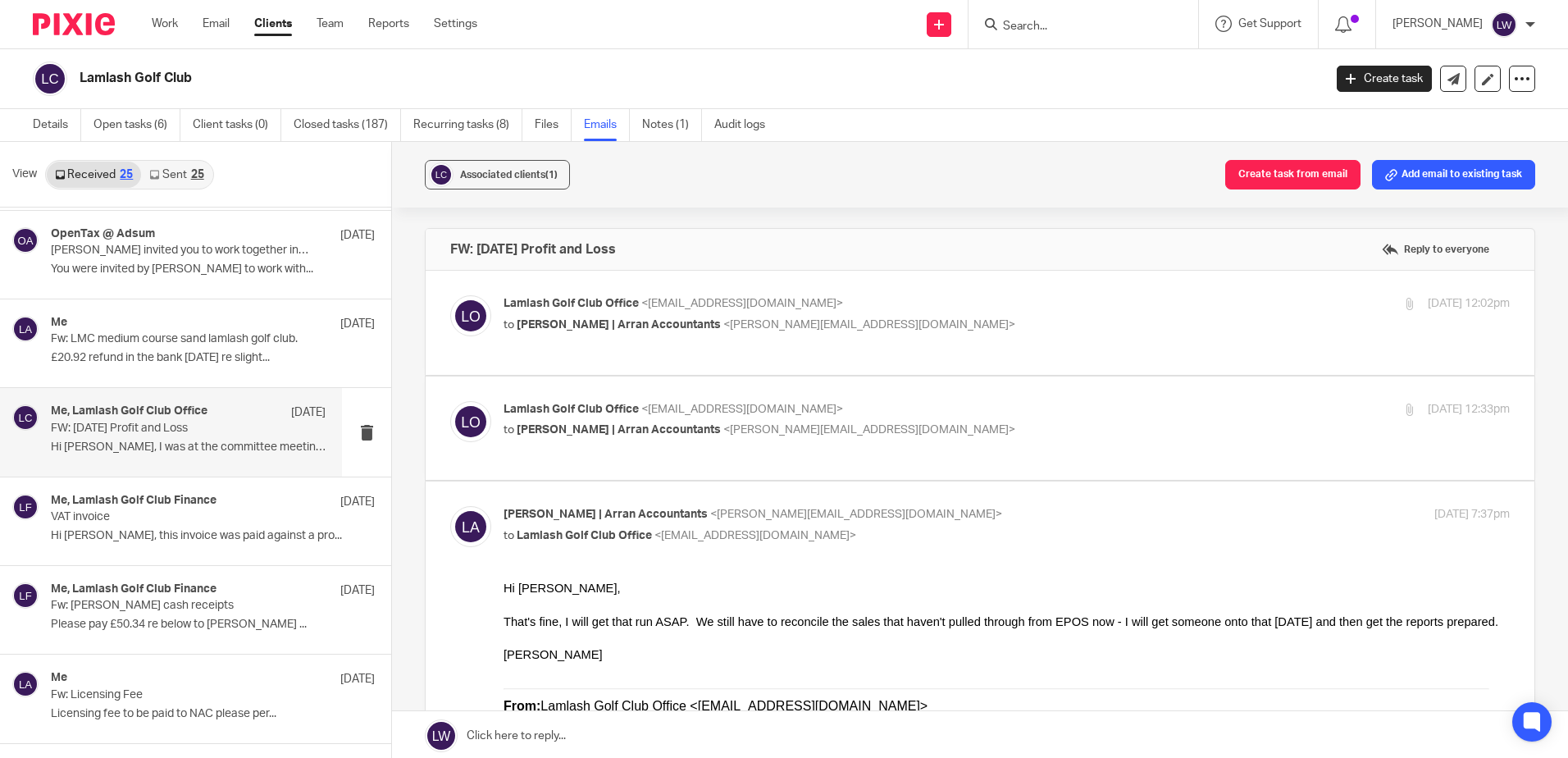
scroll to position [0, 0]
click at [50, 115] on link "Details" at bounding box center [57, 125] width 49 height 32
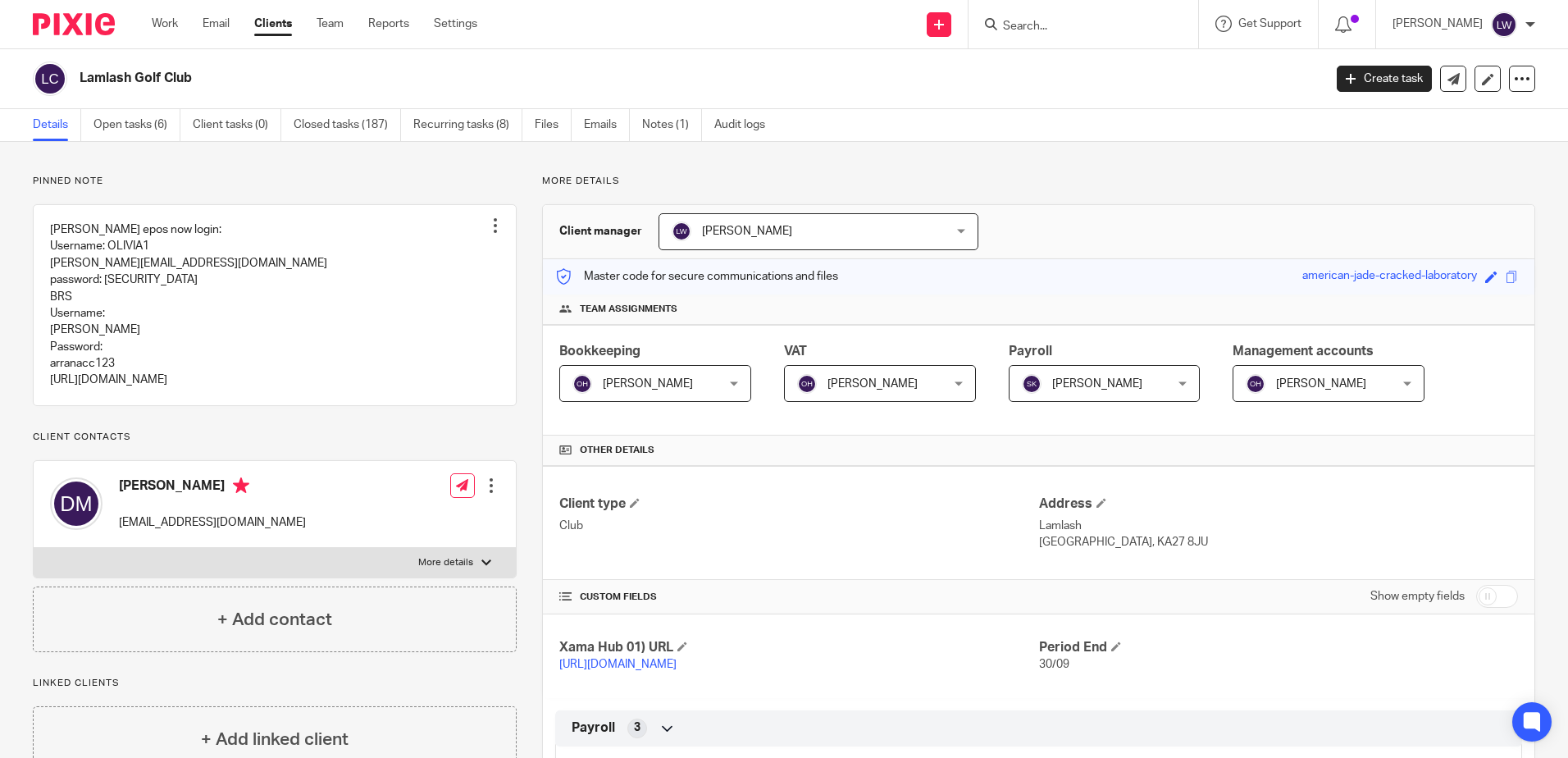
click at [141, 121] on link "Open tasks (6)" at bounding box center [136, 125] width 87 height 32
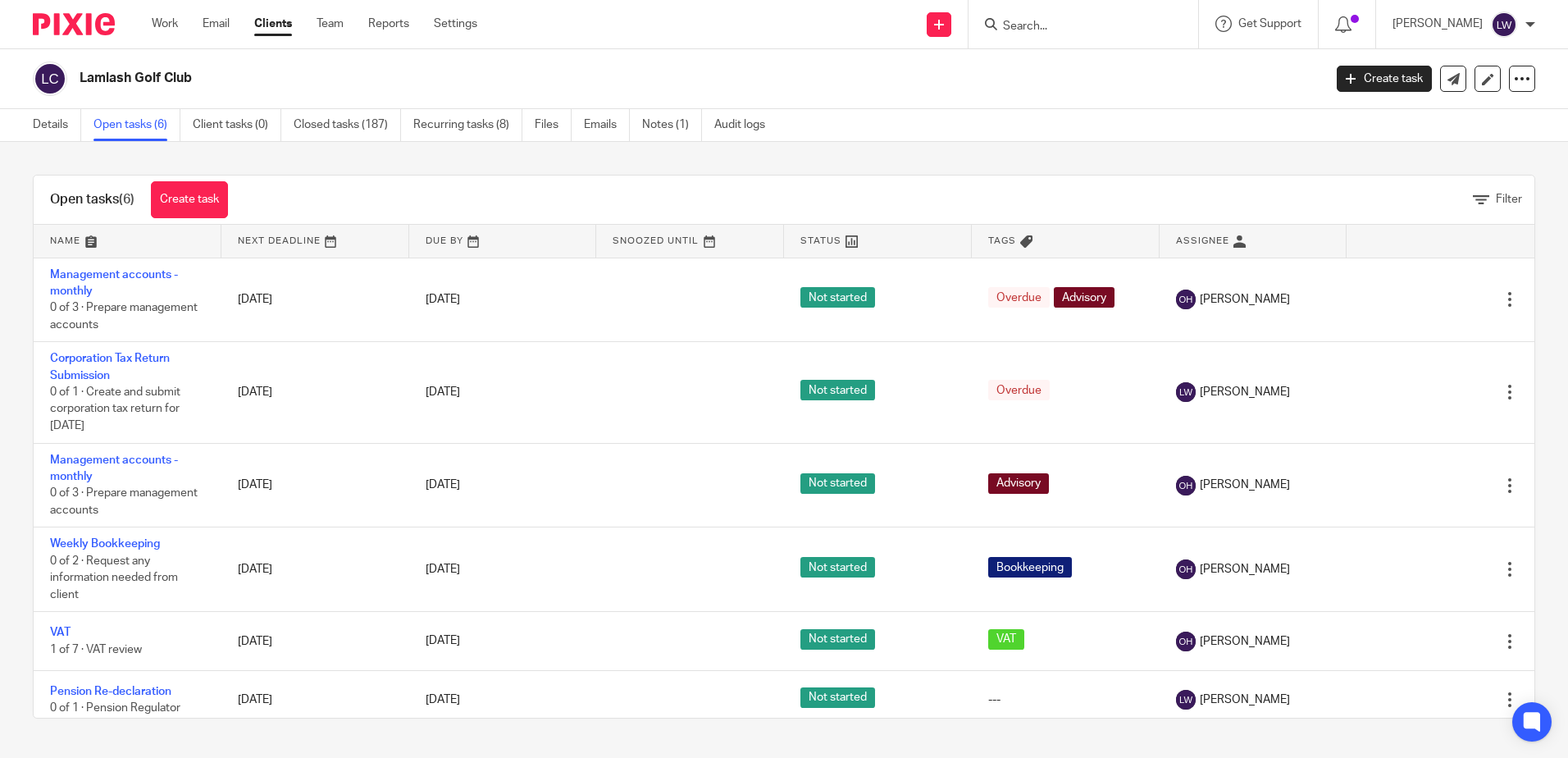
click at [234, 19] on ul "Work Email Clients Team Reports Settings" at bounding box center [327, 24] width 350 height 17
click at [220, 27] on link "Email" at bounding box center [216, 24] width 27 height 17
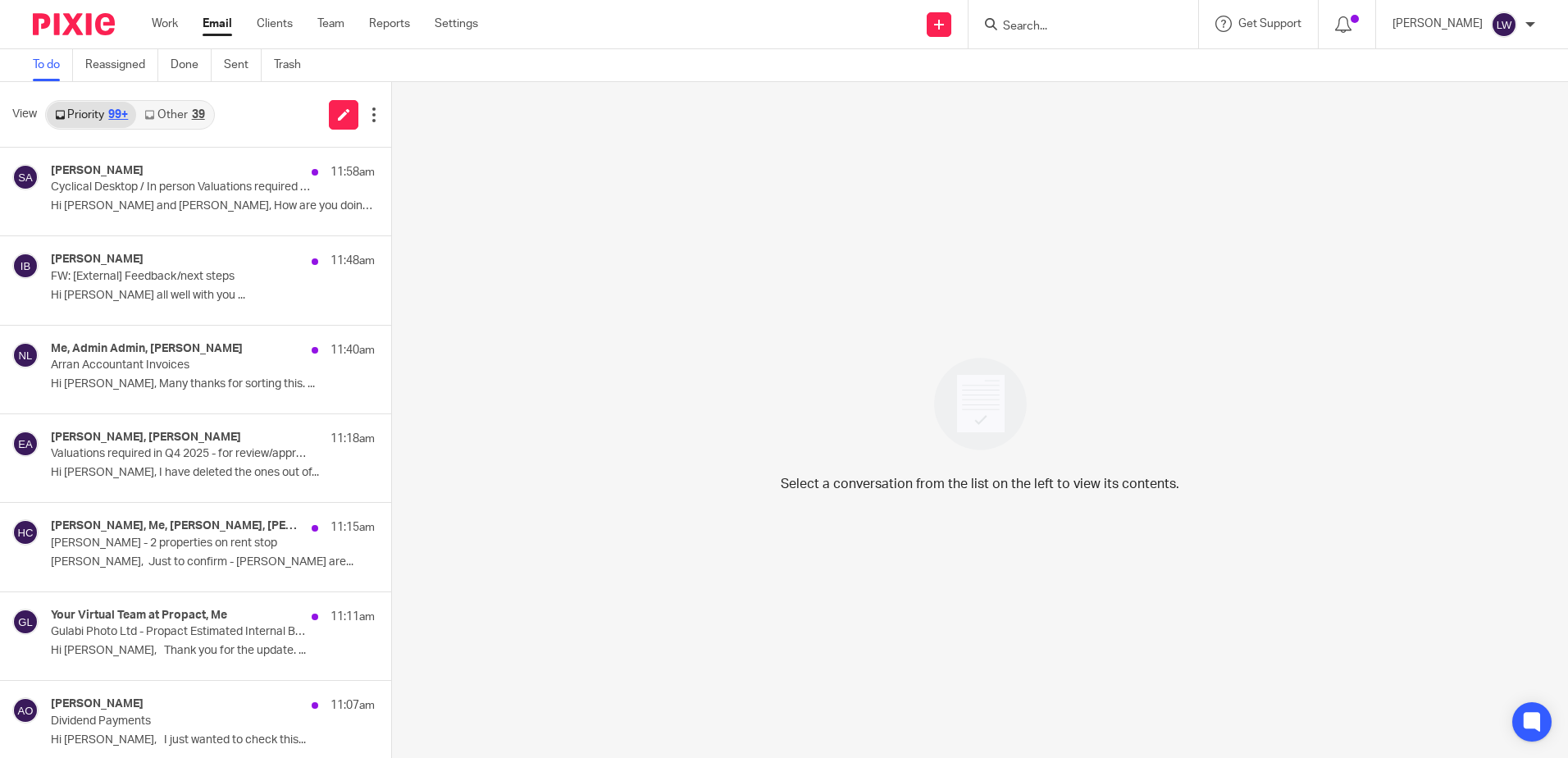
click at [171, 108] on link "Other 39" at bounding box center [174, 114] width 76 height 26
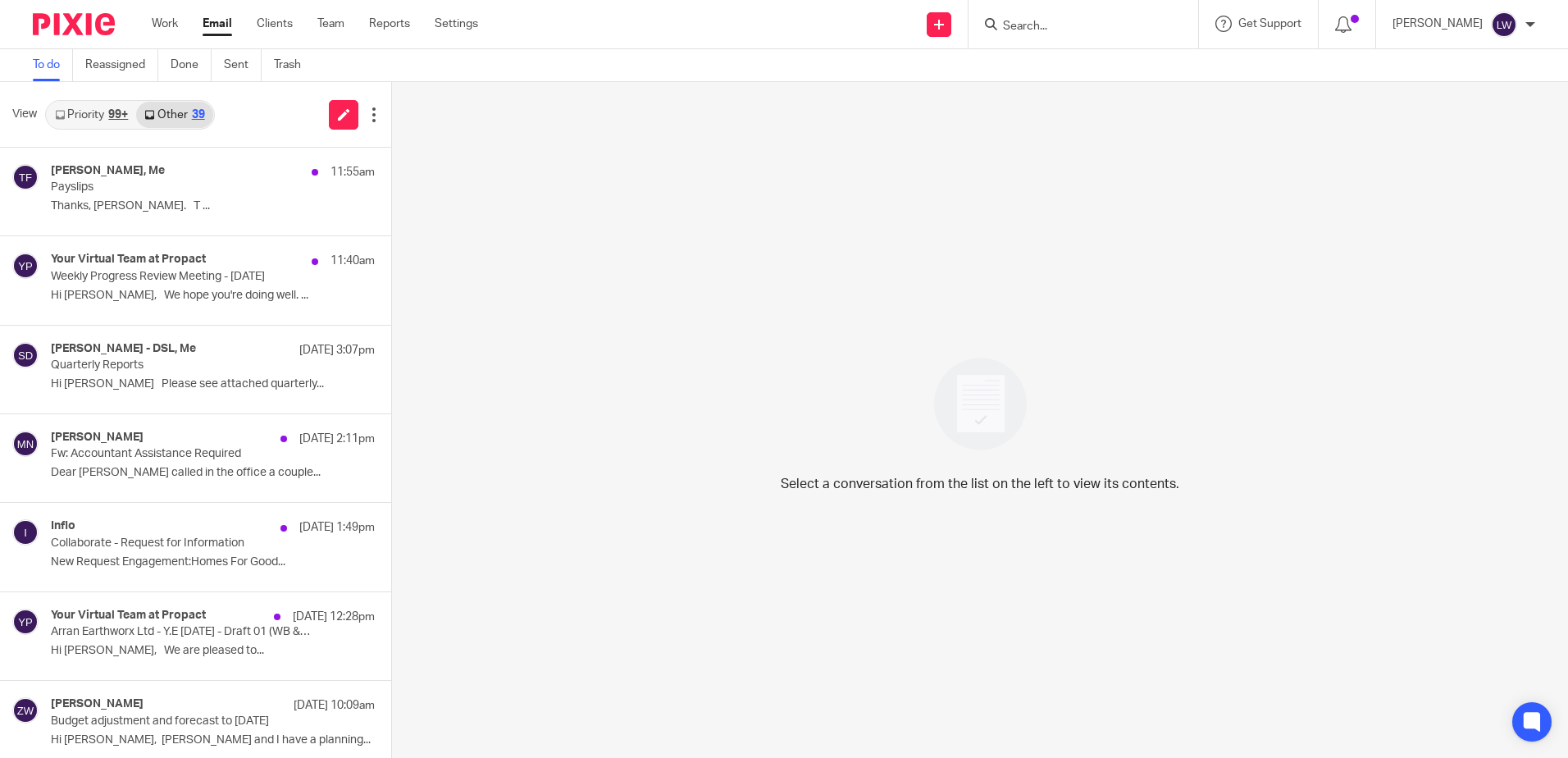
click at [115, 181] on p "Payslips" at bounding box center [180, 187] width 259 height 14
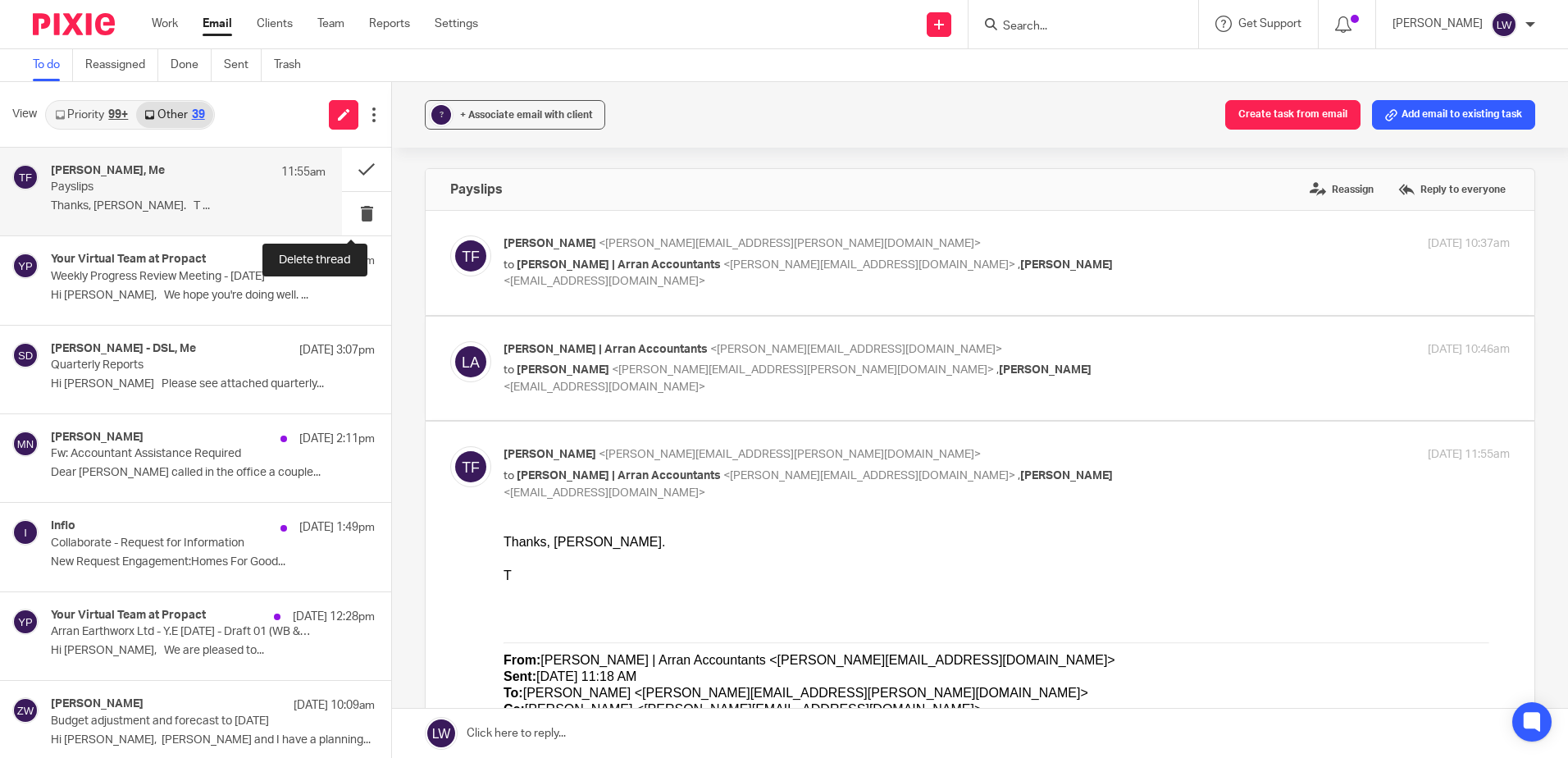
click at [353, 209] on button at bounding box center [366, 213] width 50 height 44
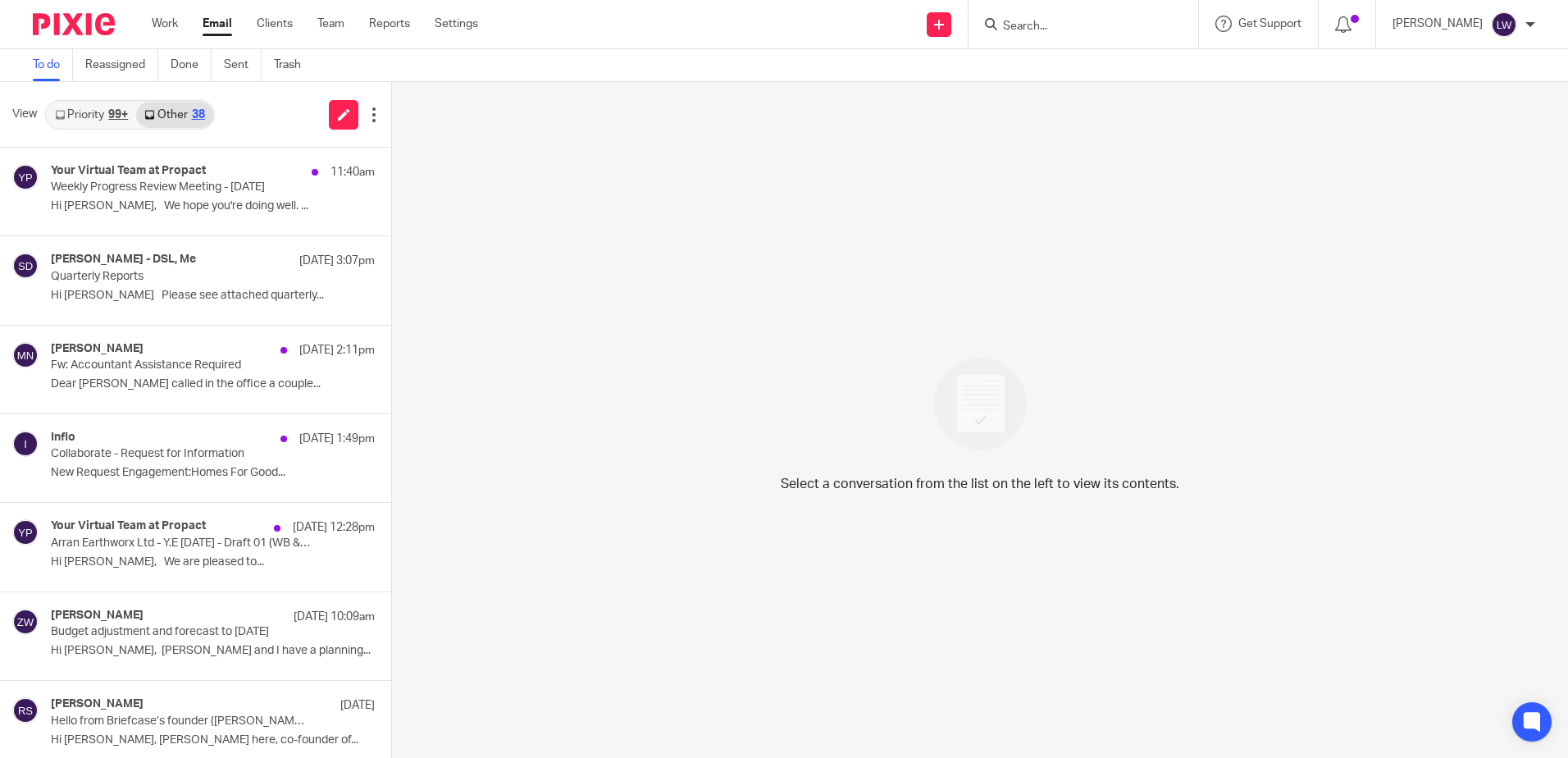
click at [61, 106] on link "Priority 99+" at bounding box center [92, 114] width 89 height 26
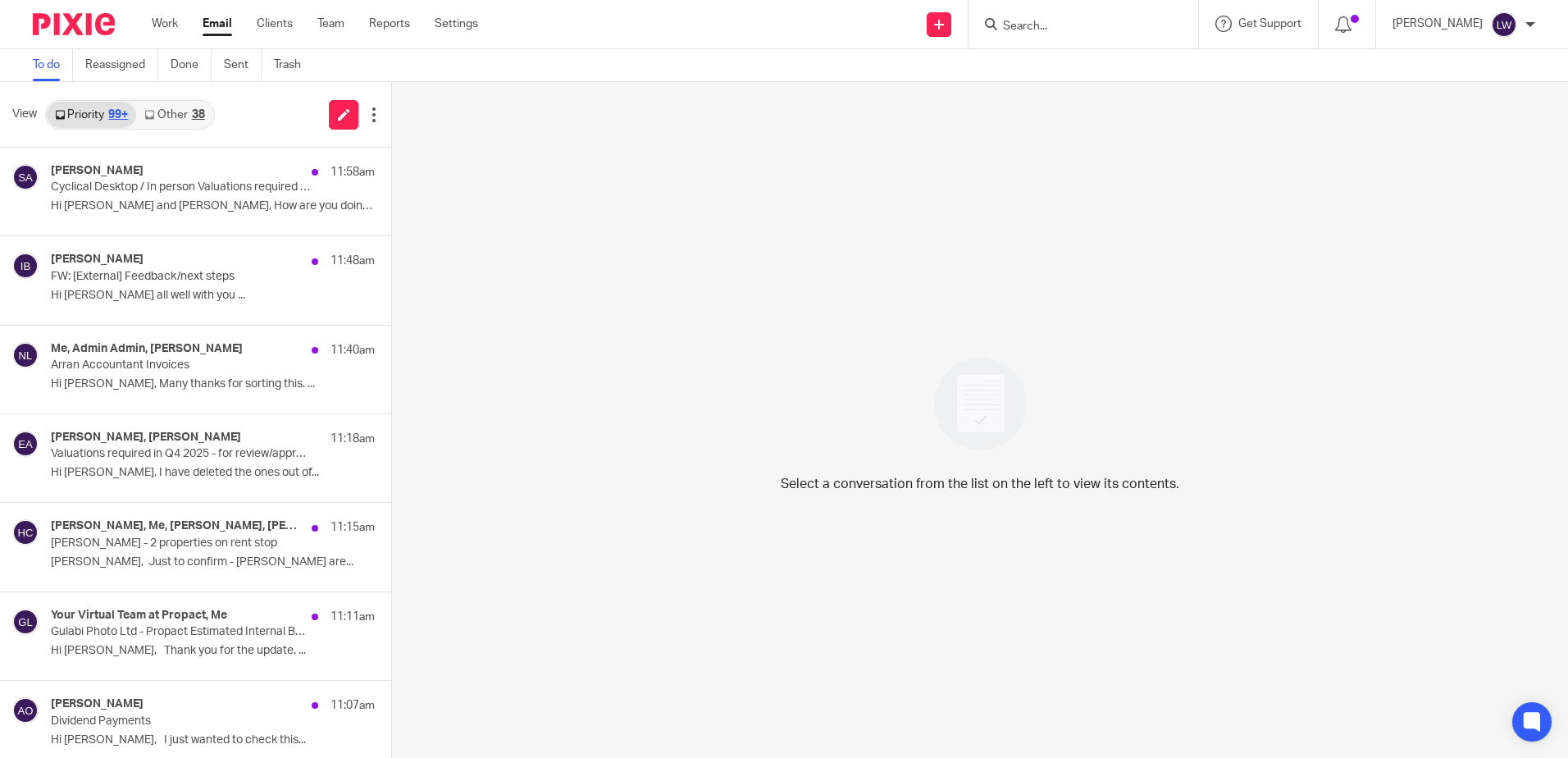
click at [131, 185] on p "Cyclical Desktop / In person Valuations required for HFGG" at bounding box center [180, 187] width 259 height 14
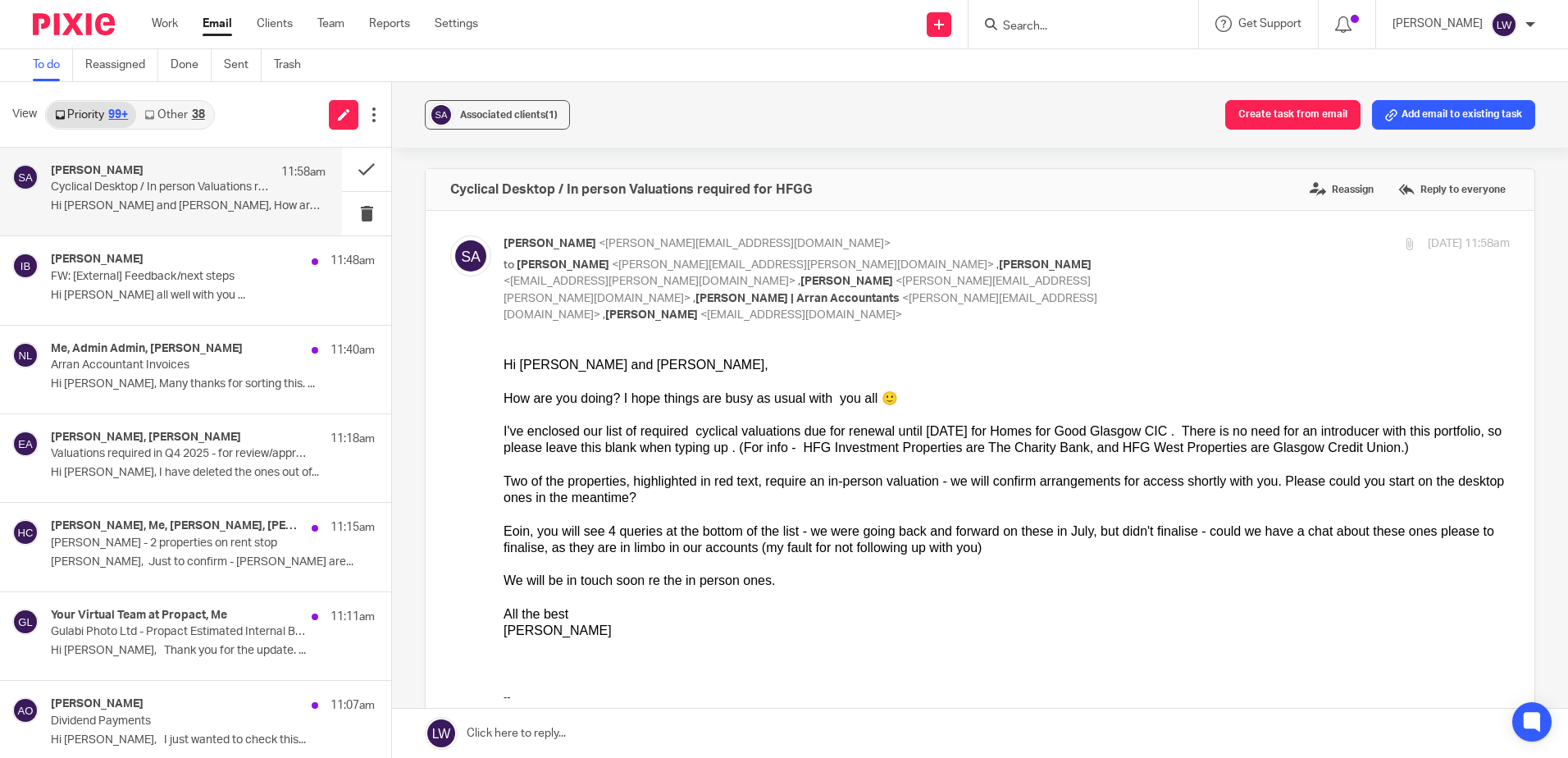
click at [547, 111] on span "(1)" at bounding box center [551, 115] width 13 height 10
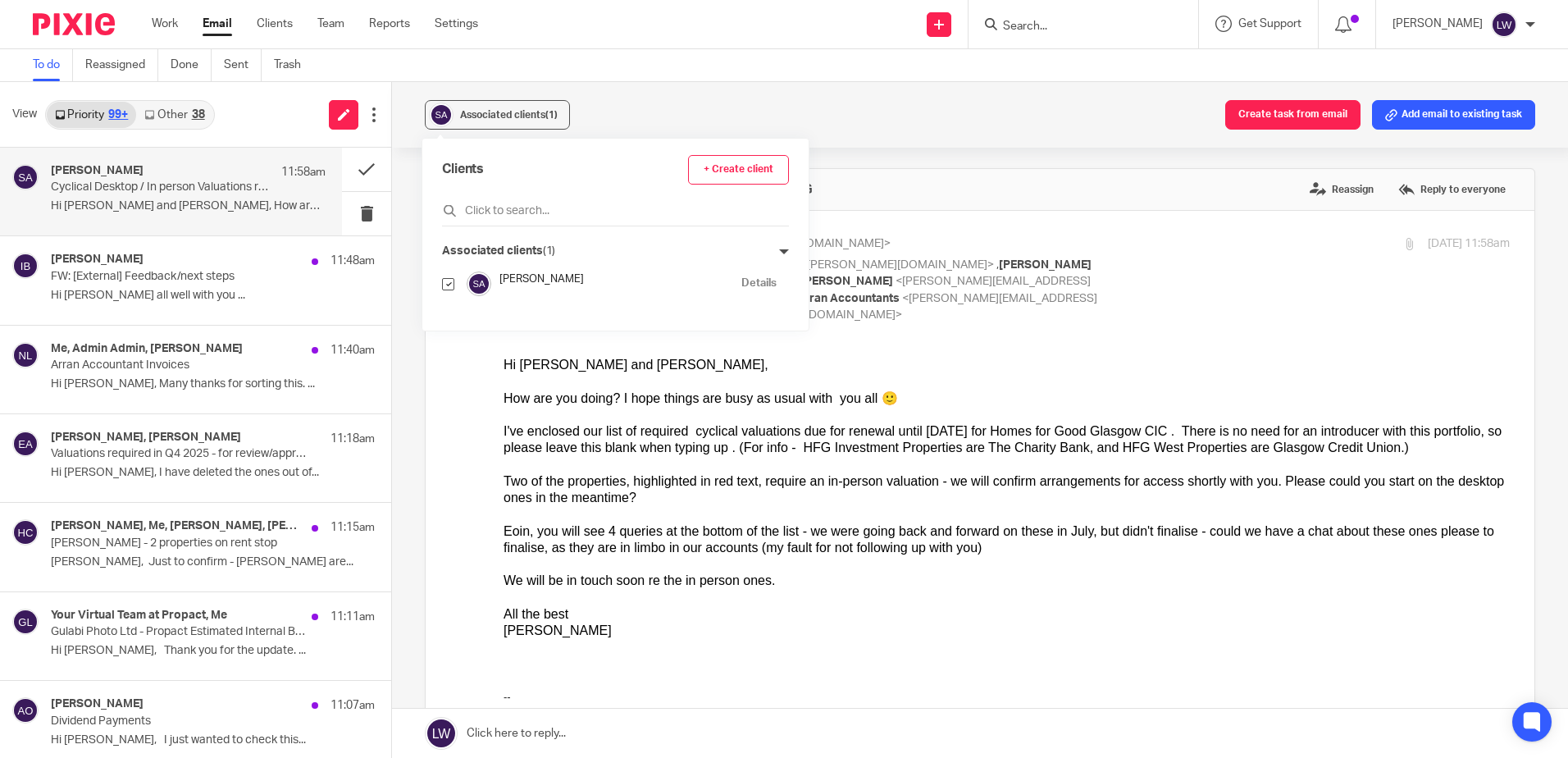
click at [452, 286] on input "checkbox" at bounding box center [448, 284] width 13 height 13
checkbox input "false"
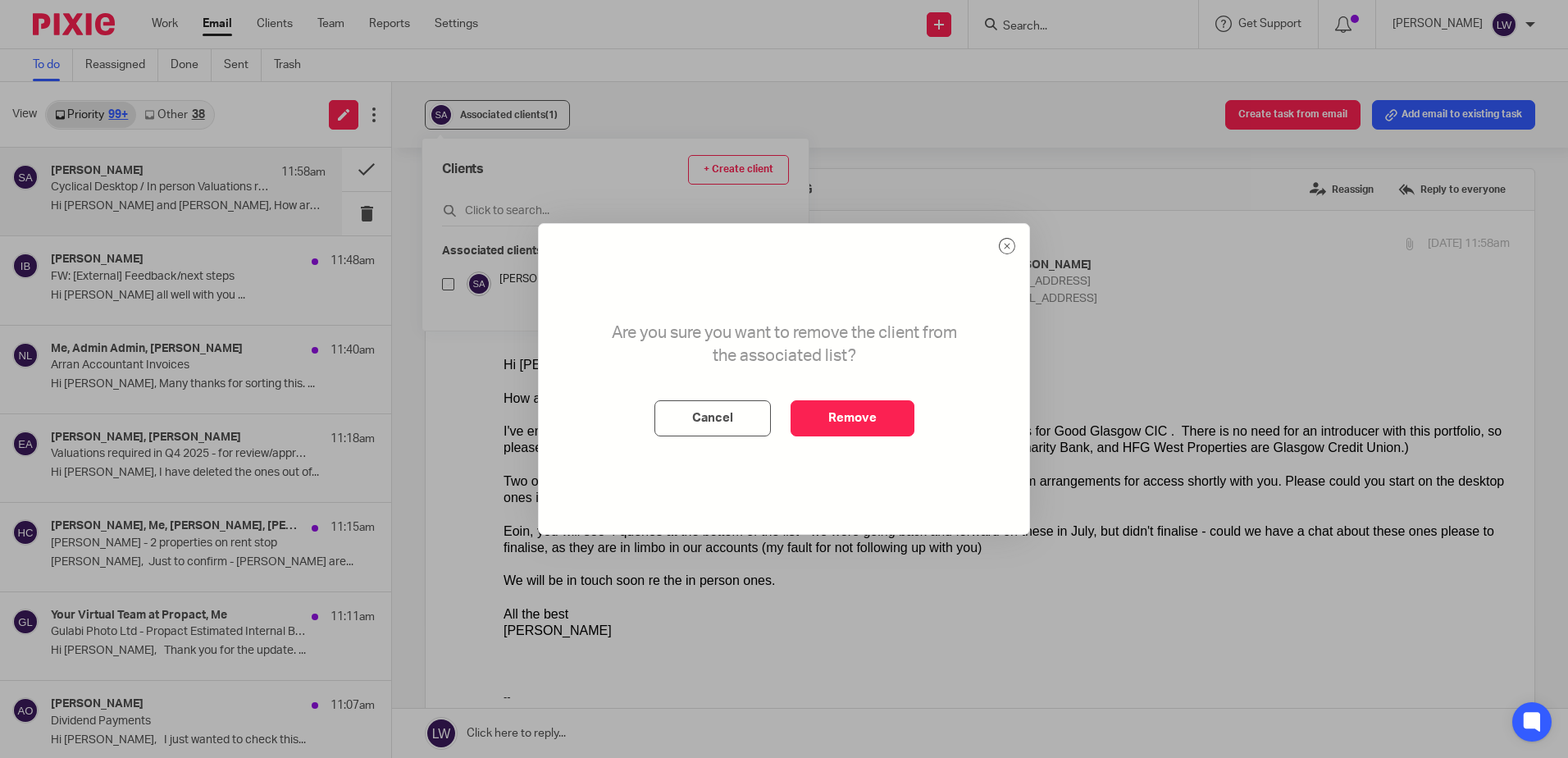
click at [855, 412] on button "Remove" at bounding box center [852, 418] width 124 height 36
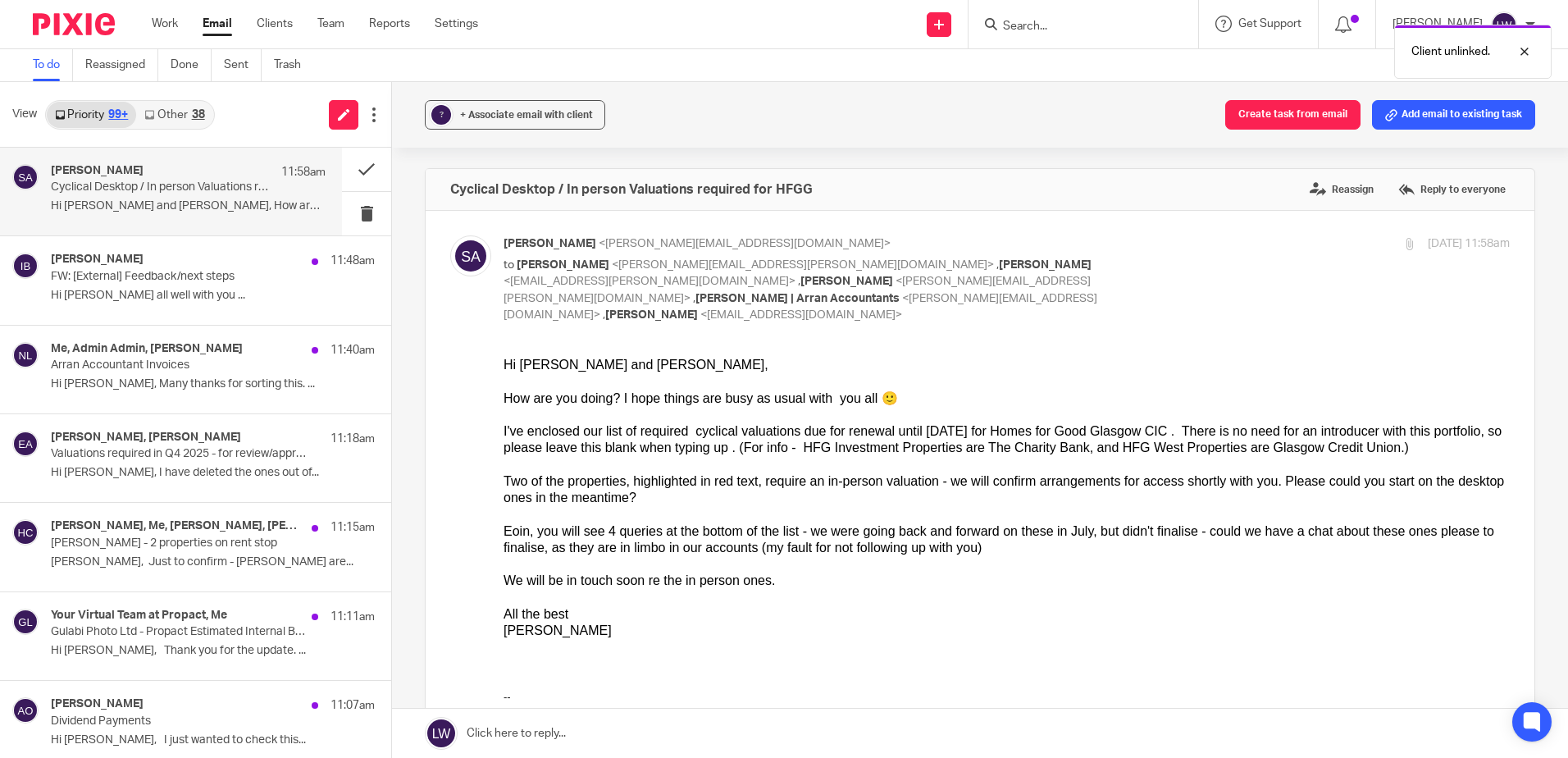
click at [497, 112] on span "+ Associate email with client" at bounding box center [526, 115] width 133 height 10
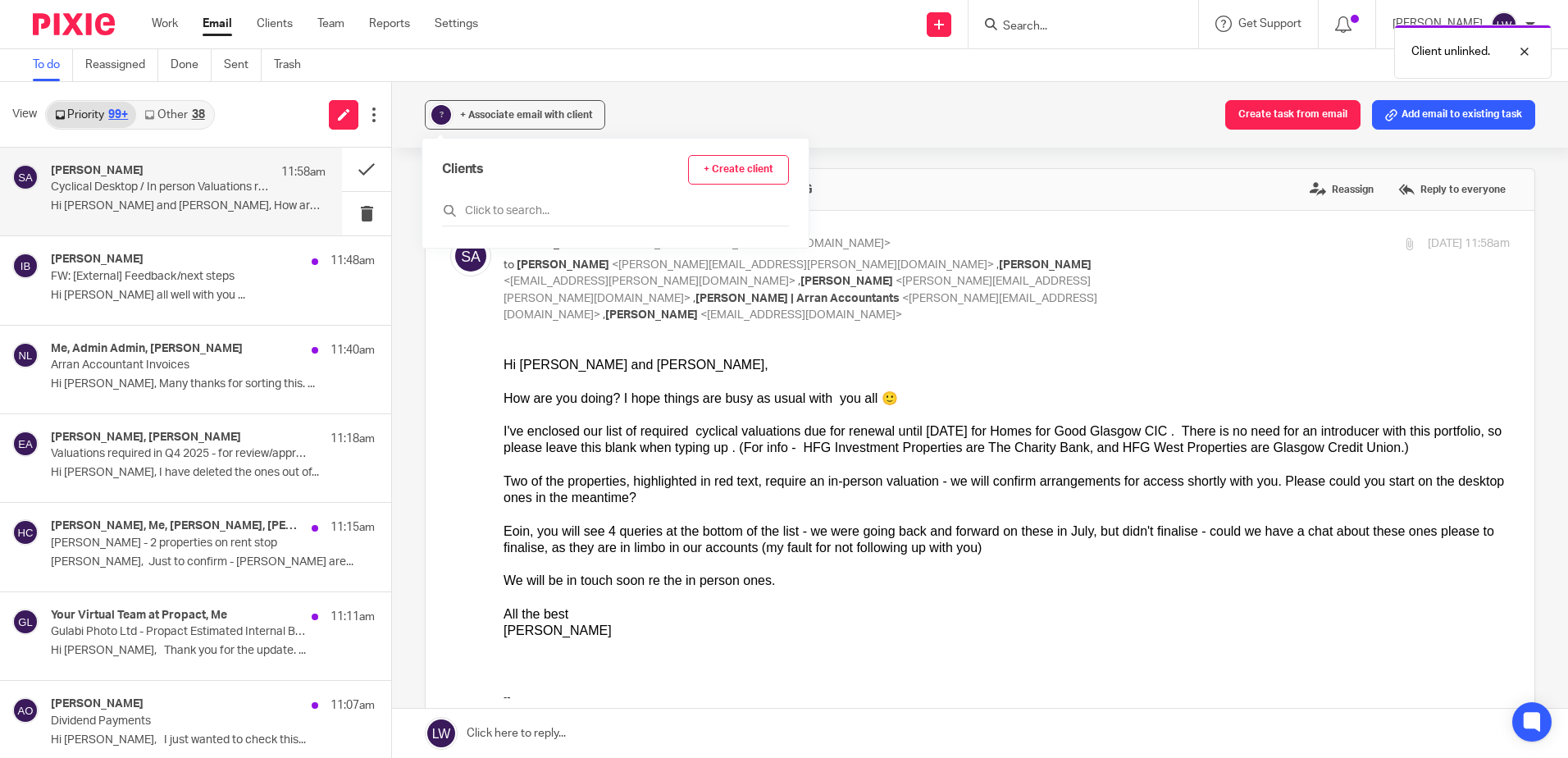
click at [523, 206] on input "text" at bounding box center [615, 211] width 347 height 17
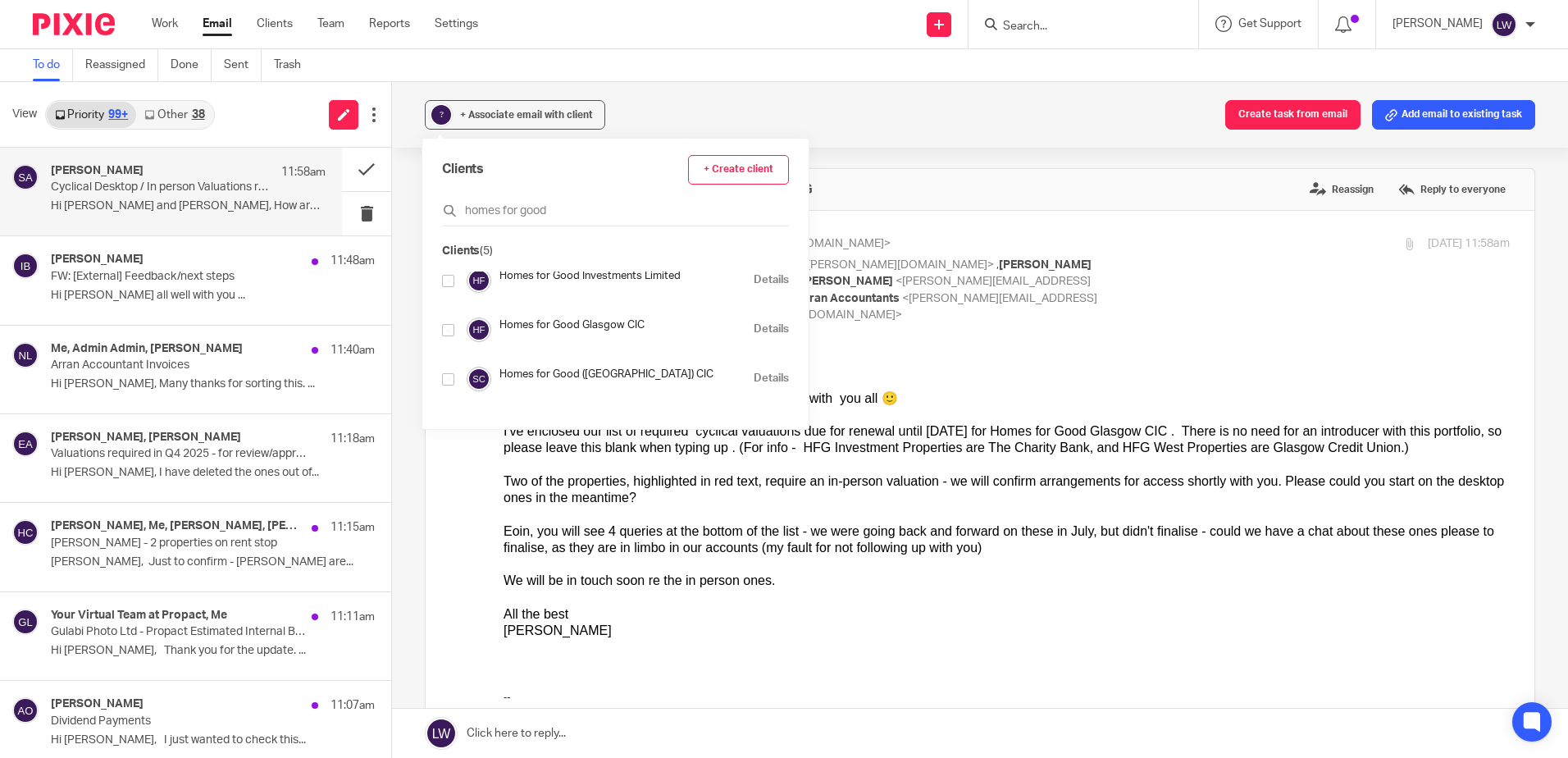
scroll to position [82, 0]
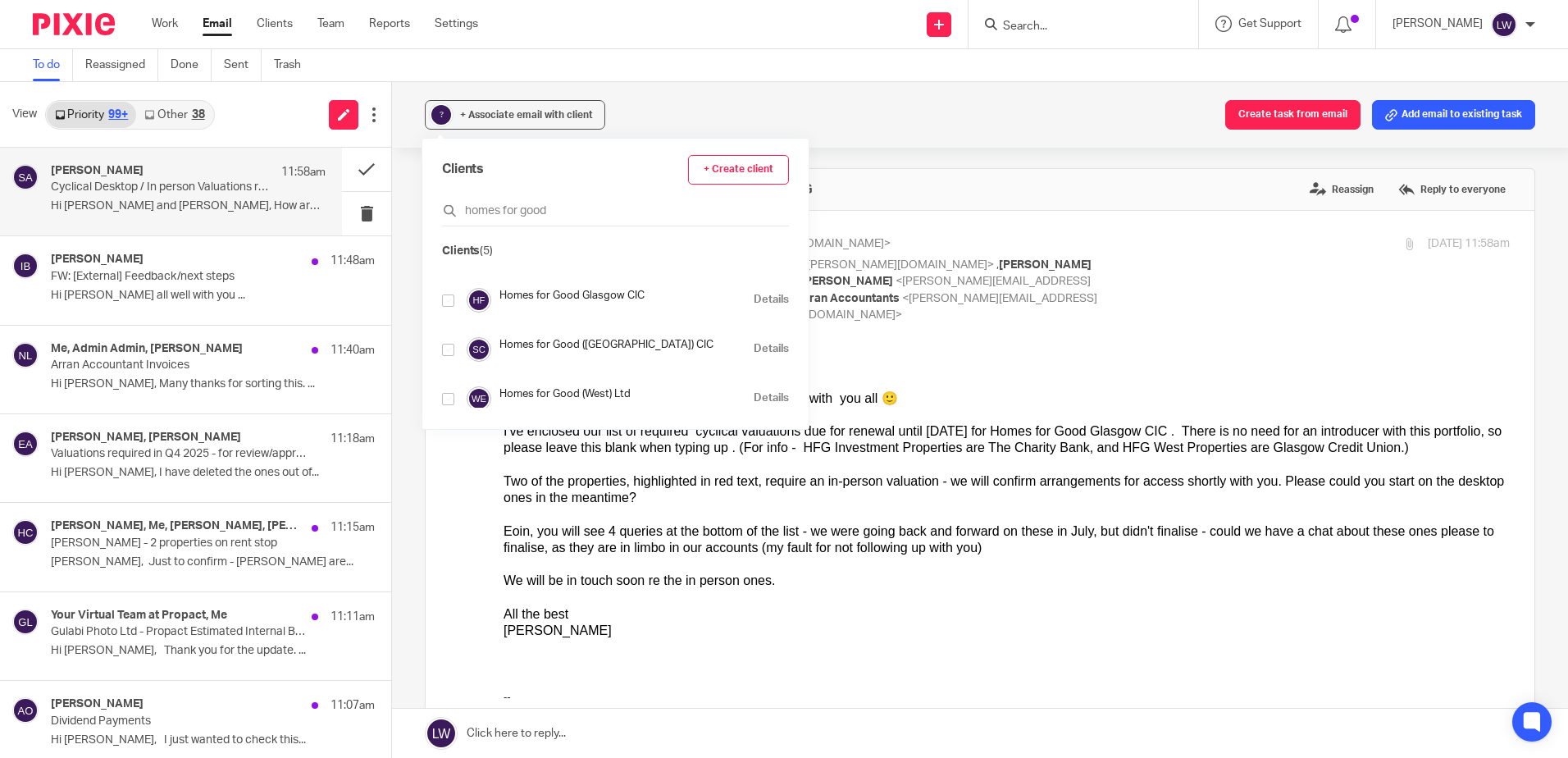
type input "homes for good"
click at [449, 349] on input "checkbox" at bounding box center [448, 350] width 13 height 13
checkbox input "true"
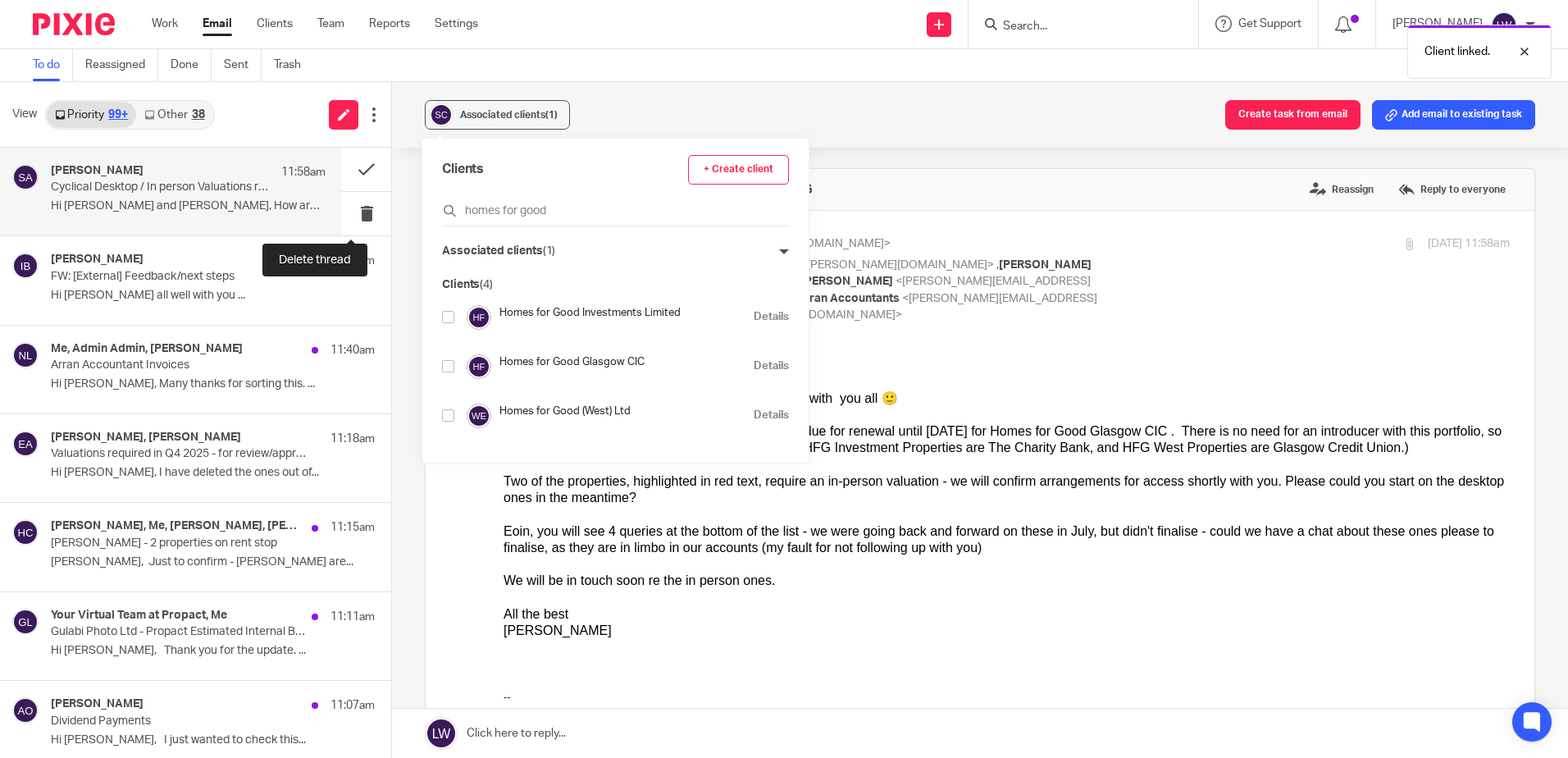
scroll to position [50, 0]
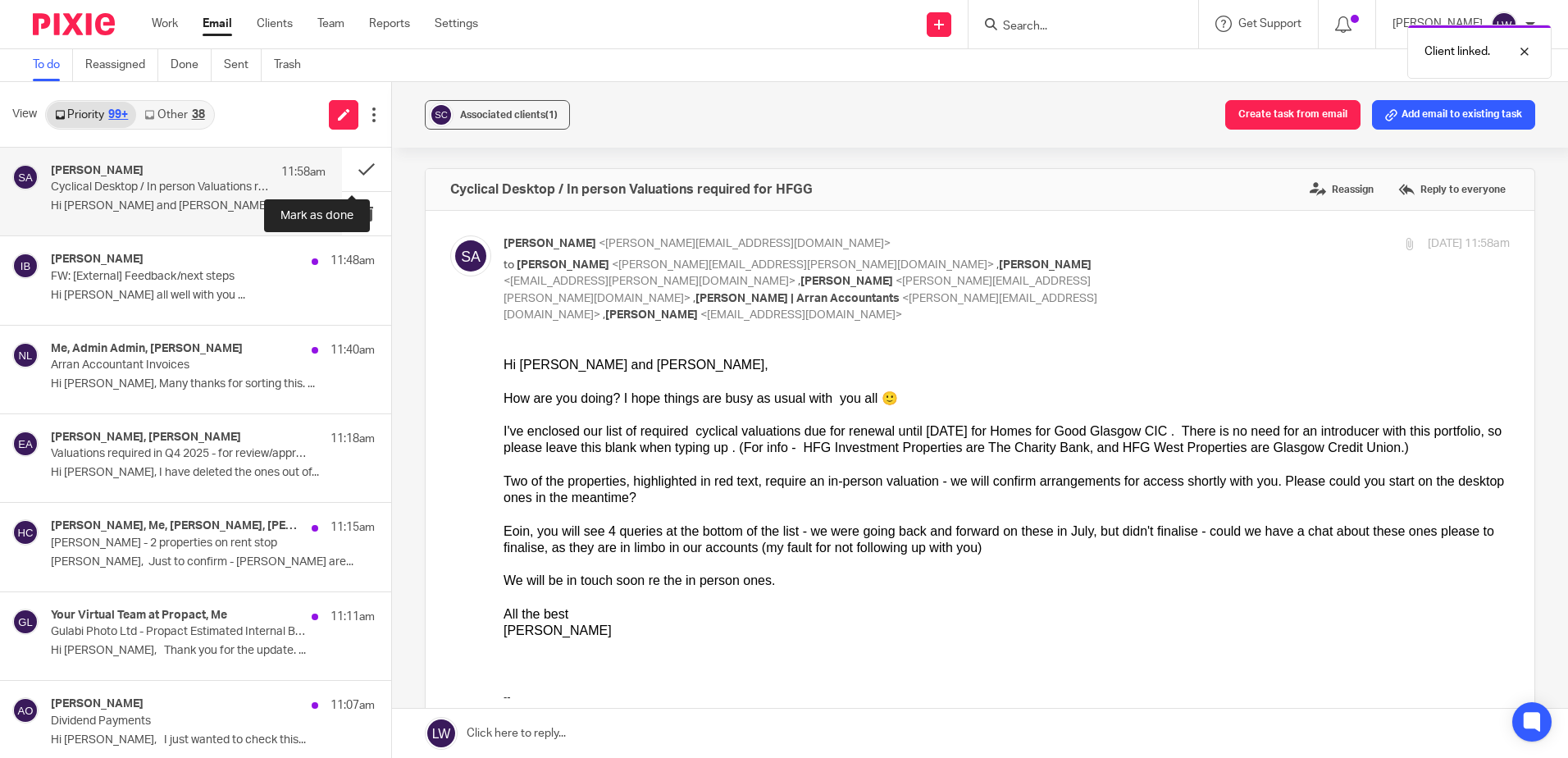
click at [353, 171] on button at bounding box center [366, 170] width 50 height 44
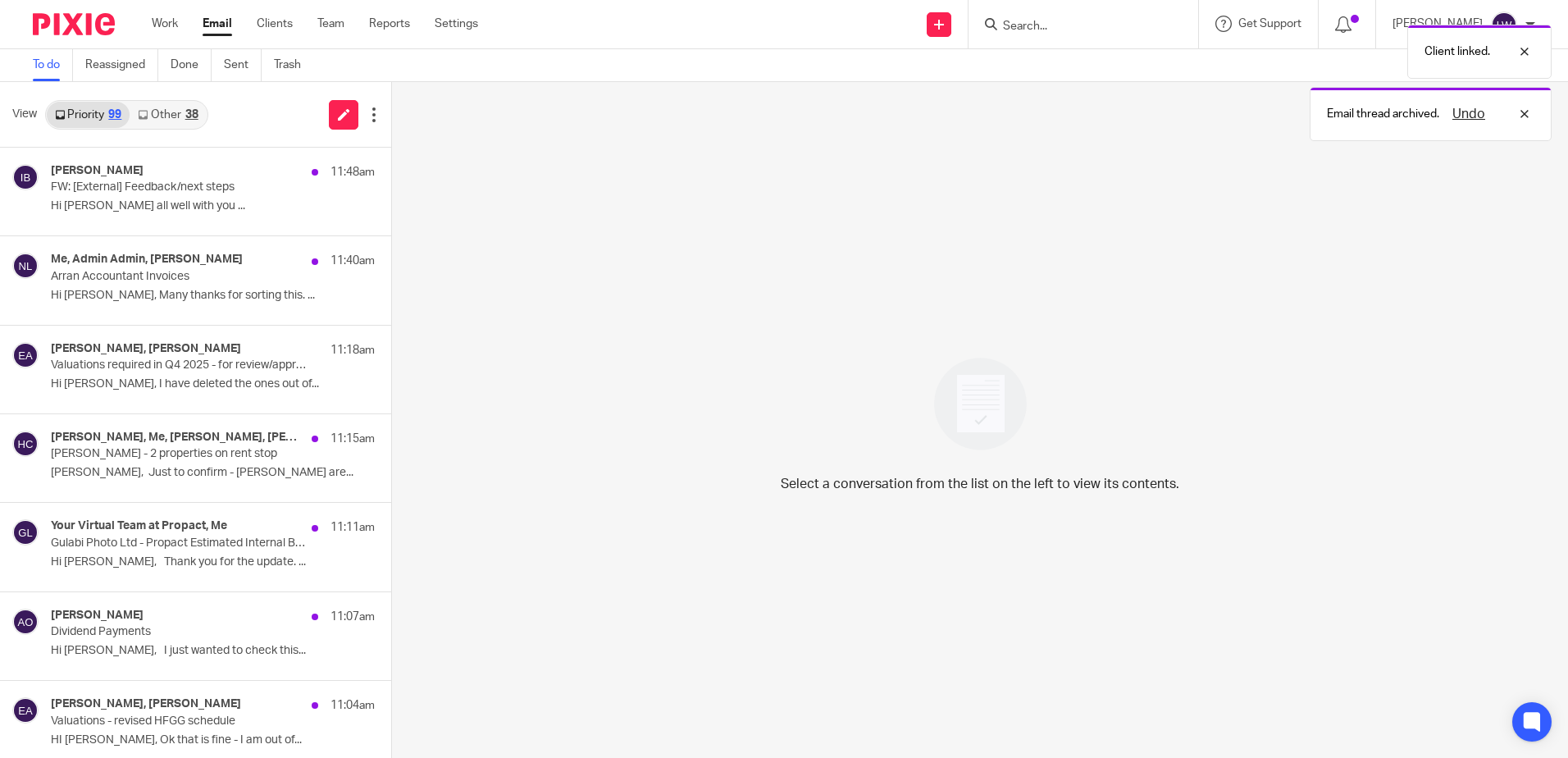
click at [156, 275] on p "Arran Accountant Invoices" at bounding box center [180, 276] width 259 height 14
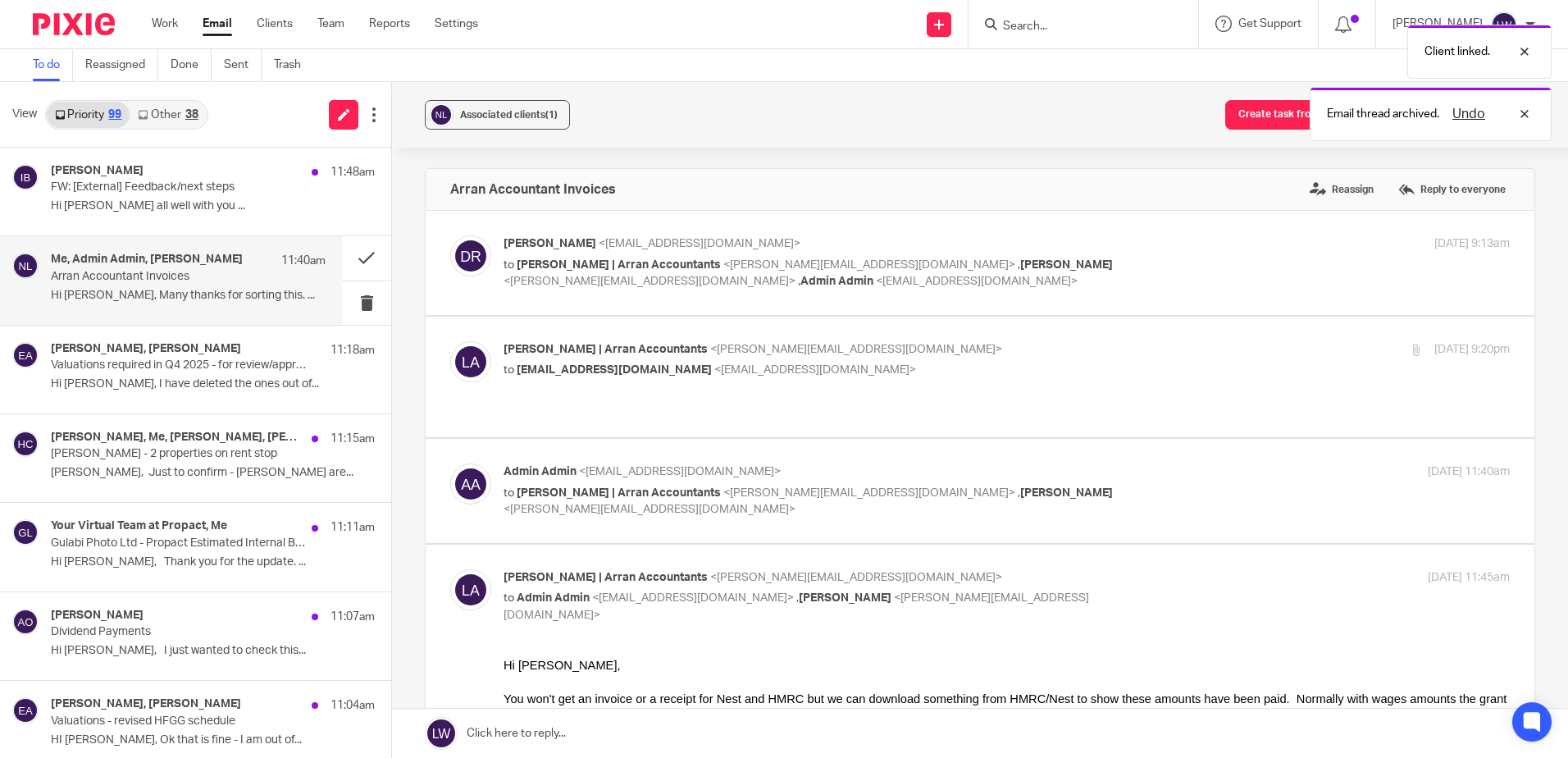
scroll to position [0, 0]
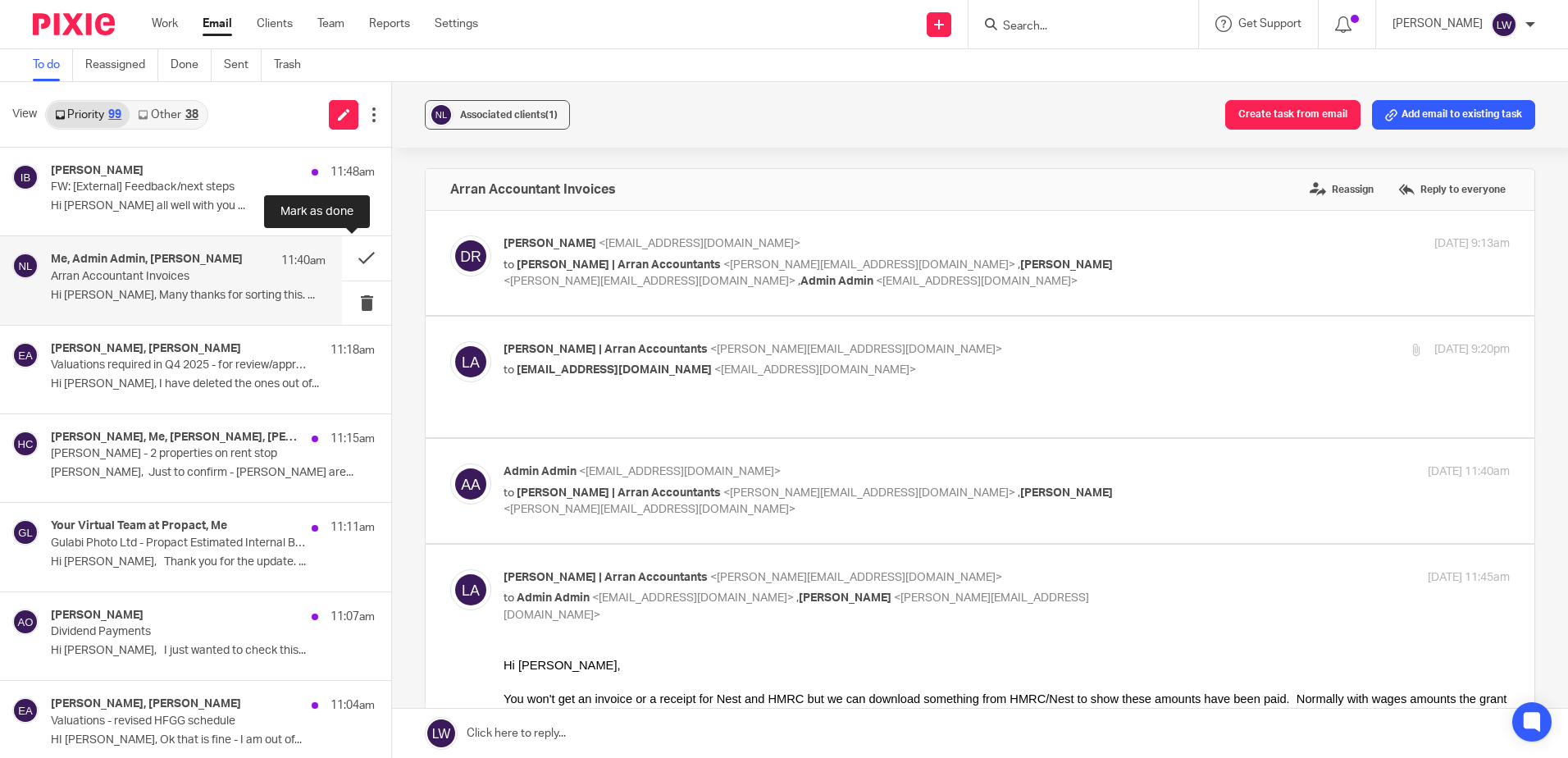
click at [353, 261] on button at bounding box center [366, 258] width 50 height 44
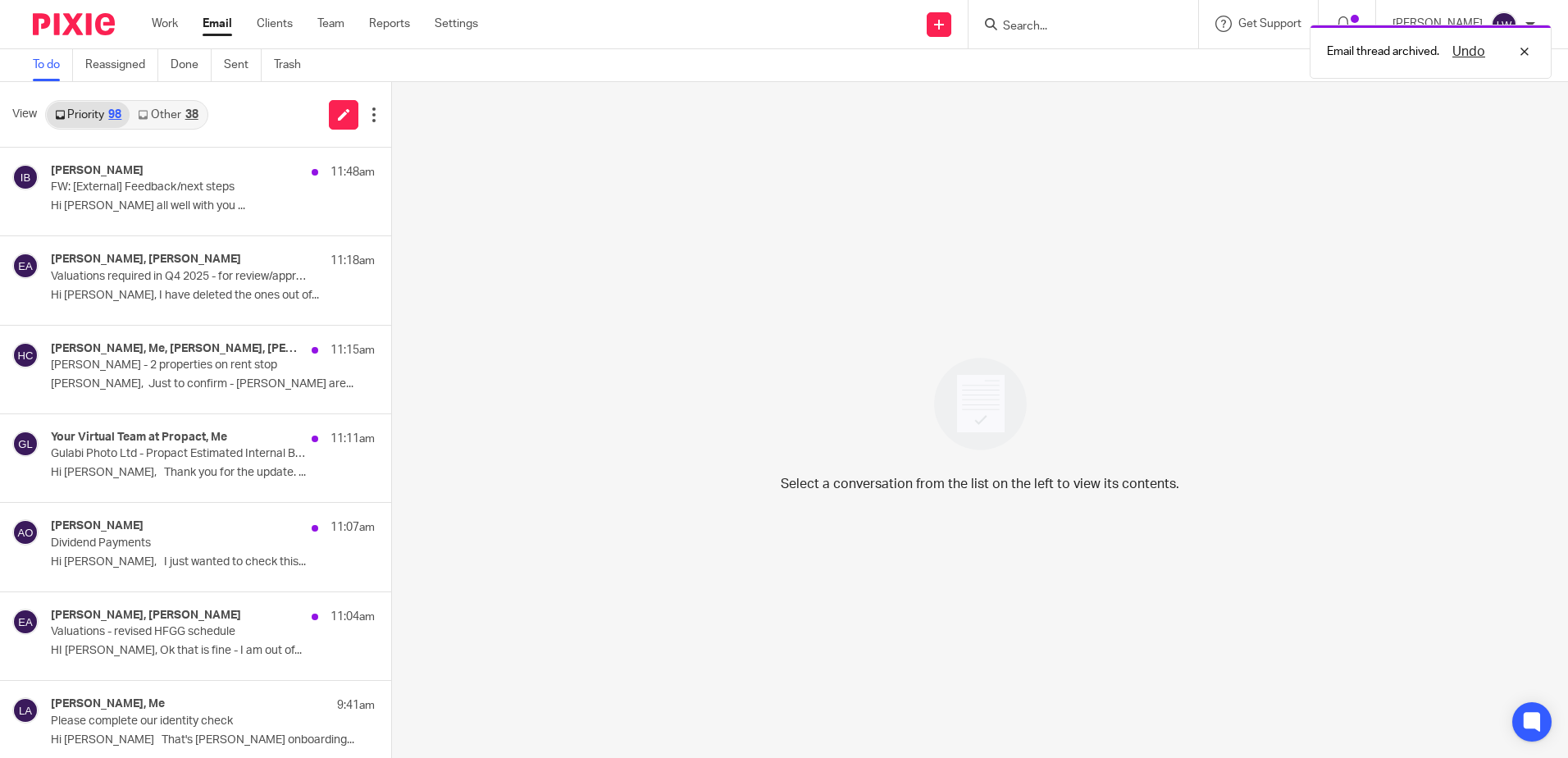
click at [124, 359] on p "[PERSON_NAME] - 2 properties on rent stop" at bounding box center [180, 365] width 259 height 14
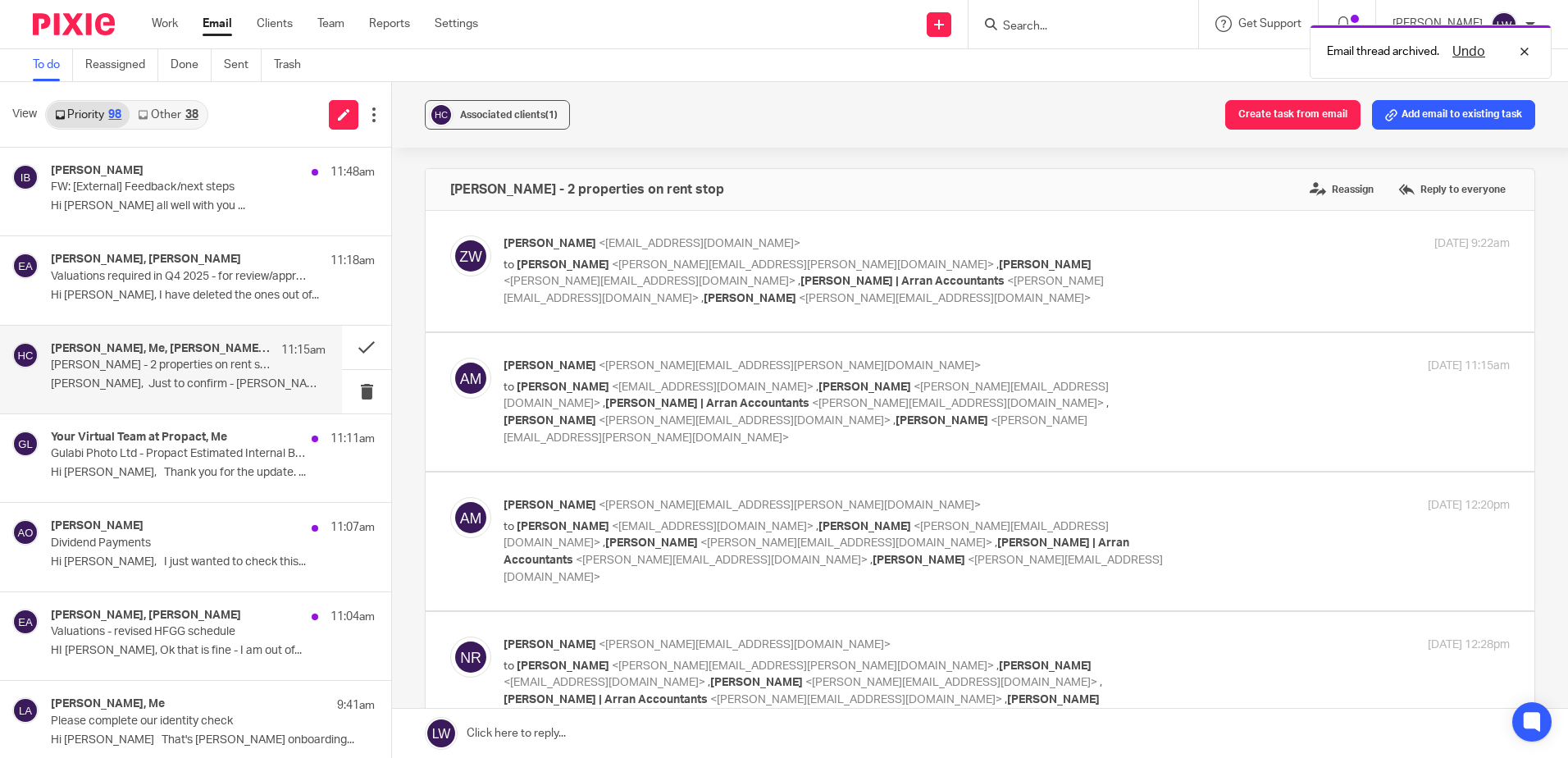
click at [502, 118] on span "Associated clients (1)" at bounding box center [508, 115] width 97 height 10
click at [730, 118] on div "Associated clients (1) Create task from email Add email to existing task" at bounding box center [979, 115] width 1176 height 66
click at [350, 342] on button at bounding box center [366, 347] width 50 height 44
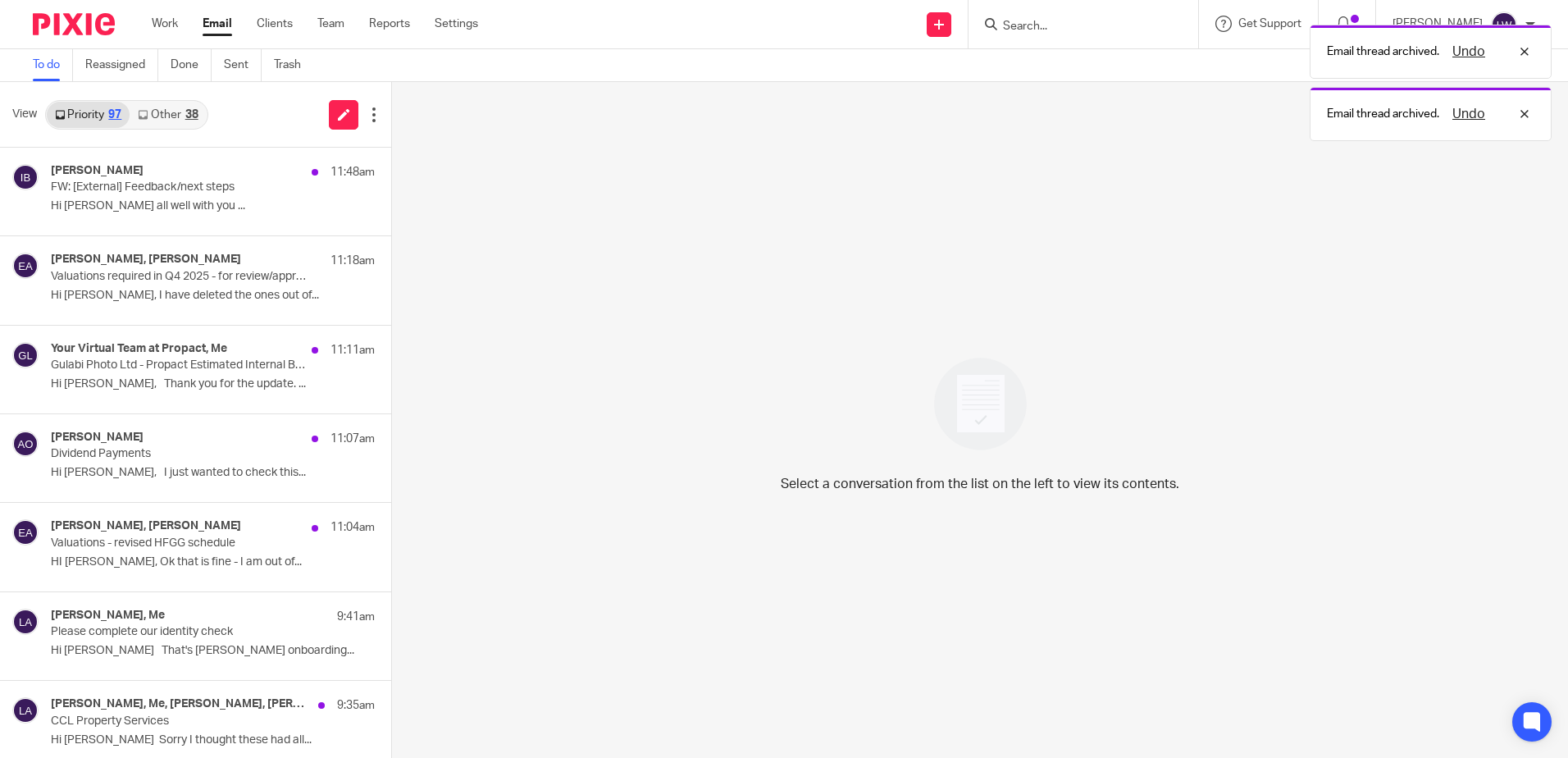
click at [139, 282] on p "Valuations required in Q4 2025 - for review/approval" at bounding box center [180, 276] width 259 height 14
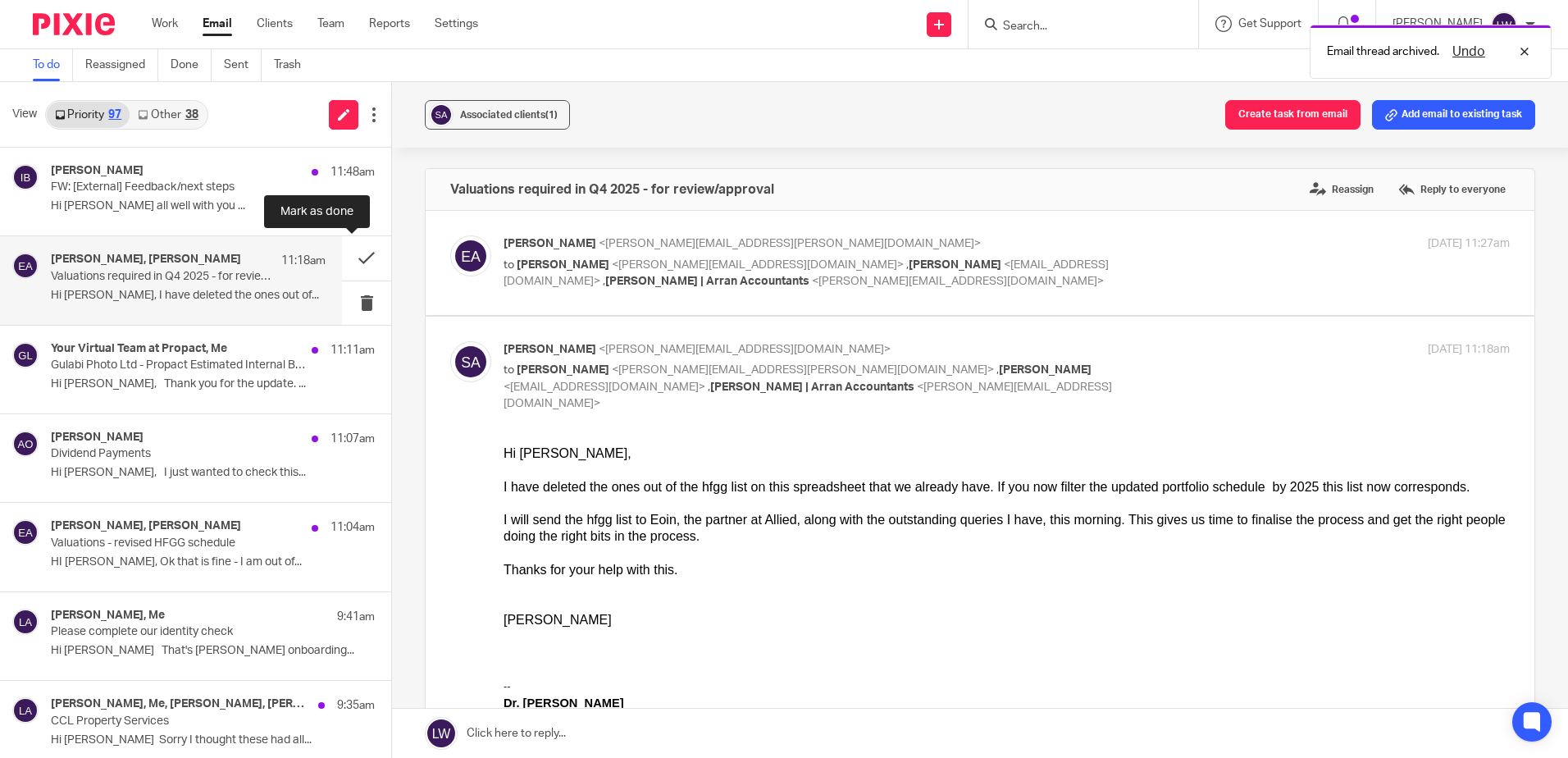
click at [351, 255] on button at bounding box center [366, 258] width 50 height 44
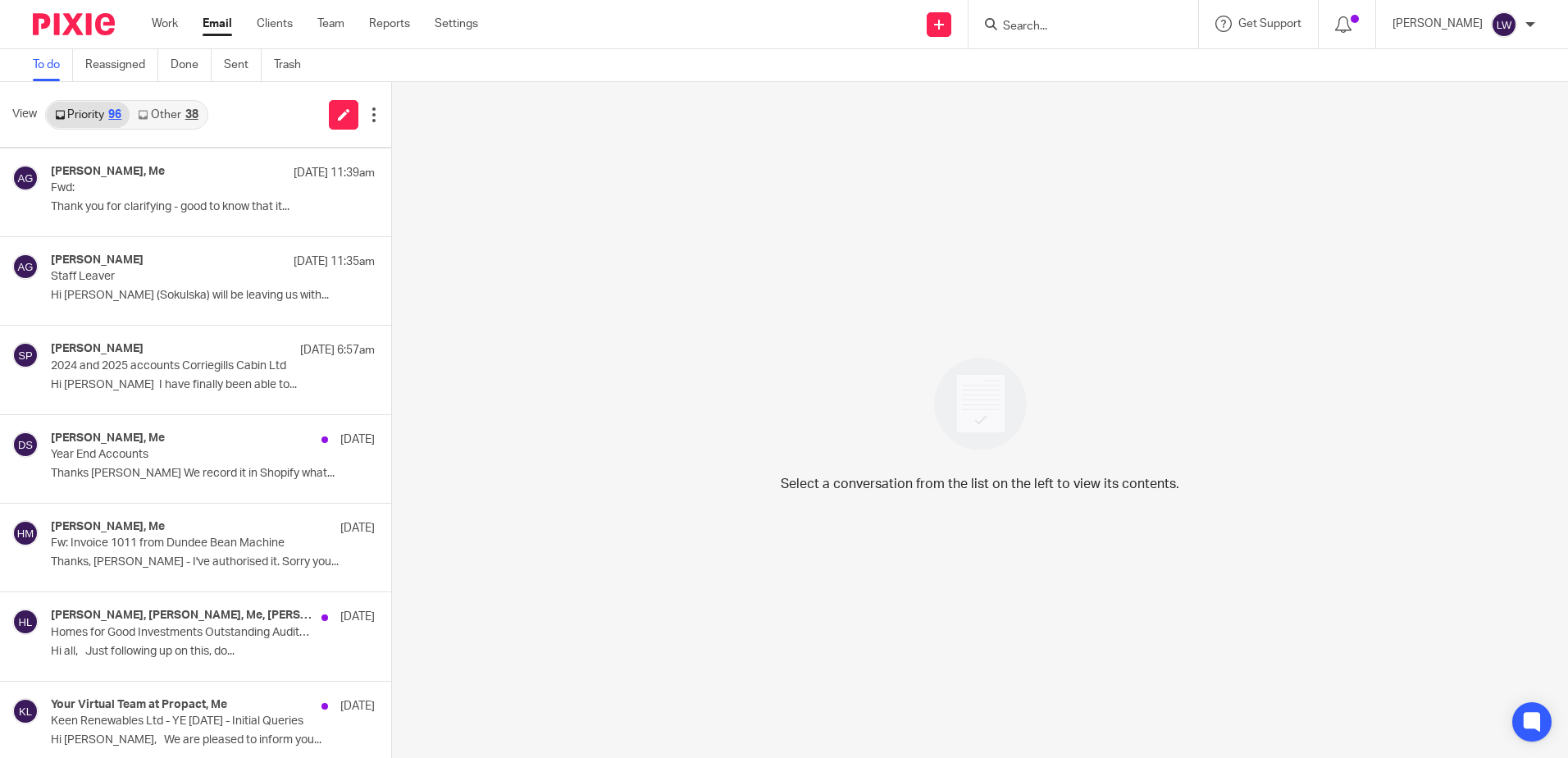
scroll to position [902, 0]
